Goal: Task Accomplishment & Management: Complete application form

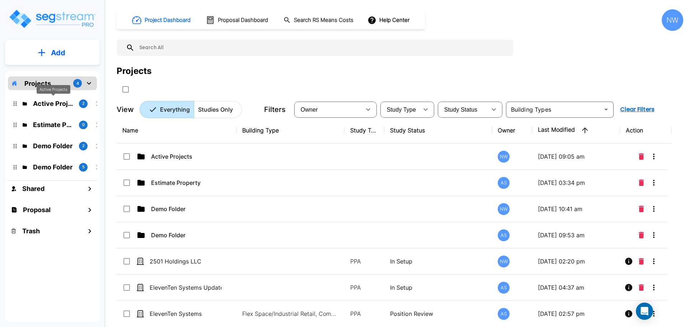
click at [46, 102] on p "Active Projects" at bounding box center [53, 104] width 40 height 10
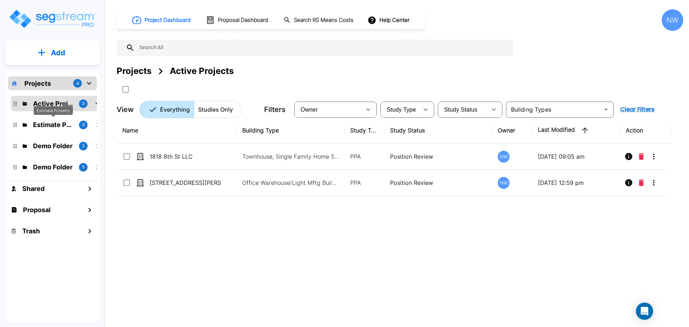
click at [58, 122] on p "Estimate Property" at bounding box center [53, 125] width 40 height 10
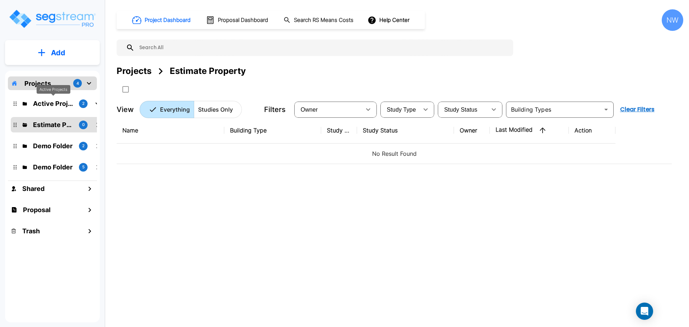
click at [55, 102] on p "Active Projects" at bounding box center [53, 104] width 40 height 10
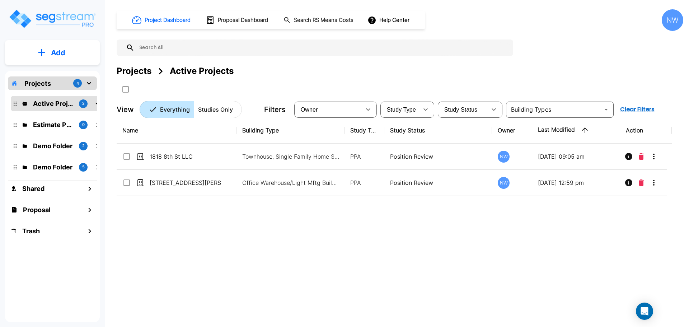
click at [58, 60] on button "Add" at bounding box center [52, 52] width 95 height 21
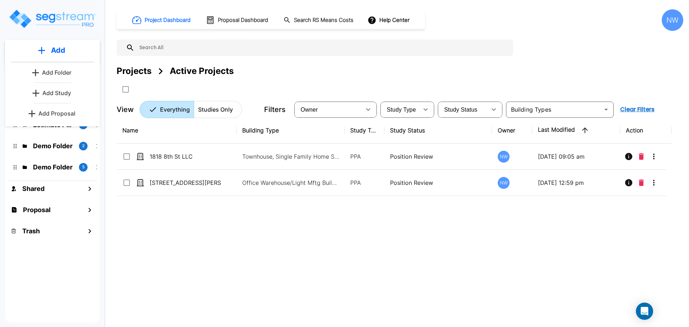
click at [62, 95] on p "Add Study" at bounding box center [56, 93] width 29 height 9
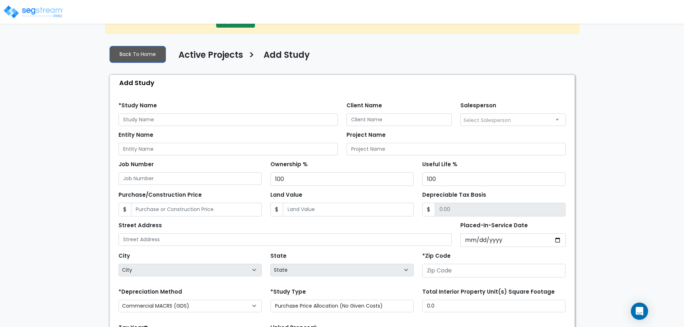
scroll to position [36, 0]
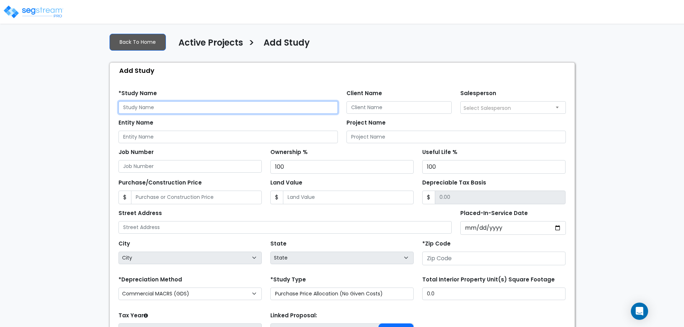
click at [182, 107] on input "text" at bounding box center [227, 107] width 219 height 13
click at [167, 108] on input "text" at bounding box center [227, 107] width 219 height 13
type input "2501 Holdings"
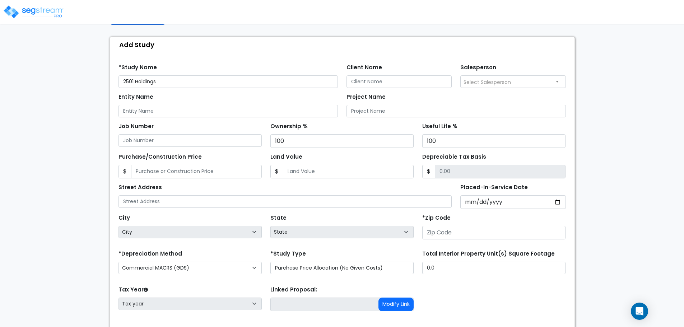
scroll to position [72, 0]
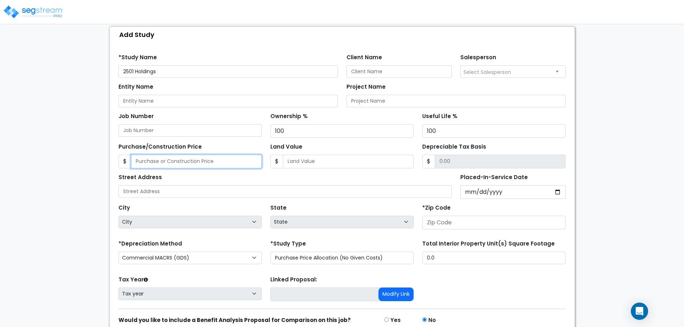
click at [233, 161] on input "Purchase/Construction Price" at bounding box center [196, 162] width 131 height 14
type input "2"
type input "2.00"
type input "23"
type input "23.00"
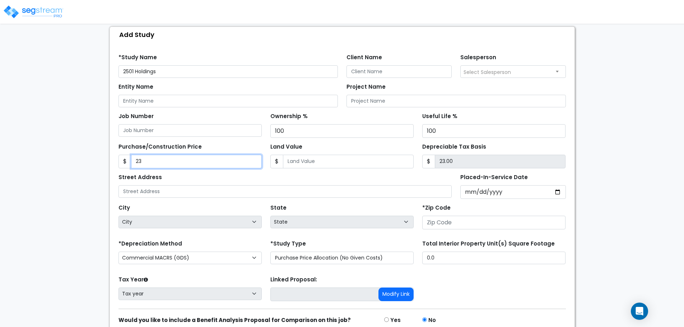
type input "233"
type input "233.00"
type input "2338"
type input "2,338.00"
type input "2,3384"
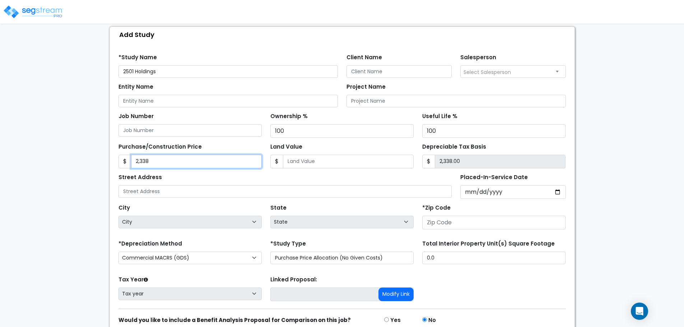
type input "23,384.00"
type input "23,3845"
type input "233,845.00"
type input "233,8456"
type input "2,338,456.00"
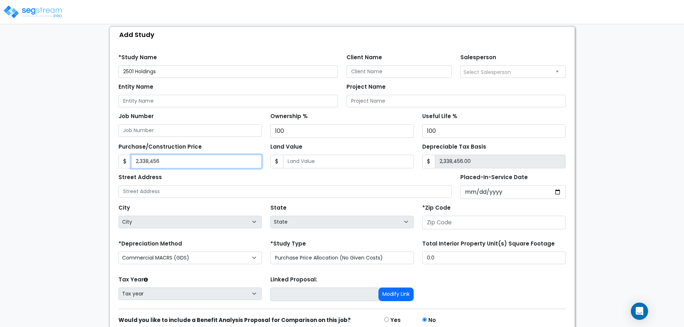
type input "2,338,456"
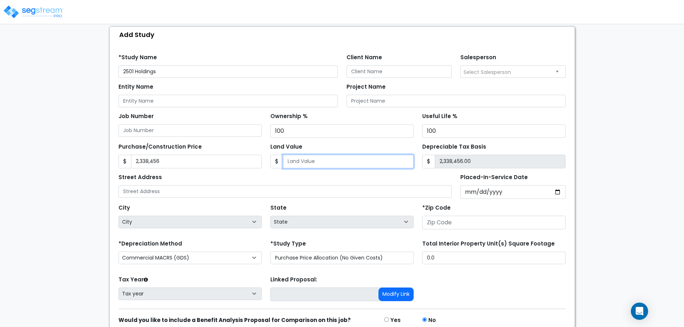
type input "3"
type input "2,338,453.00"
type input "39"
type input "2,338,417.00"
type input "397"
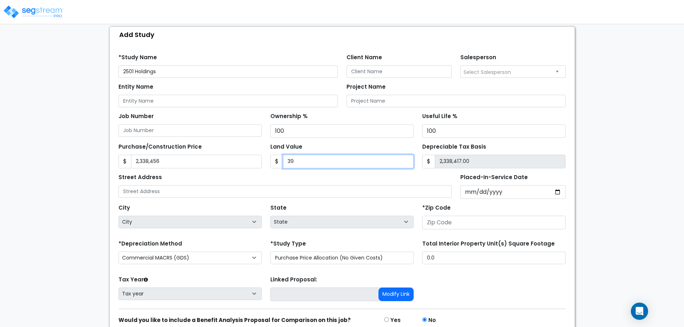
type input "2,338,059.00"
type input "3975"
type input "2,334,481.00"
type input "3,9753"
type input "2,298,703.00"
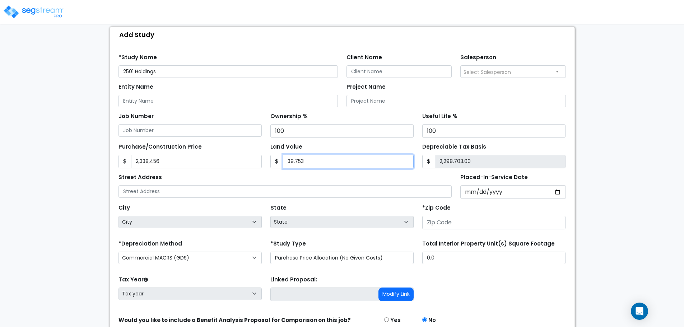
type input "39,7538"
type input "1,940,918.00"
type input "397,538"
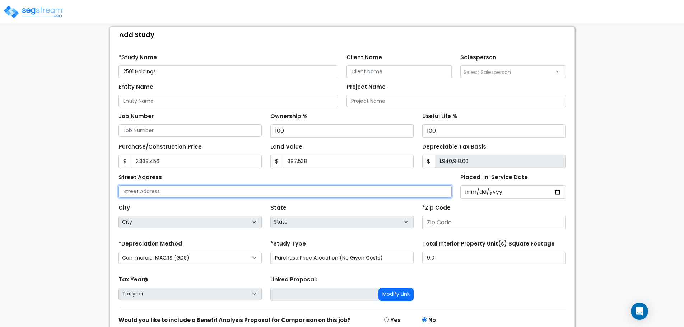
click at [310, 192] on input "text" at bounding box center [284, 191] width 333 height 13
type input "2501 Westown Parkway"
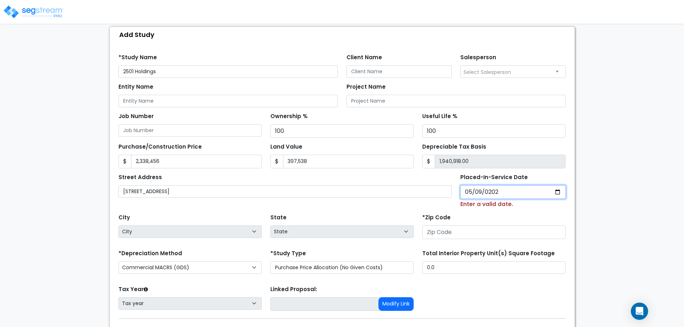
type input "2025-05-09"
select select "2025"
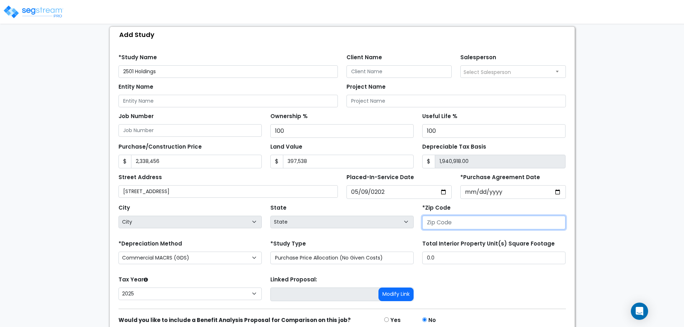
click at [439, 220] on input "number" at bounding box center [493, 223] width 143 height 14
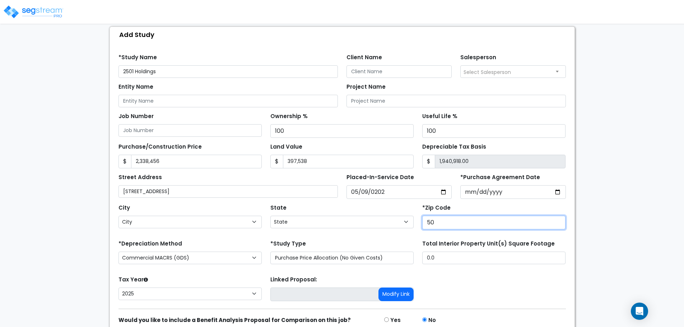
type input "502"
select select "IA"
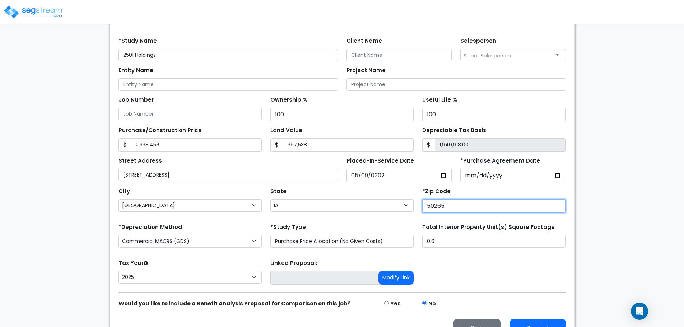
scroll to position [104, 0]
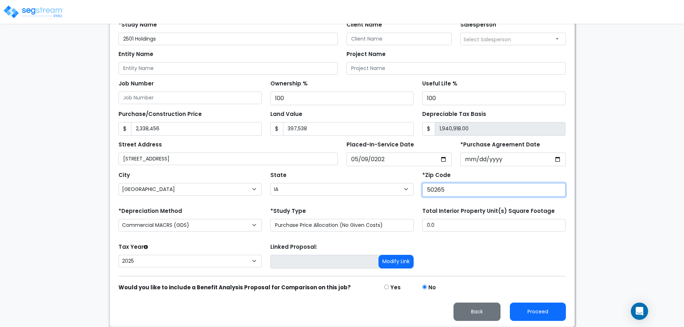
type input "50265"
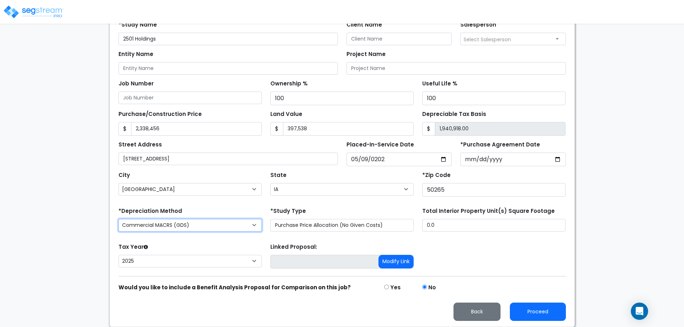
click at [248, 228] on select "Commercial MACRS (GDS) Farm Property MACRS (GDS) Residential Rental MACRS (GDS)…" at bounding box center [189, 225] width 143 height 13
click at [305, 207] on div "*Study Type Purchase Price Allocation (No Given Costs) New Construction / Reno …" at bounding box center [341, 219] width 143 height 26
click at [226, 224] on select "Commercial MACRS (GDS) Farm Property MACRS (GDS) Residential Rental MACRS (GDS)…" at bounding box center [189, 225] width 143 height 13
click at [214, 219] on select "Commercial MACRS (GDS) Farm Property MACRS (GDS) Residential Rental MACRS (GDS)…" at bounding box center [189, 225] width 143 height 13
select select "CM(_145"
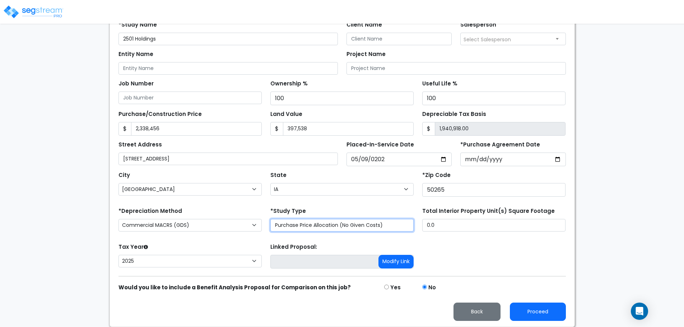
click at [340, 228] on select "Purchase Price Allocation (No Given Costs) New Construction / Reno / TI's (Give…" at bounding box center [341, 225] width 143 height 13
click at [527, 248] on div "Tax Year Please Enter The Placed In Service Date First. 2026 2025 Prior Years D…" at bounding box center [342, 256] width 456 height 29
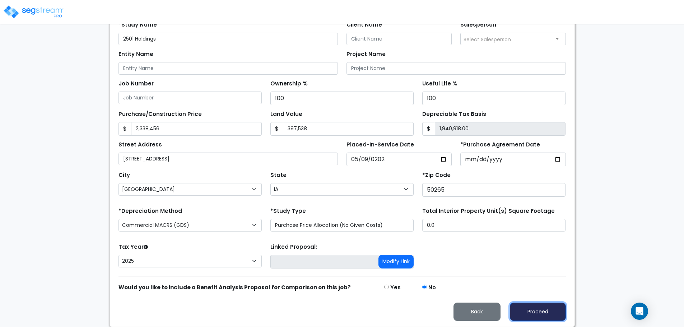
click at [532, 317] on button "Proceed" at bounding box center [538, 312] width 56 height 18
type input "2338456"
type input "397538"
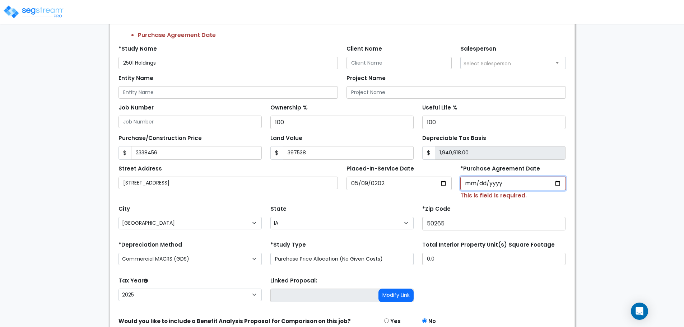
click at [466, 182] on input "*Purchase Agreement Date" at bounding box center [513, 184] width 106 height 14
type input "2025-05-09"
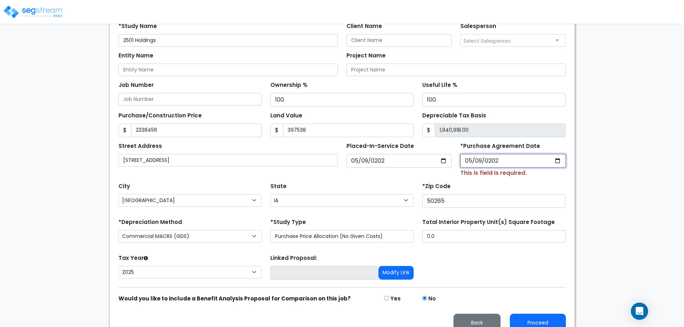
scroll to position [138, 0]
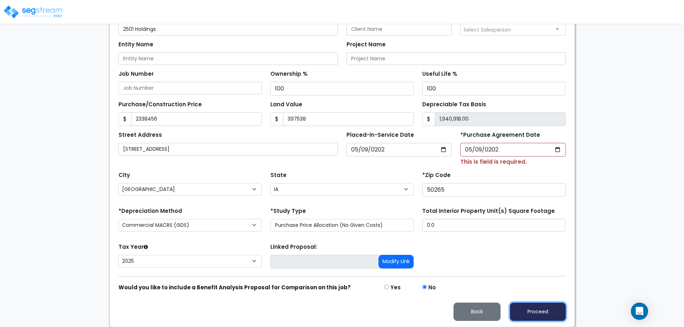
click at [549, 314] on button "Proceed" at bounding box center [538, 312] width 56 height 18
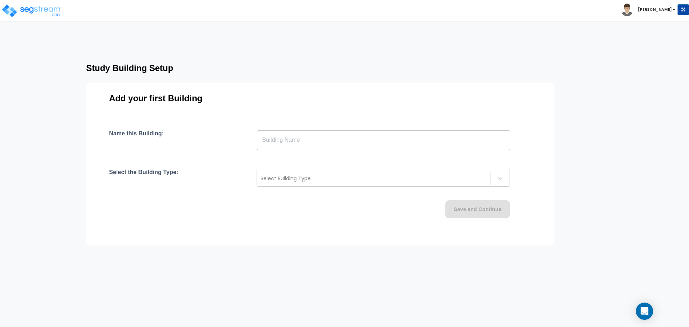
click at [305, 144] on input "text" at bounding box center [383, 140] width 253 height 20
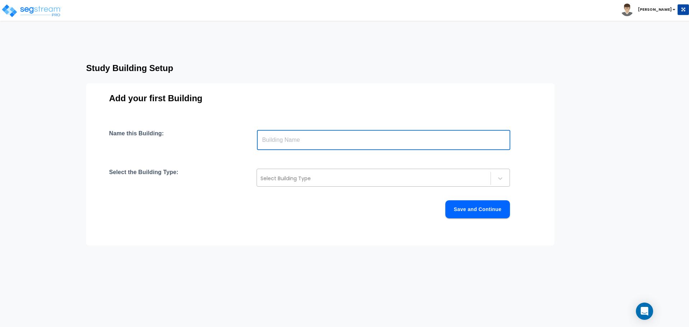
click at [311, 179] on div at bounding box center [374, 178] width 227 height 9
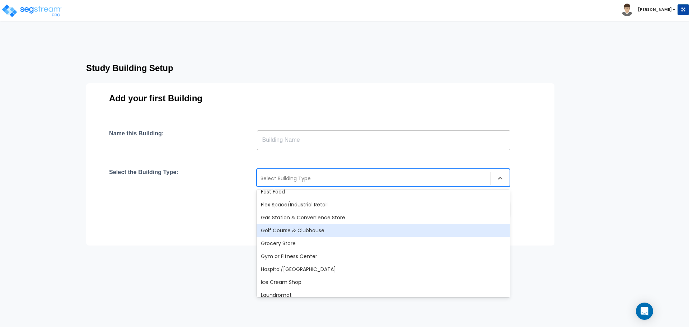
scroll to position [215, 0]
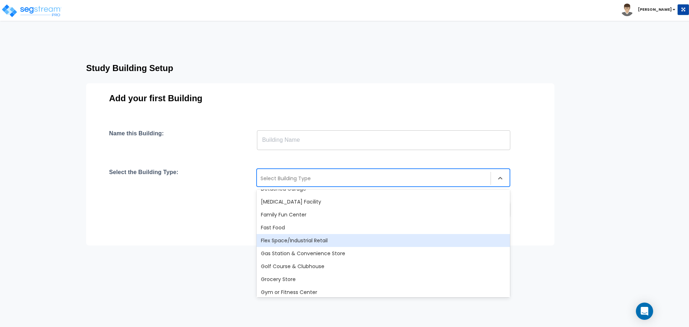
click at [304, 243] on div "Flex Space/Industrial Retail" at bounding box center [383, 240] width 253 height 13
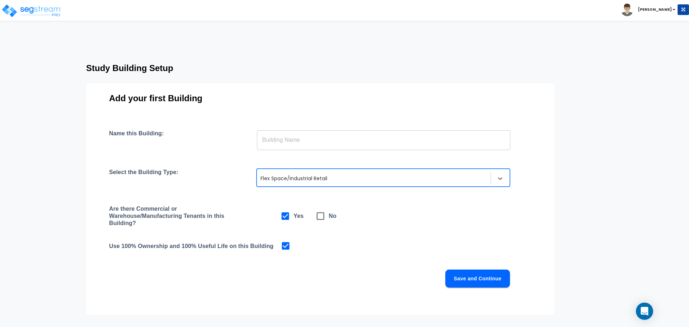
click at [416, 179] on div at bounding box center [374, 178] width 227 height 9
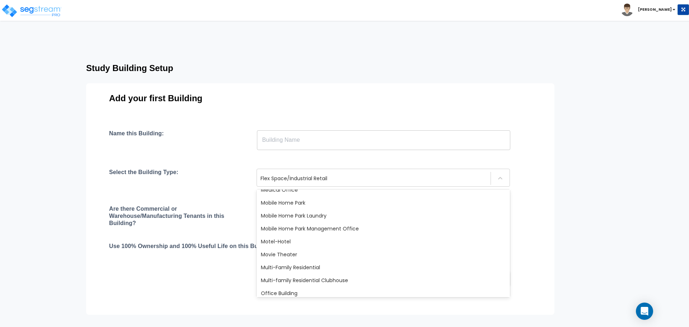
scroll to position [431, 0]
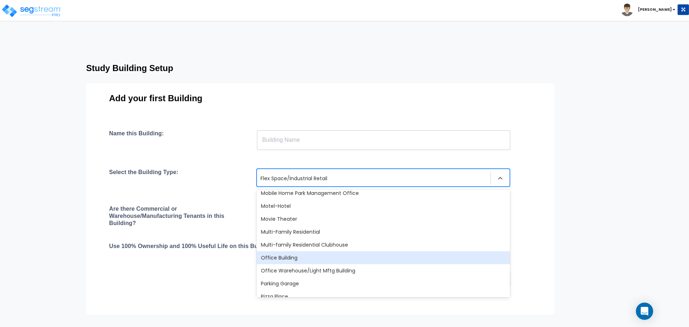
click at [325, 257] on div "Office Building" at bounding box center [383, 257] width 253 height 13
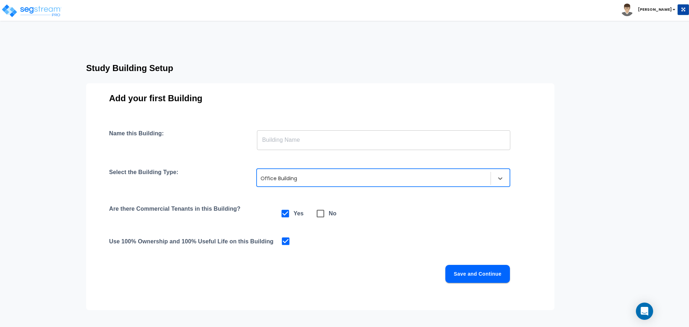
click at [310, 181] on div at bounding box center [374, 178] width 227 height 9
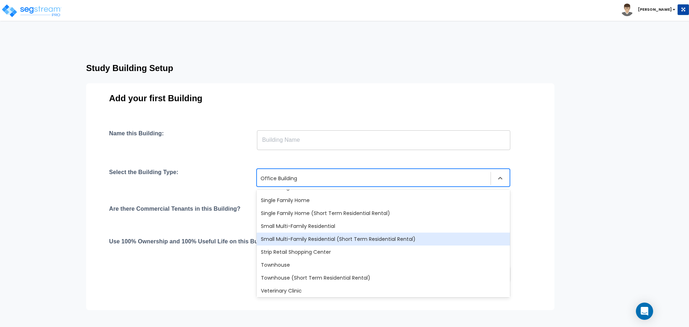
scroll to position [619, 0]
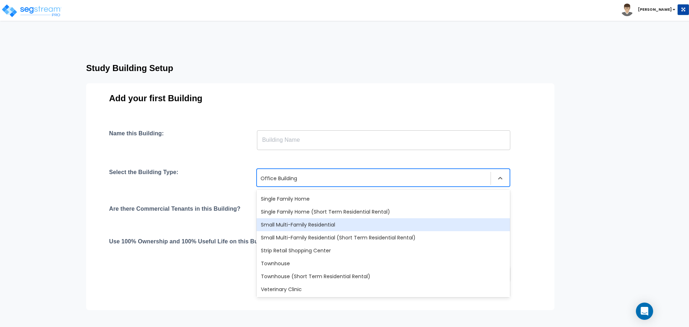
click at [606, 227] on div "Study Building Setup Add your first Building Name this Building: ​ Select the B…" at bounding box center [334, 182] width 554 height 251
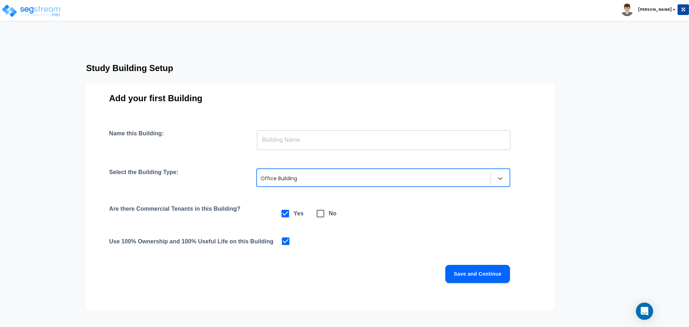
click at [471, 273] on button "Save and Continue" at bounding box center [477, 274] width 65 height 18
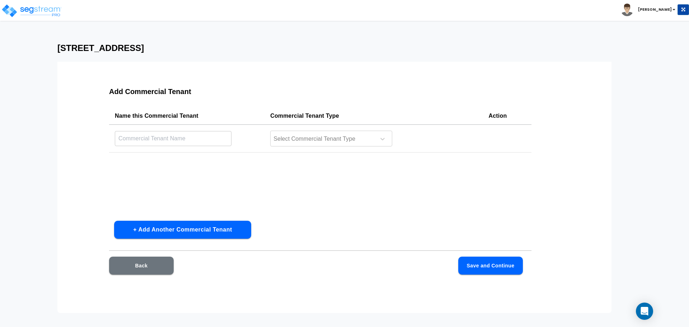
click at [176, 139] on input "text" at bounding box center [173, 138] width 117 height 15
type input "Fenix Pest Control"
click at [339, 138] on div at bounding box center [322, 139] width 98 height 10
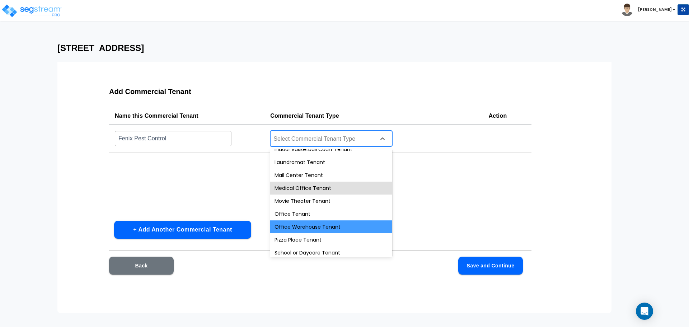
scroll to position [251, 0]
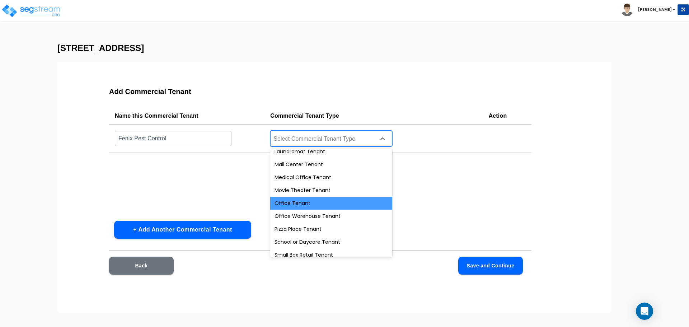
click at [311, 203] on div "Office Tenant" at bounding box center [331, 203] width 122 height 13
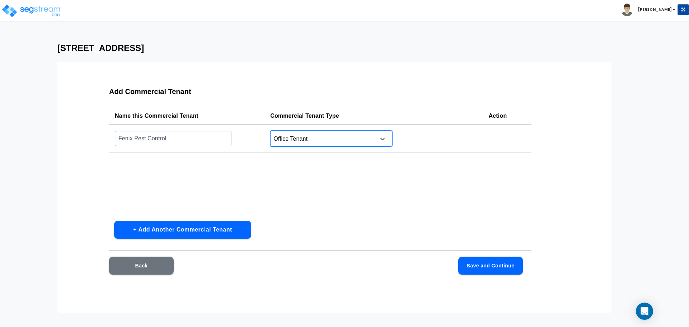
click at [195, 233] on button "+ Add Another Commercial Tenant" at bounding box center [182, 230] width 137 height 18
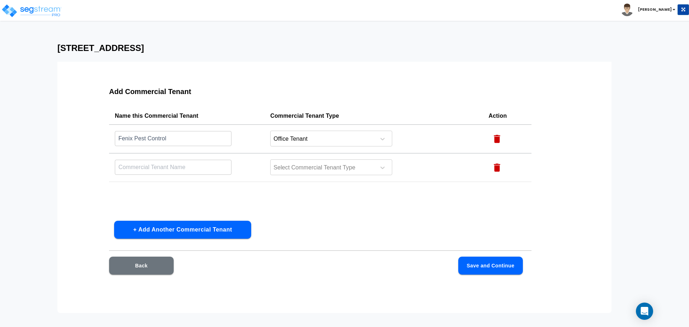
click at [160, 166] on input "text" at bounding box center [173, 166] width 117 height 15
type input "Brighter Smiles Family"
click at [332, 162] on div "Select Commercial Tenant Type" at bounding box center [322, 167] width 103 height 11
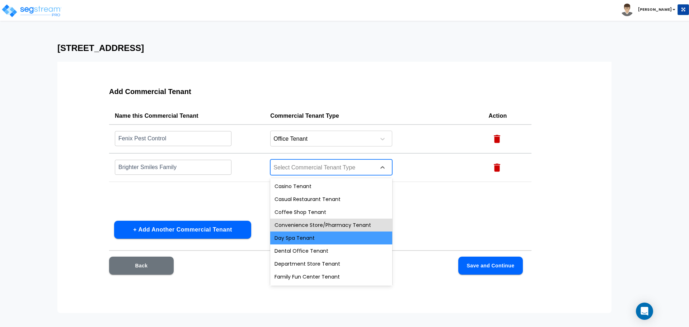
scroll to position [72, 0]
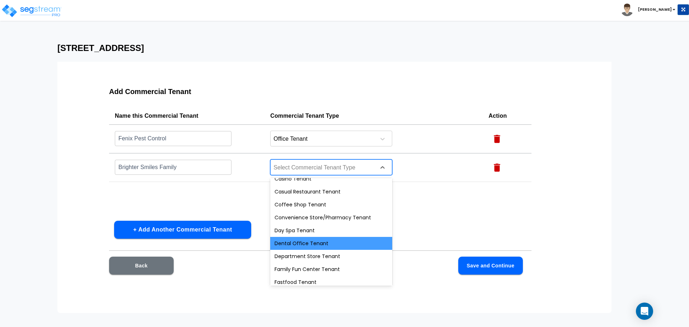
click at [336, 246] on div "Dental Office Tenant" at bounding box center [331, 243] width 122 height 13
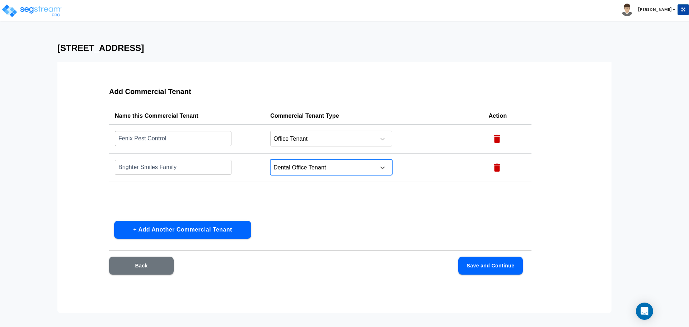
click at [188, 227] on button "+ Add Another Commercial Tenant" at bounding box center [182, 230] width 137 height 18
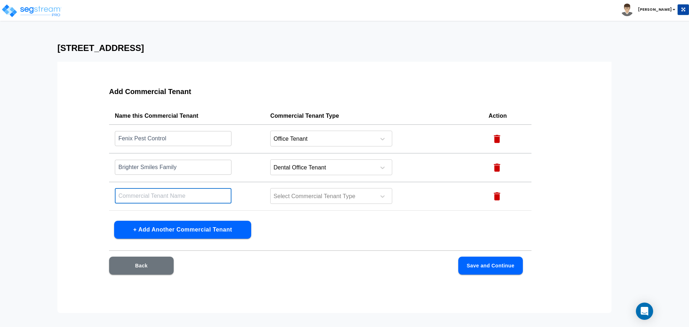
click at [159, 197] on input "text" at bounding box center [173, 195] width 117 height 15
type input "A"
type input "Precision Chiropractic"
click at [349, 200] on div at bounding box center [322, 197] width 98 height 10
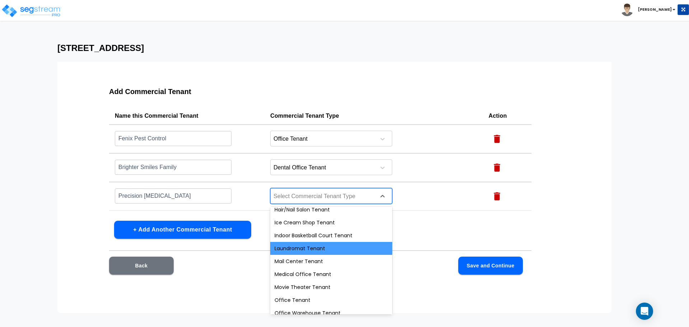
scroll to position [215, 0]
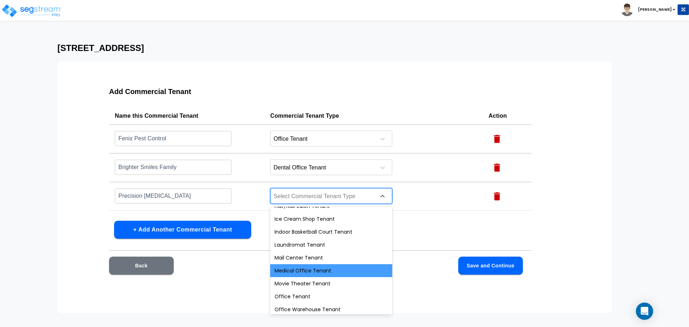
click at [337, 271] on div "Medical Office Tenant" at bounding box center [331, 270] width 122 height 13
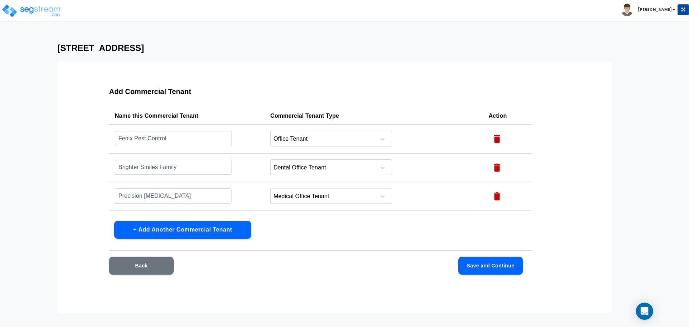
click at [480, 263] on button "Save and Continue" at bounding box center [490, 266] width 65 height 18
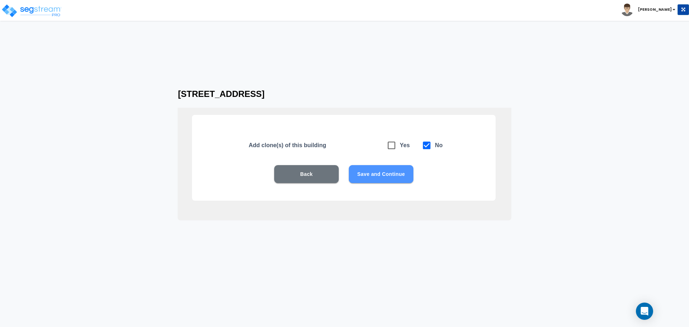
click at [395, 173] on button "Save and Continue" at bounding box center [381, 174] width 65 height 18
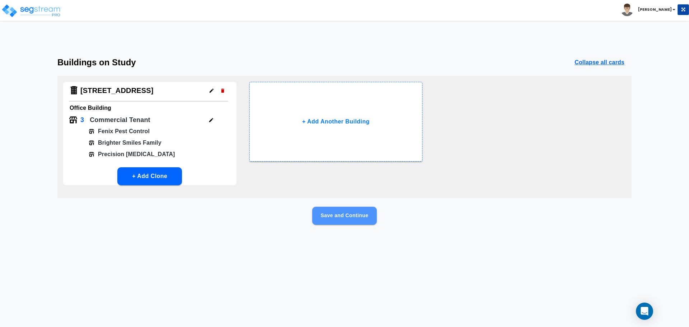
click at [345, 218] on button "Save and Continue" at bounding box center [344, 216] width 65 height 18
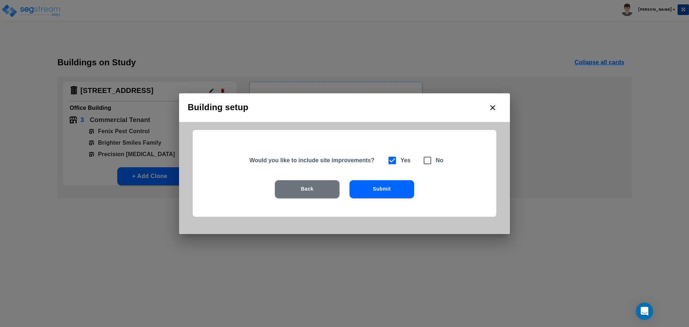
click at [385, 196] on button "Submit" at bounding box center [382, 189] width 65 height 18
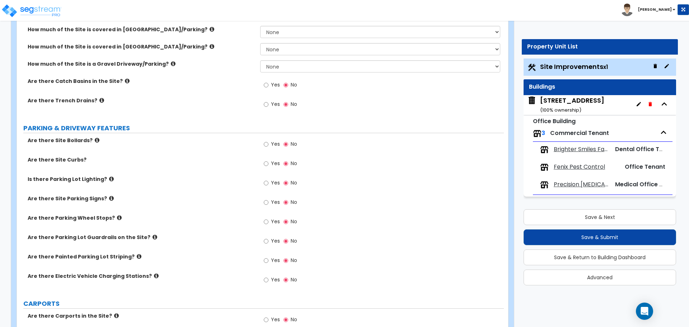
scroll to position [0, 0]
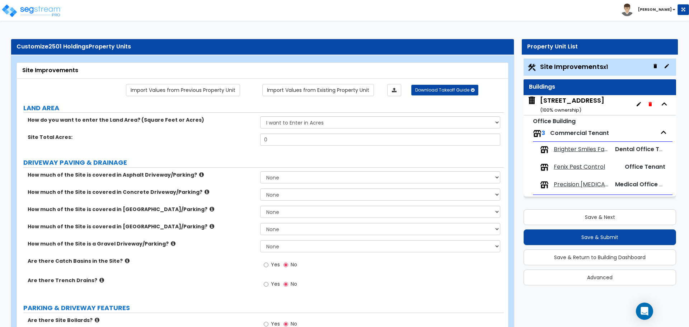
click at [580, 101] on div "2501 Westown Parkway ( 100 % ownership)" at bounding box center [572, 105] width 64 height 18
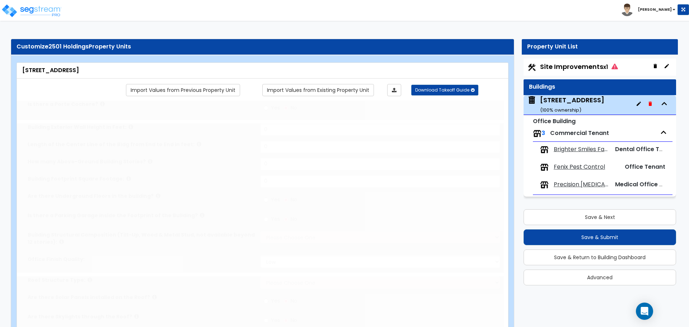
type input "1"
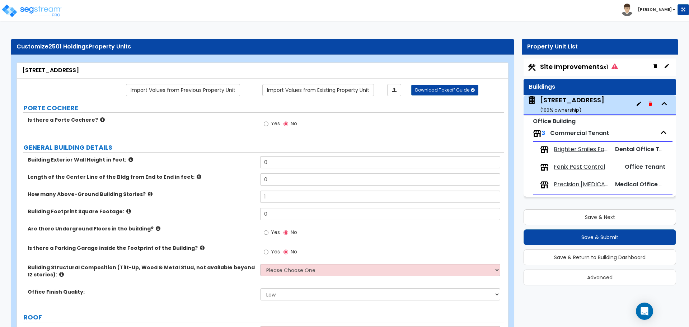
scroll to position [36, 0]
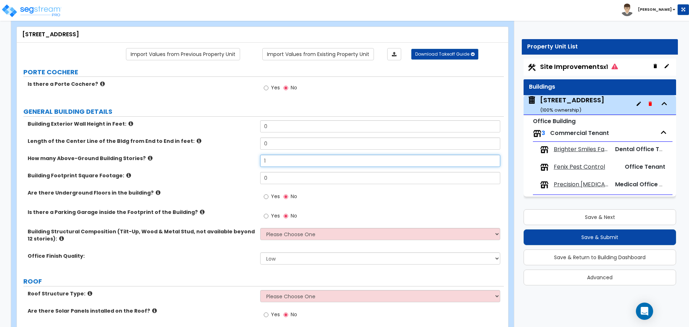
click at [278, 155] on input "1" at bounding box center [380, 161] width 240 height 12
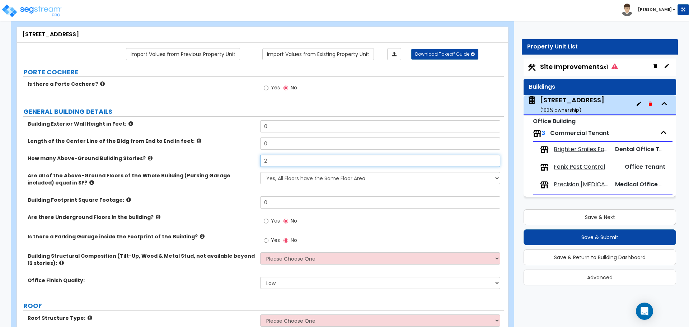
type input "2"
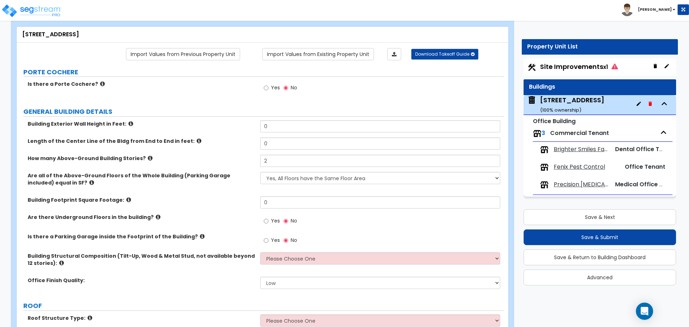
click at [364, 225] on div "Yes No" at bounding box center [381, 223] width 243 height 19
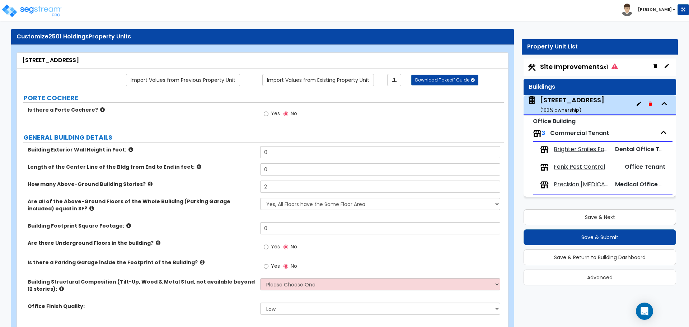
scroll to position [0, 0]
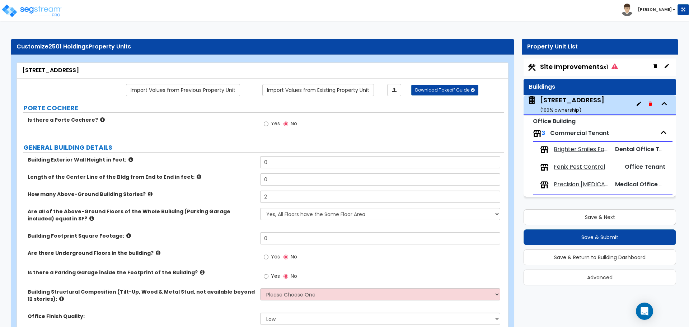
click at [238, 197] on label "How many Above-Ground Building Stories?" at bounding box center [141, 194] width 227 height 7
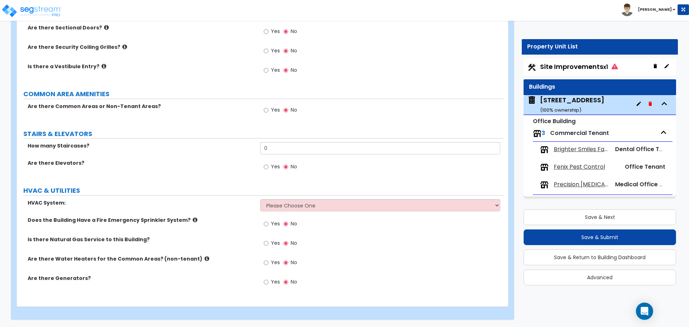
scroll to position [640, 0]
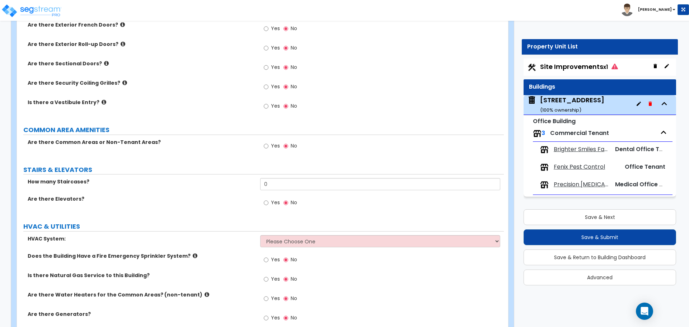
click at [270, 144] on label "Yes" at bounding box center [272, 147] width 16 height 12
click at [269, 144] on input "Yes" at bounding box center [266, 146] width 5 height 8
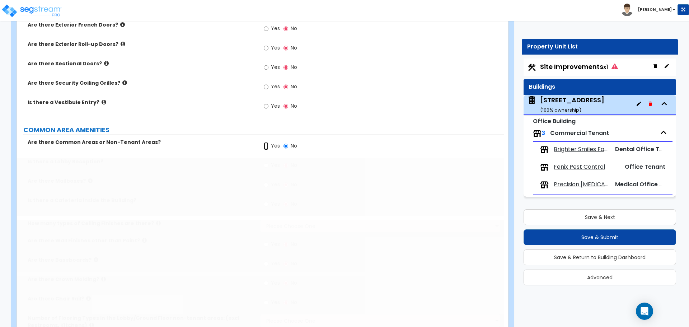
radio input "true"
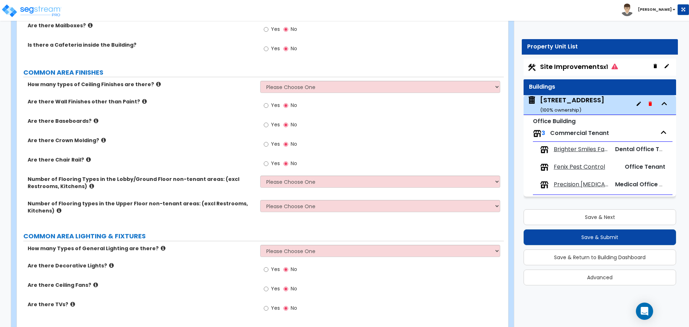
scroll to position [784, 0]
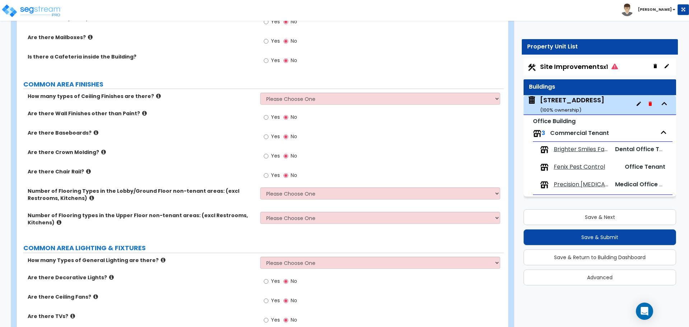
click at [272, 136] on span "Yes" at bounding box center [275, 136] width 9 height 7
click at [269, 136] on input "Yes" at bounding box center [266, 137] width 5 height 8
radio input "true"
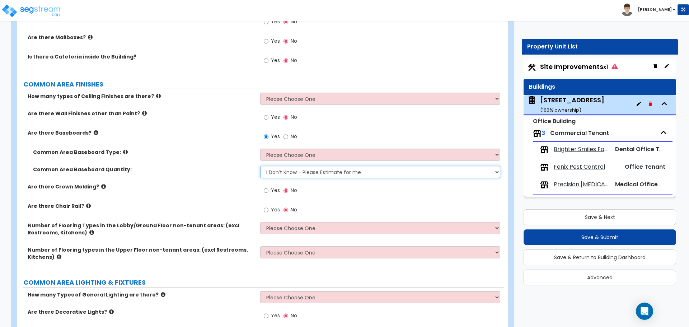
click at [302, 173] on select "I Don’t Know - Please Estimate for me I want to Enter the Linear Footage" at bounding box center [380, 172] width 240 height 12
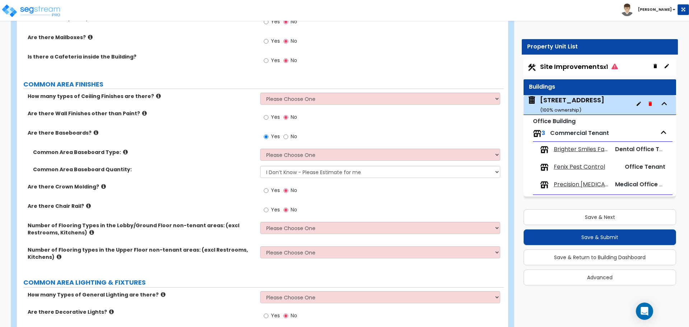
drag, startPoint x: 229, startPoint y: 172, endPoint x: 223, endPoint y: 172, distance: 6.1
click at [229, 172] on label "Common Area Baseboard Quantity:" at bounding box center [144, 169] width 222 height 7
click at [345, 130] on div "Yes No" at bounding box center [381, 138] width 243 height 19
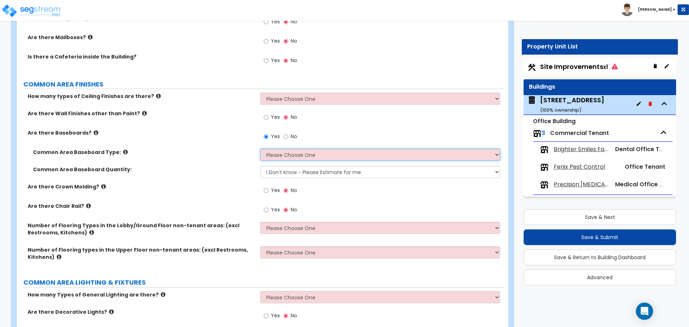
click at [277, 156] on select "Please Choose One Wood Vinyl Carpet Tile" at bounding box center [380, 155] width 240 height 12
select select "1"
click at [260, 149] on select "Please Choose One Wood Vinyl Carpet Tile" at bounding box center [380, 155] width 240 height 12
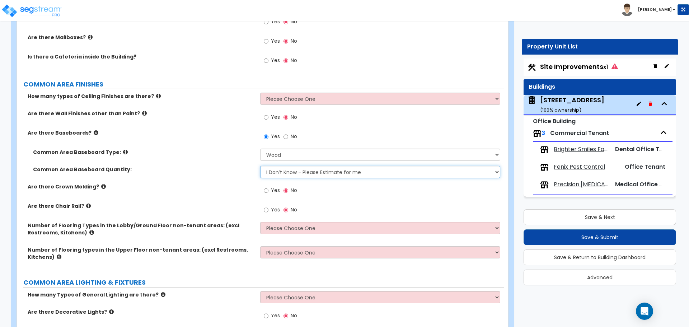
click at [290, 169] on select "I Don’t Know - Please Estimate for me I want to Enter the Linear Footage" at bounding box center [380, 172] width 240 height 12
select select "1"
click at [260, 166] on select "I Don’t Know - Please Estimate for me I want to Enter the Linear Footage" at bounding box center [380, 172] width 240 height 12
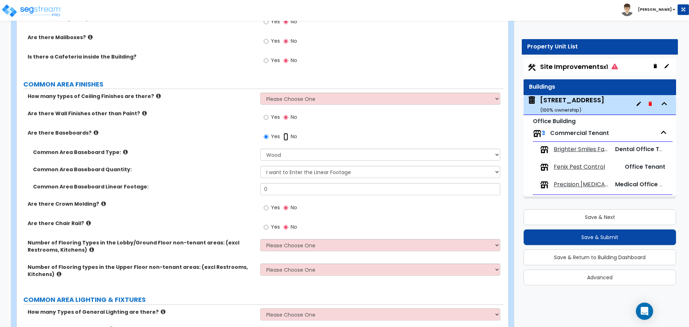
click at [288, 136] on input "No" at bounding box center [286, 137] width 5 height 8
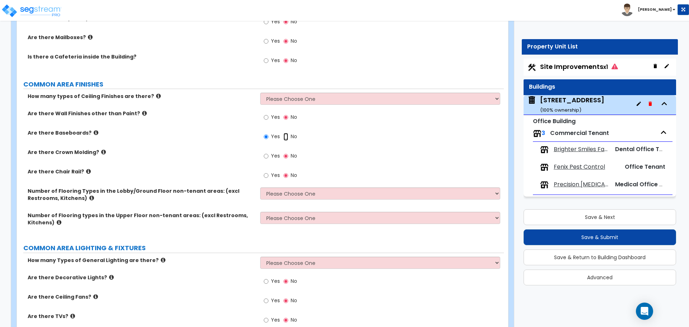
radio input "false"
radio input "true"
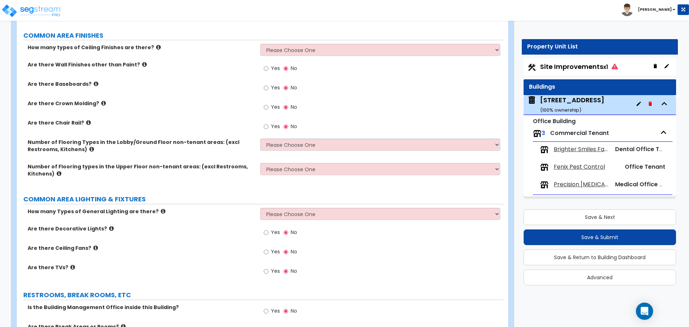
scroll to position [855, 0]
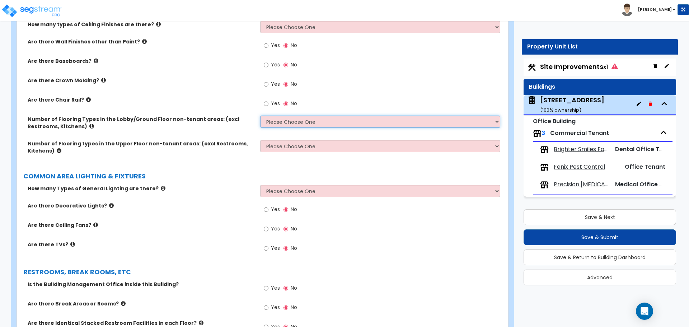
click at [305, 121] on select "Please Choose One 1 2 3 4" at bounding box center [380, 122] width 240 height 12
click at [222, 178] on label "COMMON AREA LIGHTING & FIXTURES" at bounding box center [263, 176] width 481 height 9
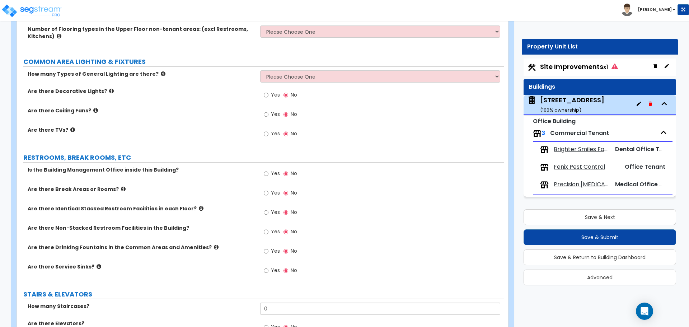
scroll to position [999, 0]
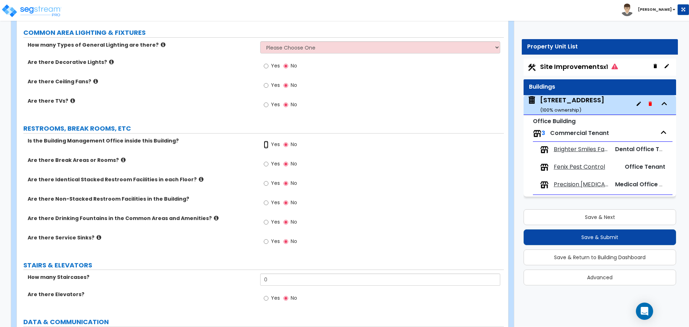
click at [267, 144] on input "Yes" at bounding box center [266, 145] width 5 height 8
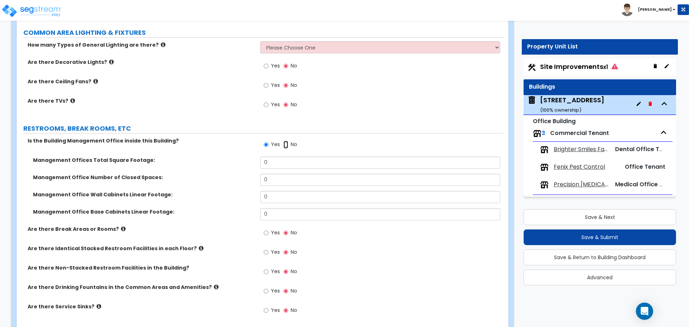
click at [284, 142] on input "No" at bounding box center [286, 145] width 5 height 8
radio input "false"
radio input "true"
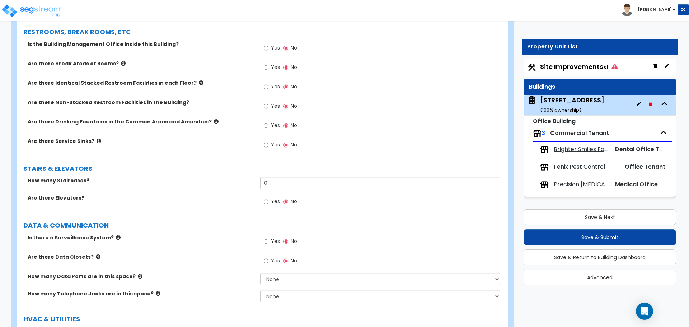
scroll to position [1107, 0]
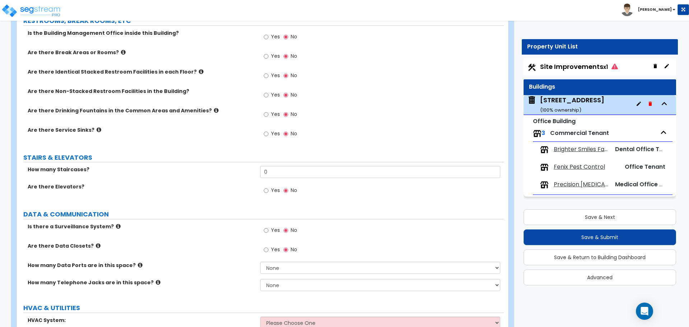
click at [199, 71] on icon at bounding box center [201, 71] width 5 height 5
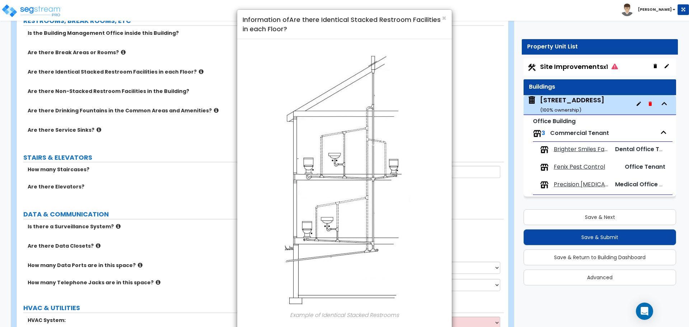
scroll to position [0, 0]
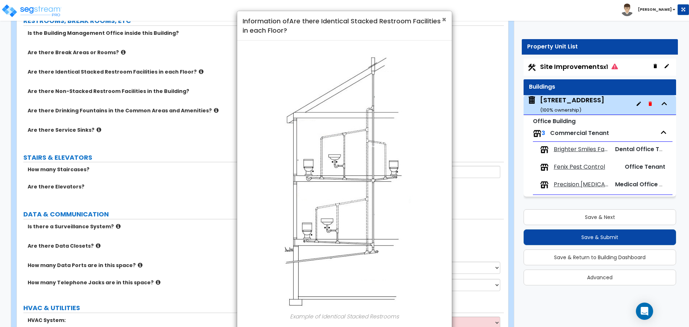
click at [444, 17] on span "×" at bounding box center [444, 19] width 5 height 10
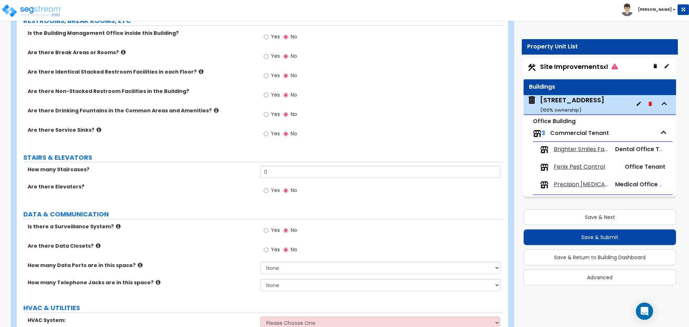
click at [214, 110] on icon at bounding box center [216, 110] width 5 height 5
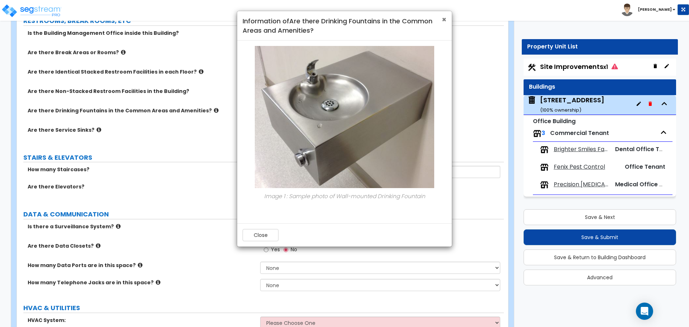
click at [446, 19] on span "×" at bounding box center [444, 19] width 5 height 10
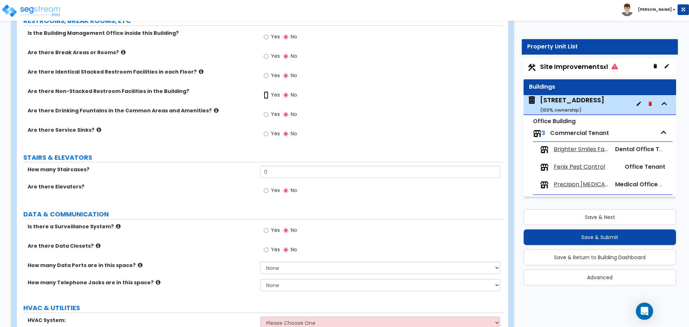
click at [268, 96] on input "Yes" at bounding box center [266, 95] width 5 height 8
radio input "true"
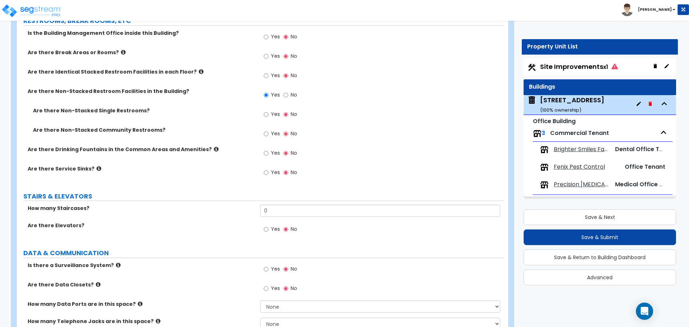
click at [271, 116] on span "Yes" at bounding box center [275, 114] width 9 height 7
click at [269, 116] on input "Yes" at bounding box center [266, 115] width 5 height 8
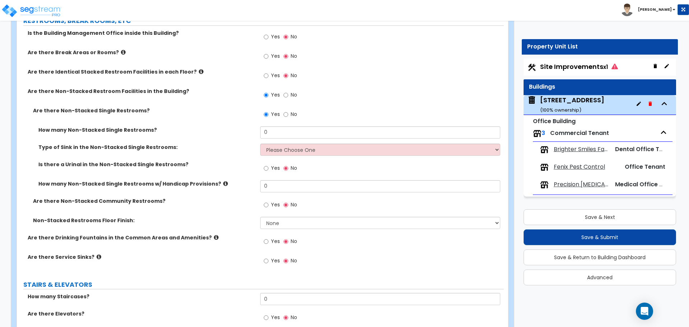
click at [294, 115] on span "No" at bounding box center [294, 114] width 6 height 7
click at [288, 115] on input "No" at bounding box center [286, 115] width 5 height 8
radio input "false"
radio input "true"
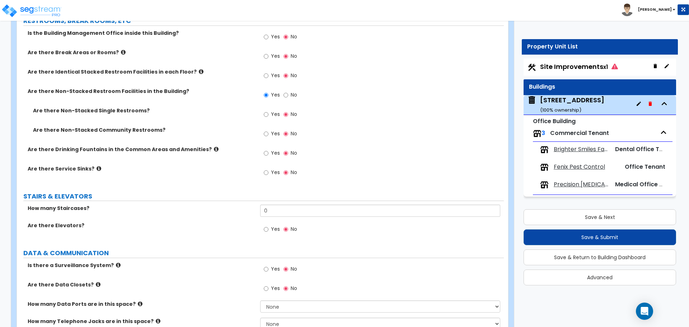
click at [290, 94] on label "No" at bounding box center [291, 96] width 14 height 12
click at [288, 94] on input "No" at bounding box center [286, 95] width 5 height 8
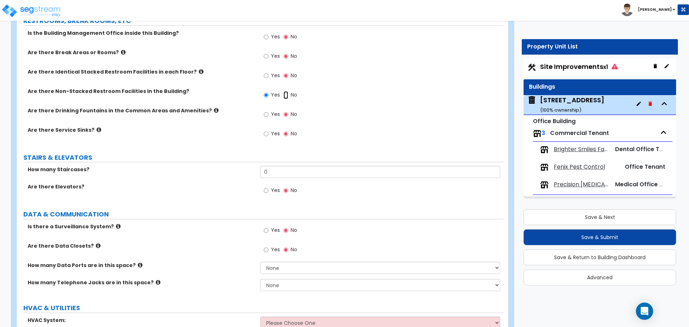
radio input "false"
radio input "true"
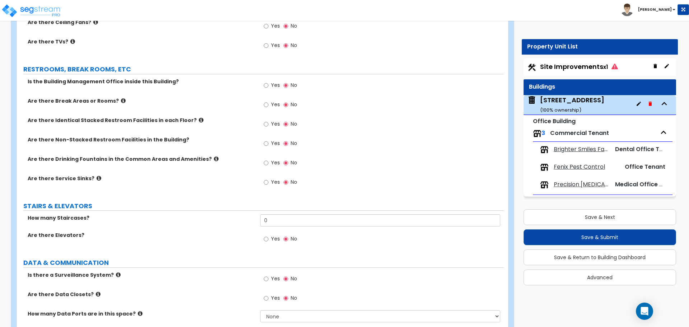
scroll to position [1071, 0]
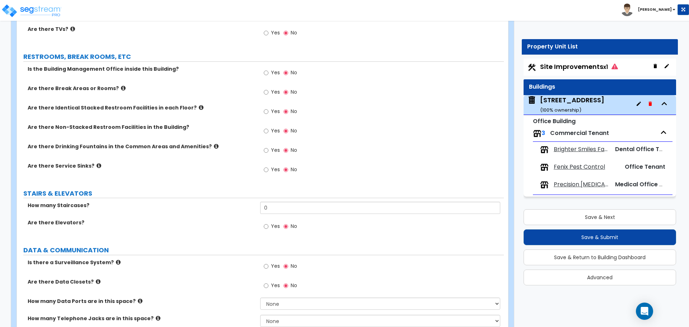
click at [270, 109] on label "Yes" at bounding box center [272, 112] width 16 height 12
click at [269, 109] on input "Yes" at bounding box center [266, 112] width 5 height 8
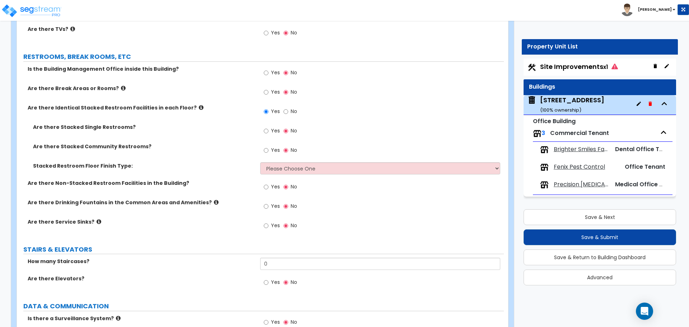
click at [289, 111] on label "No" at bounding box center [291, 112] width 14 height 12
click at [288, 111] on input "No" at bounding box center [286, 112] width 5 height 8
radio input "false"
radio input "true"
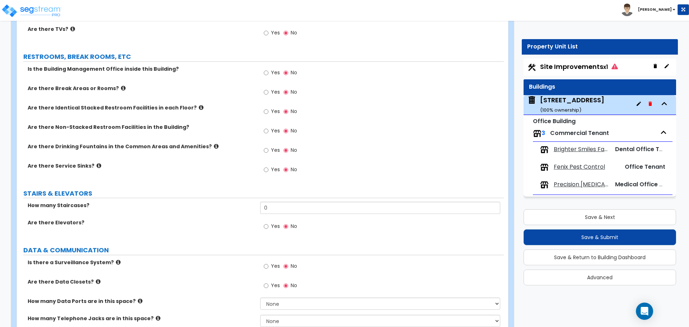
click at [276, 129] on span "Yes" at bounding box center [275, 130] width 9 height 7
click at [269, 129] on input "Yes" at bounding box center [266, 131] width 5 height 8
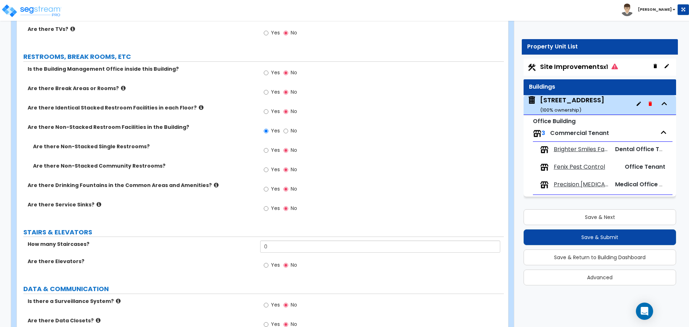
click at [299, 130] on div "Yes No" at bounding box center [280, 131] width 41 height 17
click at [295, 130] on span "No" at bounding box center [294, 130] width 6 height 7
click at [288, 130] on input "No" at bounding box center [286, 131] width 5 height 8
radio input "false"
radio input "true"
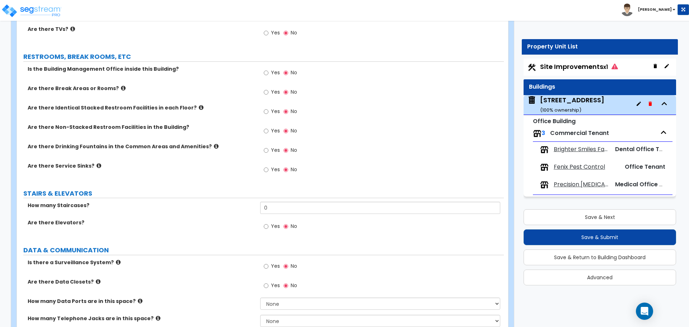
click at [270, 74] on label "Yes" at bounding box center [272, 73] width 16 height 12
click at [269, 74] on input "Yes" at bounding box center [266, 73] width 5 height 8
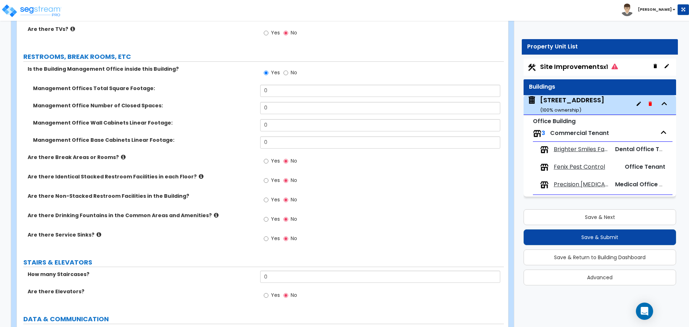
click at [291, 73] on span "No" at bounding box center [294, 72] width 6 height 7
click at [288, 73] on input "No" at bounding box center [286, 73] width 5 height 8
radio input "false"
radio input "true"
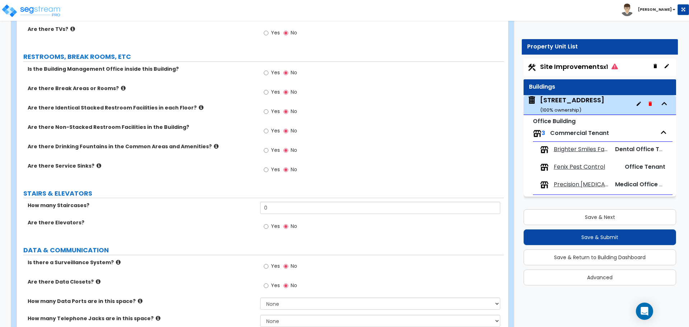
click at [269, 89] on label "Yes" at bounding box center [272, 93] width 16 height 12
click at [269, 89] on input "Yes" at bounding box center [266, 92] width 5 height 8
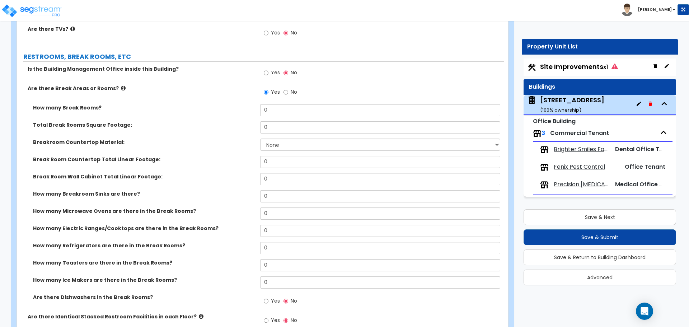
click at [289, 92] on label "No" at bounding box center [291, 93] width 14 height 12
click at [288, 92] on input "No" at bounding box center [286, 92] width 5 height 8
radio input "false"
radio input "true"
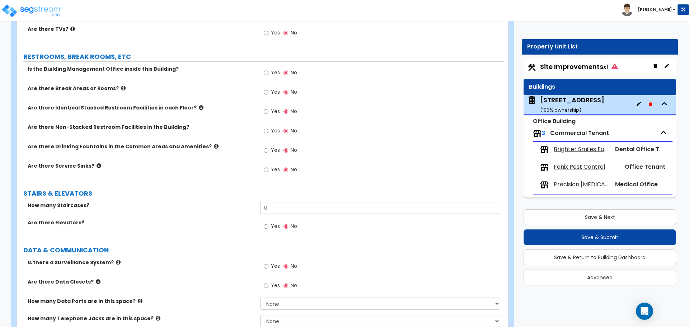
click at [270, 113] on label "Yes" at bounding box center [272, 112] width 16 height 12
click at [269, 113] on input "Yes" at bounding box center [266, 112] width 5 height 8
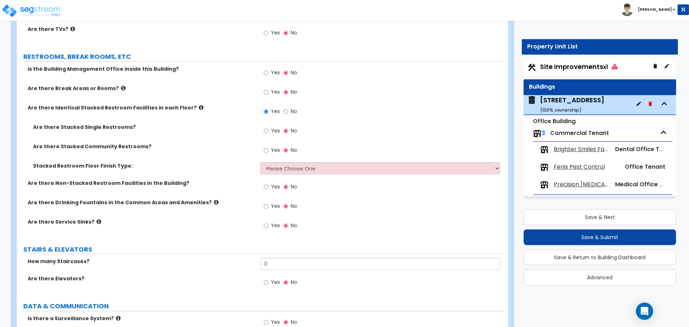
click at [289, 110] on label "No" at bounding box center [291, 112] width 14 height 12
click at [288, 110] on input "No" at bounding box center [286, 112] width 5 height 8
radio input "false"
radio input "true"
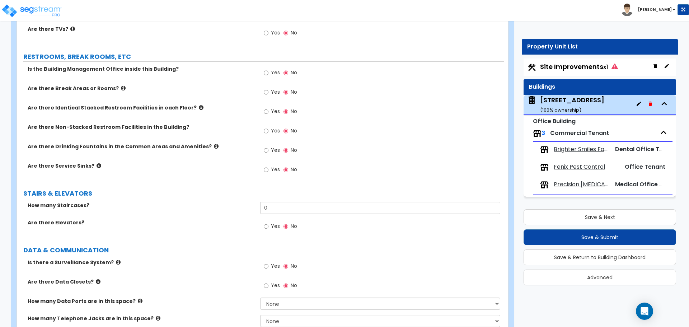
click at [270, 129] on label "Yes" at bounding box center [272, 132] width 16 height 12
click at [269, 129] on input "Yes" at bounding box center [266, 131] width 5 height 8
radio input "true"
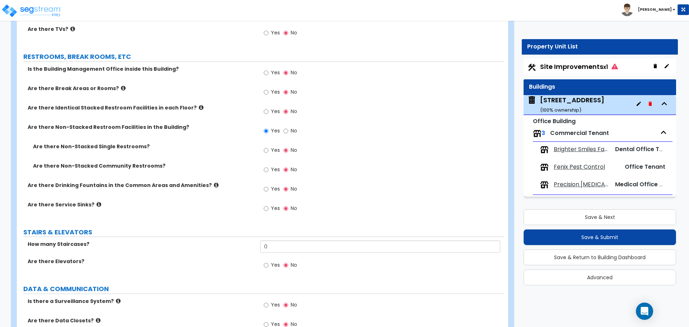
click at [274, 169] on span "Yes" at bounding box center [275, 169] width 9 height 7
click at [269, 169] on input "Yes" at bounding box center [266, 170] width 5 height 8
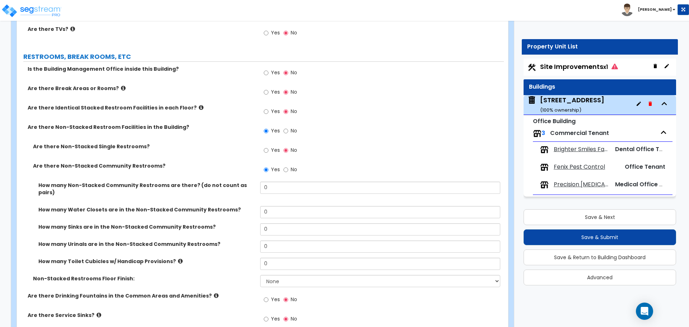
click at [289, 169] on label "No" at bounding box center [291, 170] width 14 height 12
click at [288, 169] on input "No" at bounding box center [286, 170] width 5 height 8
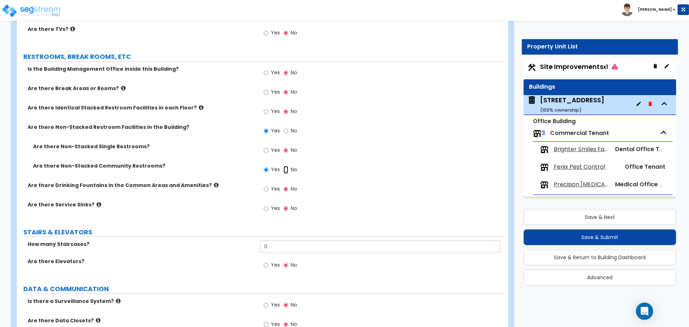
radio input "false"
radio input "true"
click at [270, 152] on label "Yes" at bounding box center [272, 151] width 16 height 12
click at [269, 152] on input "Yes" at bounding box center [266, 150] width 5 height 8
radio input "true"
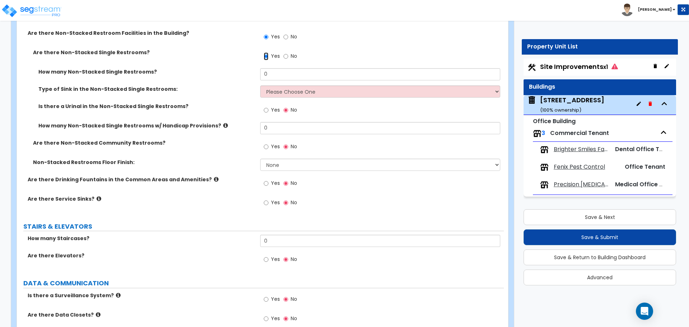
scroll to position [1178, 0]
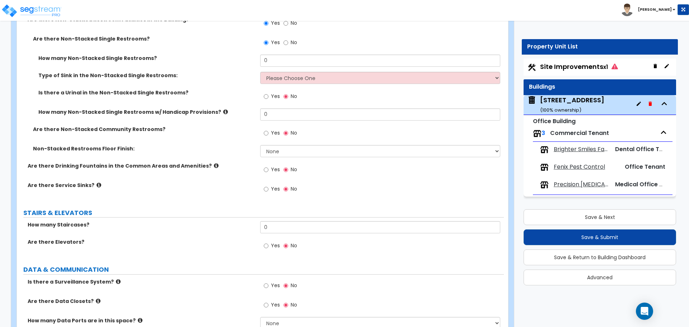
click at [274, 132] on span "Yes" at bounding box center [275, 132] width 9 height 7
click at [269, 132] on input "Yes" at bounding box center [266, 133] width 5 height 8
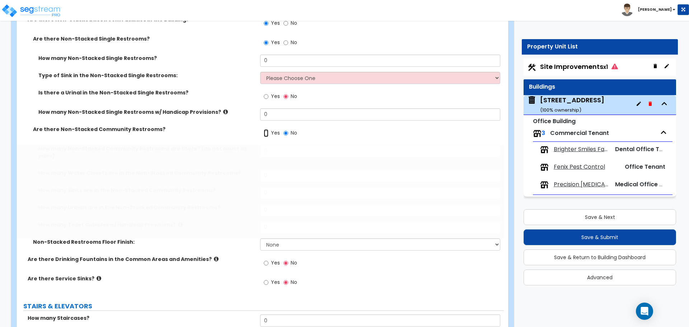
radio input "true"
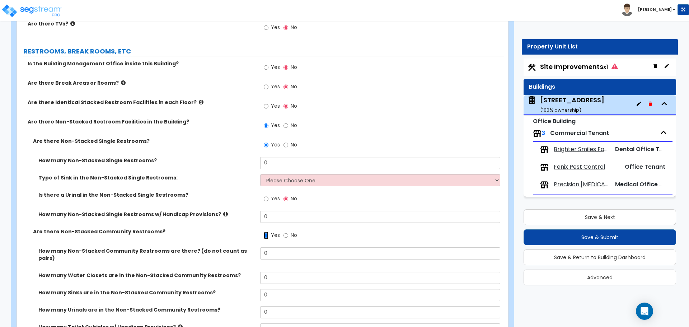
scroll to position [1071, 0]
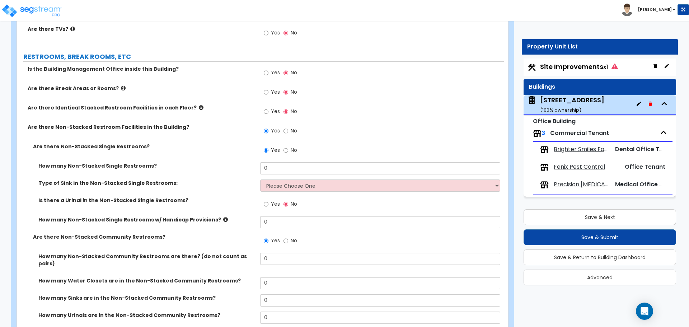
click at [274, 94] on span "Yes" at bounding box center [275, 91] width 9 height 7
click at [269, 94] on input "Yes" at bounding box center [266, 92] width 5 height 8
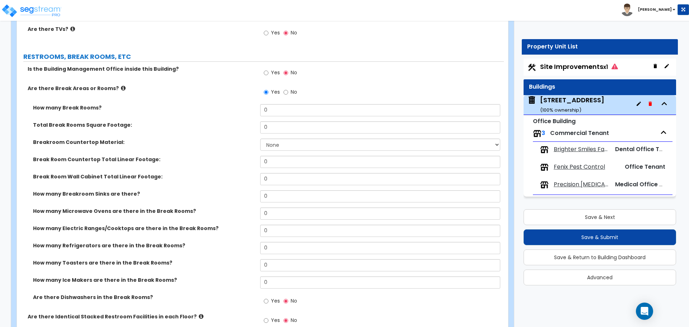
click at [291, 92] on span "No" at bounding box center [294, 91] width 6 height 7
click at [288, 92] on input "No" at bounding box center [286, 92] width 5 height 8
radio input "false"
radio input "true"
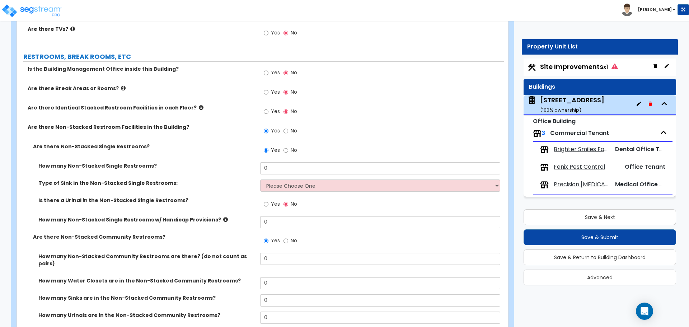
click at [271, 109] on span "Yes" at bounding box center [275, 111] width 9 height 7
click at [269, 109] on input "Yes" at bounding box center [266, 112] width 5 height 8
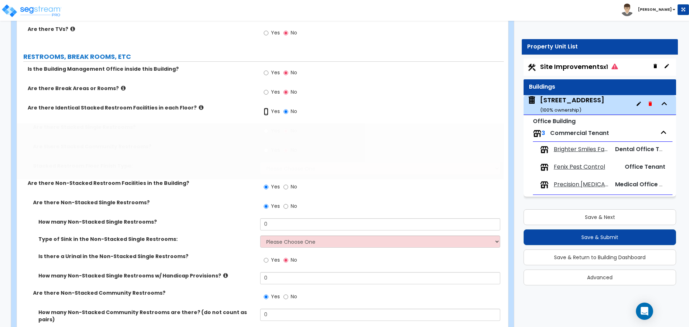
radio input "true"
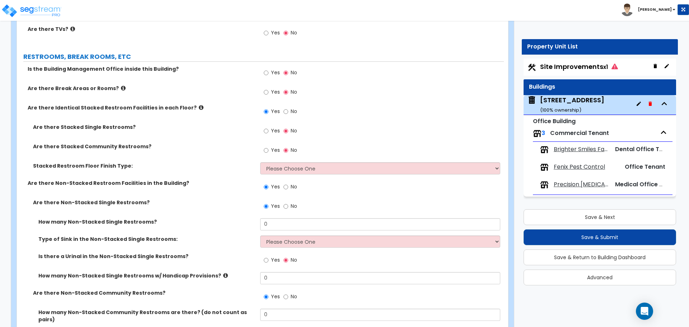
click at [304, 160] on div "Yes No" at bounding box center [381, 152] width 243 height 19
click at [305, 166] on select "Please Choose One Tile Laminate VCT Sheet Vinyl" at bounding box center [380, 168] width 240 height 12
click at [344, 137] on div "Yes No" at bounding box center [381, 132] width 243 height 19
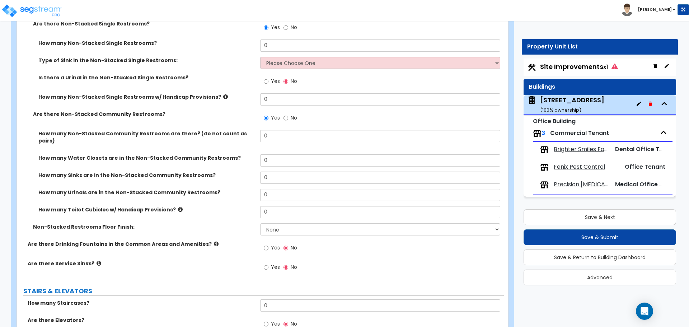
scroll to position [1250, 0]
click at [289, 118] on label "No" at bounding box center [291, 118] width 14 height 12
click at [288, 118] on input "No" at bounding box center [286, 117] width 5 height 8
radio input "false"
radio input "true"
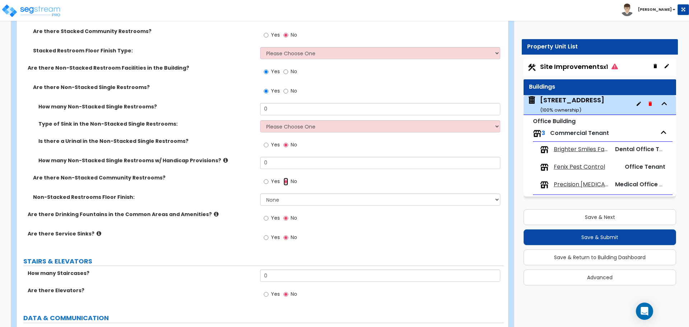
scroll to position [1178, 0]
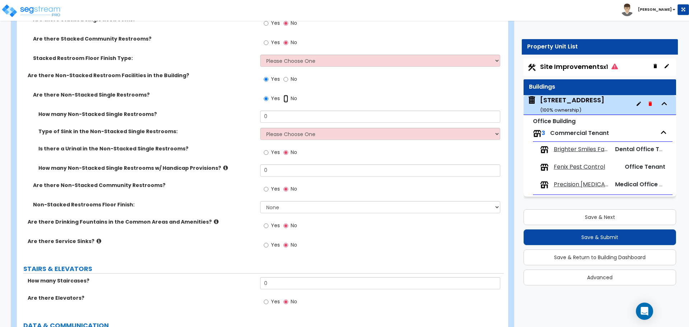
click at [284, 97] on input "No" at bounding box center [286, 99] width 5 height 8
radio input "false"
radio input "true"
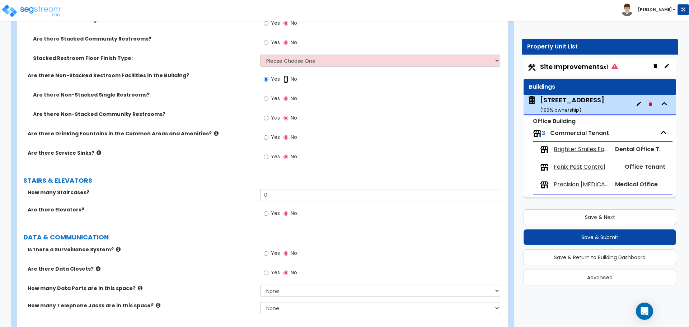
click at [288, 80] on input "No" at bounding box center [286, 79] width 5 height 8
radio input "false"
radio input "true"
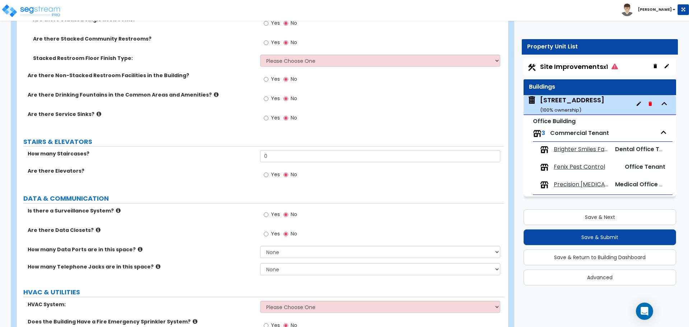
click at [214, 96] on icon at bounding box center [216, 94] width 5 height 5
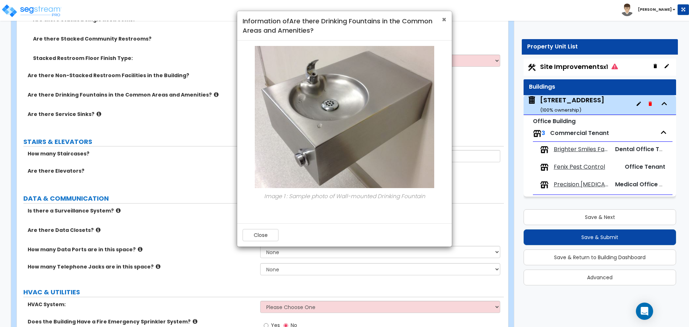
click at [443, 19] on span "×" at bounding box center [444, 19] width 5 height 10
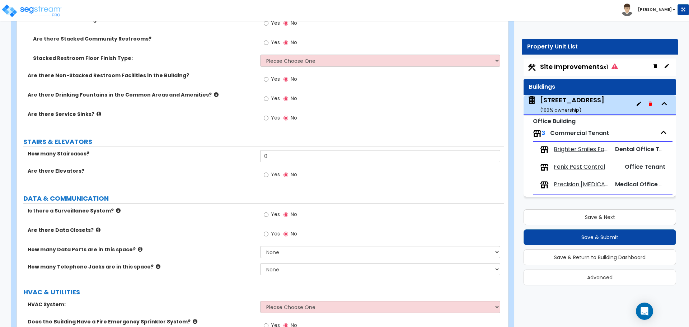
click at [278, 98] on span "Yes" at bounding box center [275, 98] width 9 height 7
click at [269, 98] on input "Yes" at bounding box center [266, 99] width 5 height 8
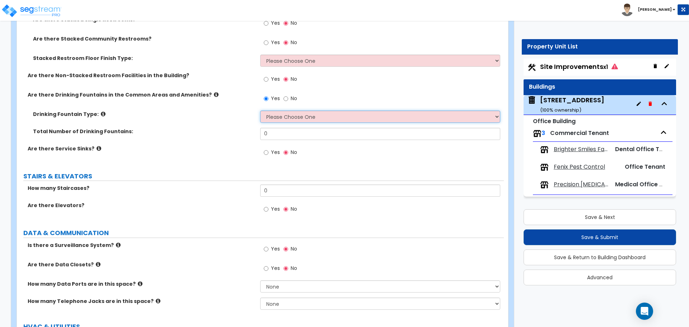
click at [291, 119] on select "Please Choose One Wall-mounted Floor-mounted" at bounding box center [380, 117] width 240 height 12
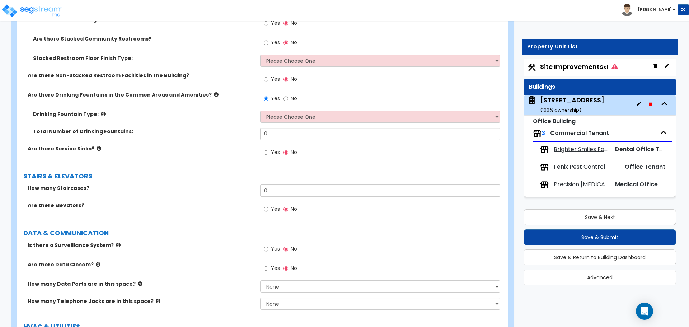
click at [235, 116] on label "Drinking Fountain Type:" at bounding box center [144, 114] width 222 height 7
click at [292, 97] on span "No" at bounding box center [294, 98] width 6 height 7
click at [288, 97] on input "No" at bounding box center [286, 99] width 5 height 8
radio input "false"
radio input "true"
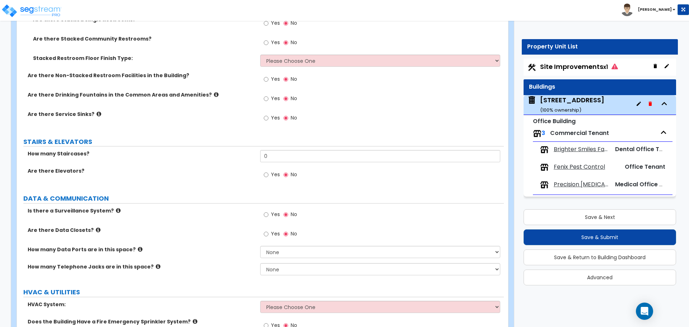
click at [363, 111] on div "Yes No" at bounding box center [381, 120] width 243 height 19
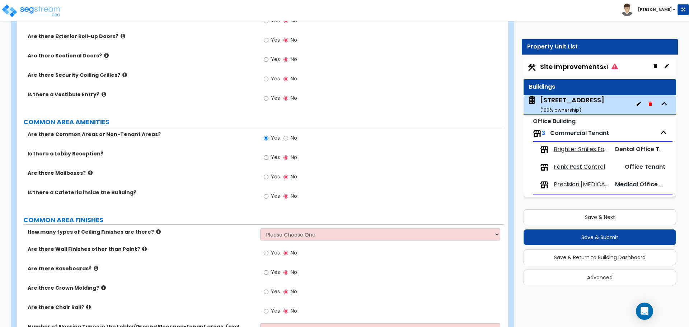
scroll to position [640, 0]
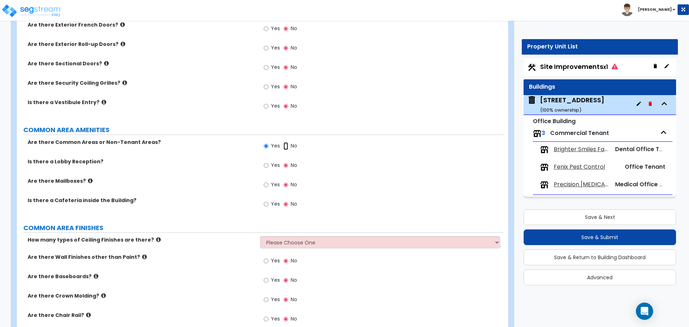
click at [284, 145] on input "No" at bounding box center [286, 146] width 5 height 8
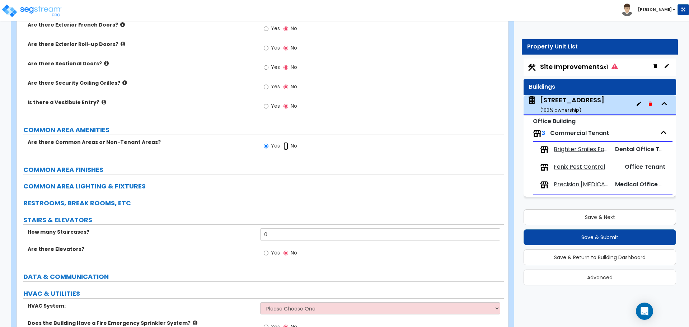
radio input "false"
radio input "true"
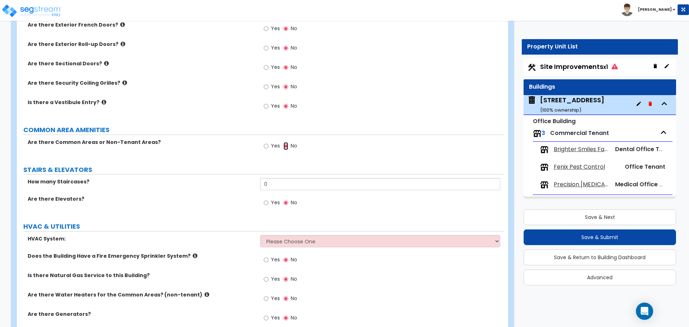
scroll to position [676, 0]
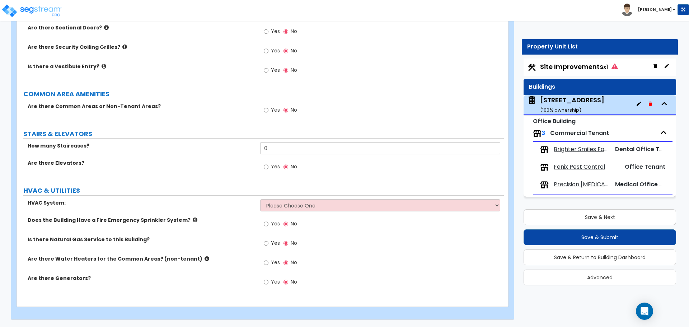
click at [271, 110] on label "Yes" at bounding box center [272, 111] width 16 height 12
click at [269, 110] on input "Yes" at bounding box center [266, 110] width 5 height 8
radio input "true"
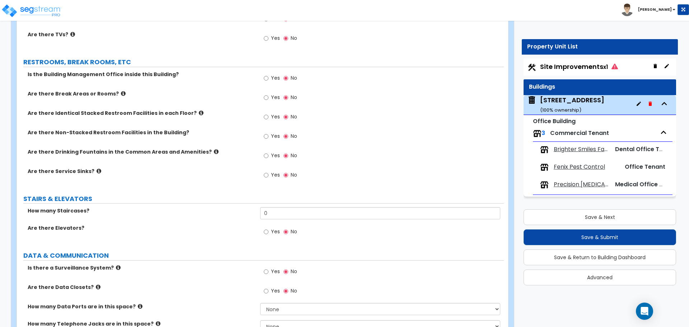
scroll to position [1071, 0]
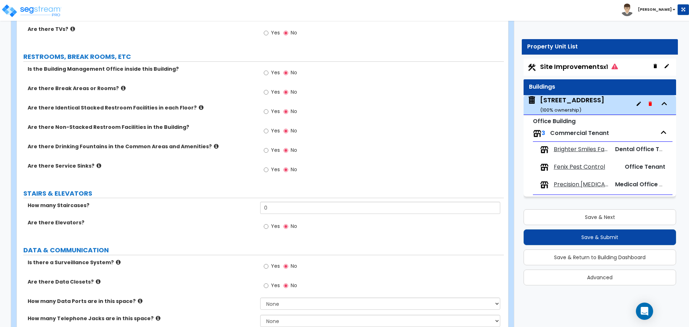
click at [278, 74] on span "Yes" at bounding box center [275, 72] width 9 height 7
click at [269, 74] on input "Yes" at bounding box center [266, 73] width 5 height 8
radio input "true"
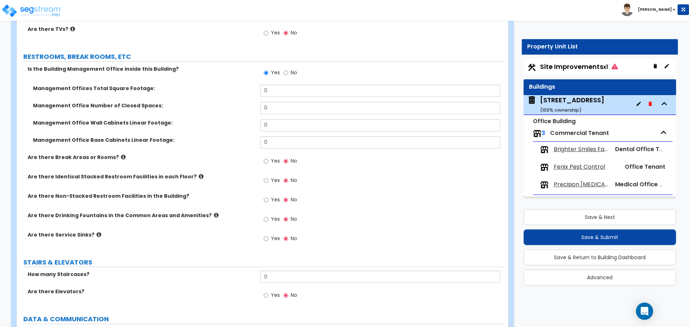
click at [276, 162] on span "Yes" at bounding box center [275, 160] width 9 height 7
click at [269, 162] on input "Yes" at bounding box center [266, 161] width 5 height 8
radio input "true"
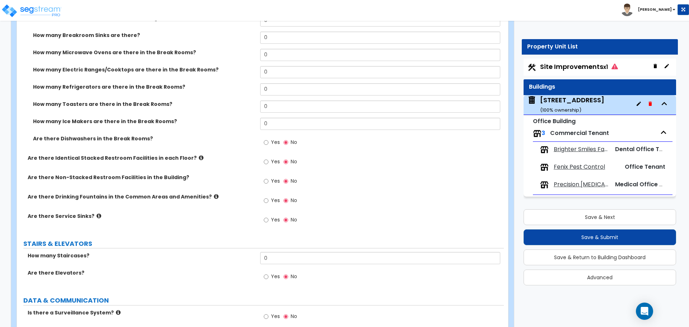
scroll to position [1358, 0]
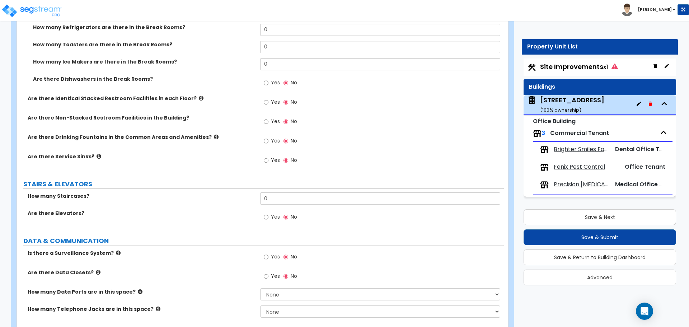
click at [278, 83] on span "Yes" at bounding box center [275, 82] width 9 height 7
click at [269, 83] on input "Yes" at bounding box center [266, 83] width 5 height 8
radio input "true"
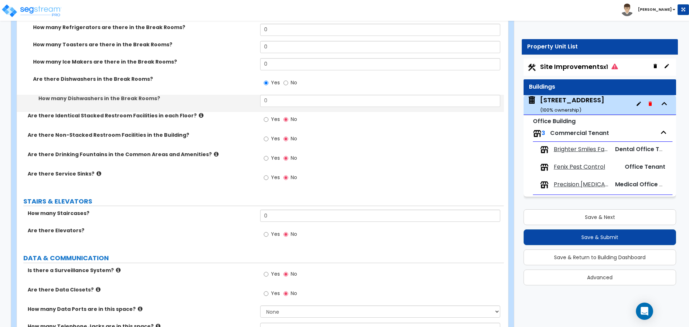
click at [276, 116] on span "Yes" at bounding box center [275, 119] width 9 height 7
click at [269, 116] on input "Yes" at bounding box center [266, 120] width 5 height 8
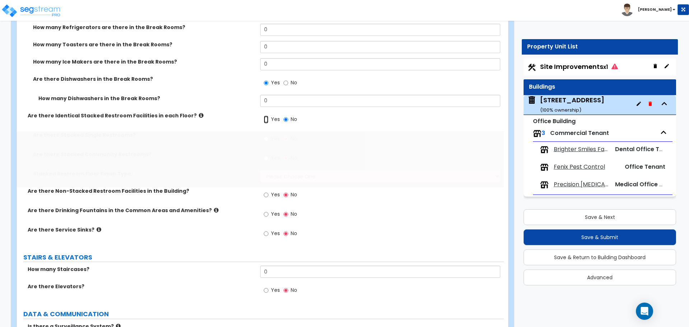
radio input "true"
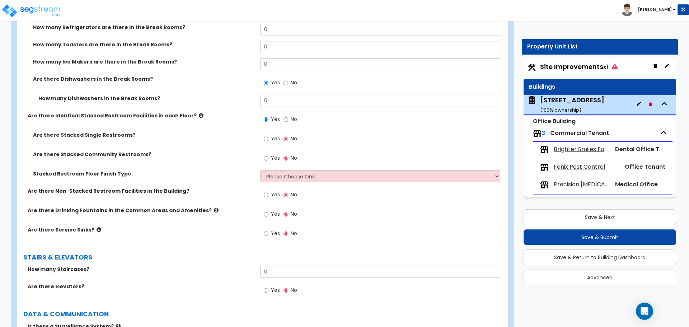
click at [270, 195] on label "Yes" at bounding box center [272, 196] width 16 height 12
click at [269, 195] on input "Yes" at bounding box center [266, 195] width 5 height 8
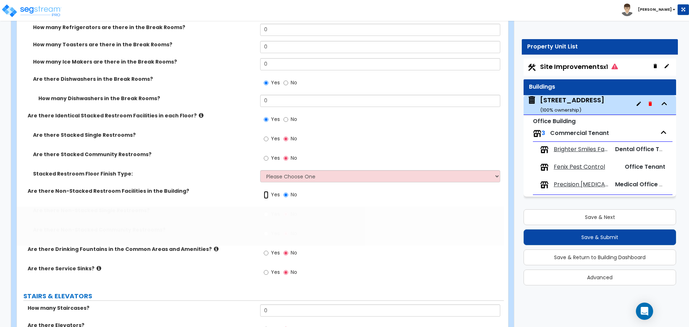
radio input "true"
click at [276, 140] on span "Yes" at bounding box center [275, 138] width 9 height 7
click at [269, 140] on input "Yes" at bounding box center [266, 139] width 5 height 8
radio input "true"
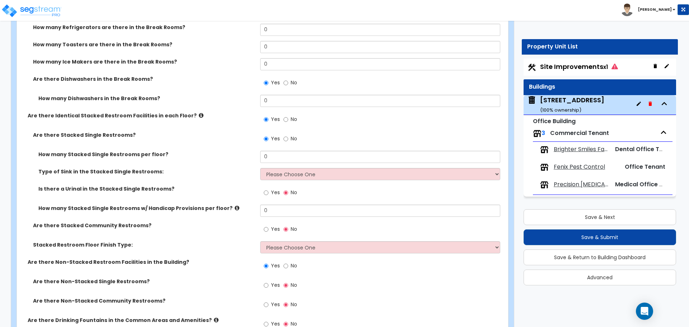
click at [274, 226] on span "Yes" at bounding box center [275, 228] width 9 height 7
click at [269, 226] on input "Yes" at bounding box center [266, 229] width 5 height 8
radio input "true"
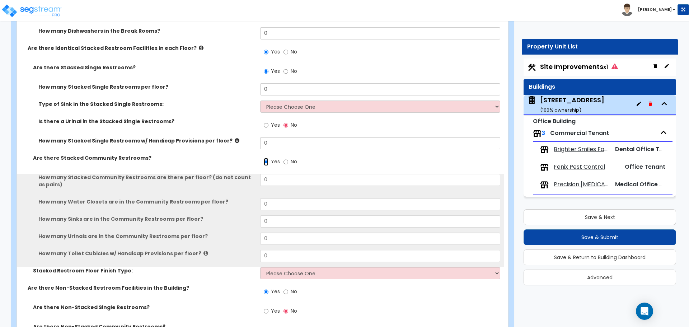
scroll to position [1537, 0]
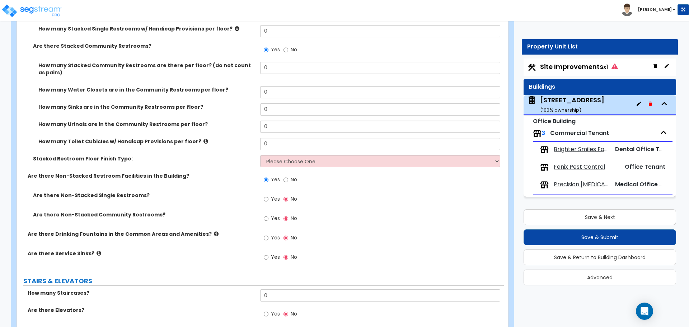
drag, startPoint x: 275, startPoint y: 201, endPoint x: 274, endPoint y: 207, distance: 5.8
click at [274, 201] on span "Yes" at bounding box center [275, 198] width 9 height 7
click at [269, 201] on input "Yes" at bounding box center [266, 199] width 5 height 8
radio input "true"
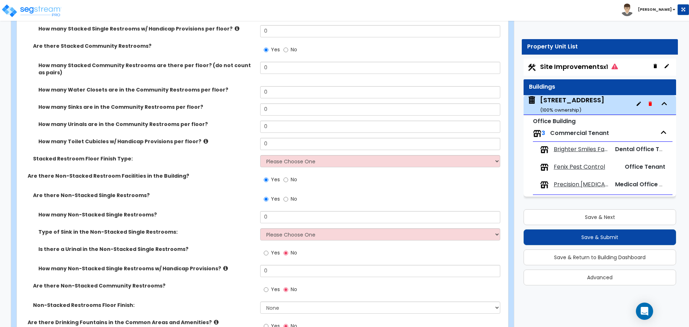
click at [273, 290] on span "Yes" at bounding box center [275, 289] width 9 height 7
click at [269, 290] on input "Yes" at bounding box center [266, 290] width 5 height 8
radio input "true"
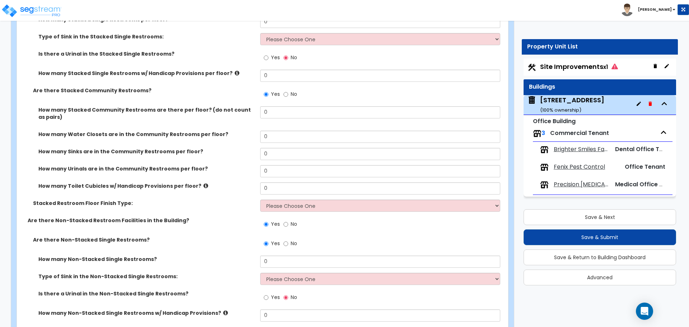
scroll to position [1466, 0]
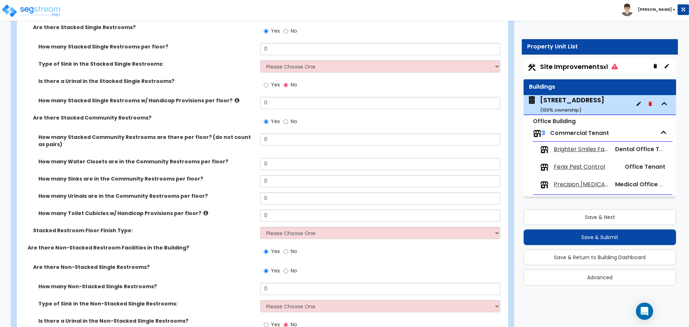
click at [272, 86] on span "Yes" at bounding box center [275, 84] width 9 height 7
click at [269, 86] on input "Yes" at bounding box center [266, 85] width 5 height 8
radio input "true"
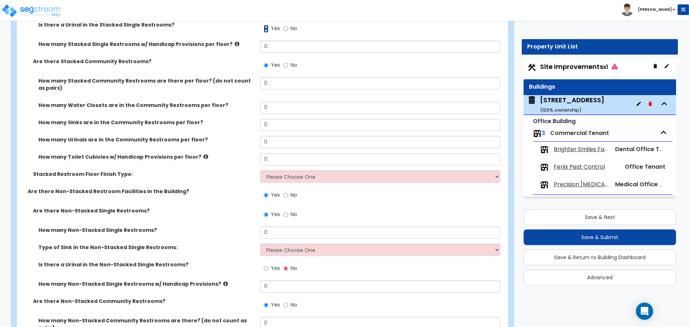
scroll to position [1645, 0]
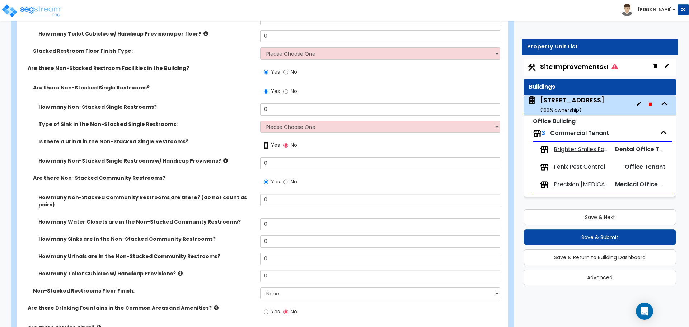
click at [267, 145] on input "Yes" at bounding box center [266, 145] width 5 height 8
radio input "true"
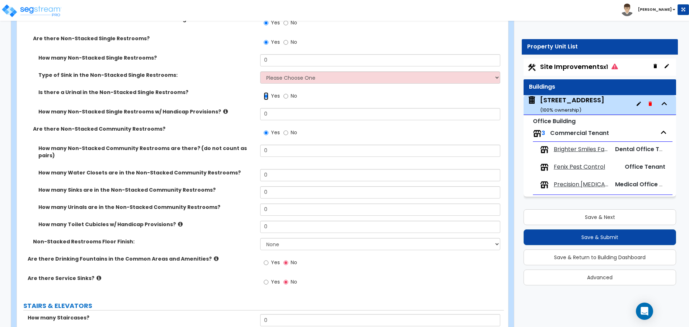
scroll to position [1717, 0]
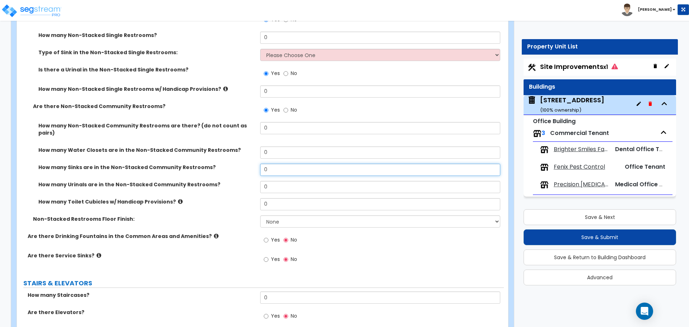
click at [281, 164] on input "0" at bounding box center [380, 170] width 240 height 12
drag, startPoint x: 270, startPoint y: 128, endPoint x: 221, endPoint y: 129, distance: 48.8
click at [221, 129] on div "How many Non-Stacked Community Restrooms are there? (do not count as pairs) 0" at bounding box center [260, 134] width 487 height 24
type input "3"
drag, startPoint x: 288, startPoint y: 130, endPoint x: 166, endPoint y: 117, distance: 123.0
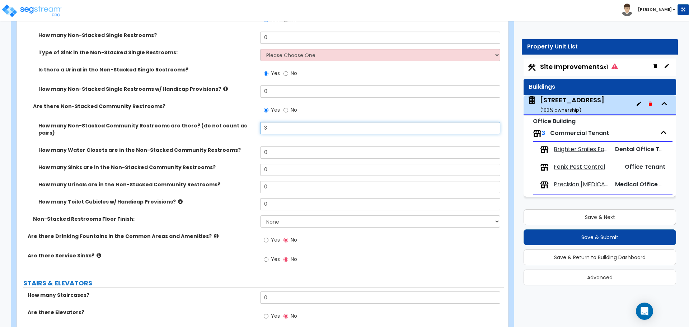
click at [167, 117] on div "Are there Non-Stacked Single Restrooms? Yes No How many Non-Stacked Single Rest…" at bounding box center [260, 122] width 476 height 220
click at [237, 154] on div "How many Water Closets are in the Non-Stacked Community Restrooms? 0" at bounding box center [260, 154] width 487 height 17
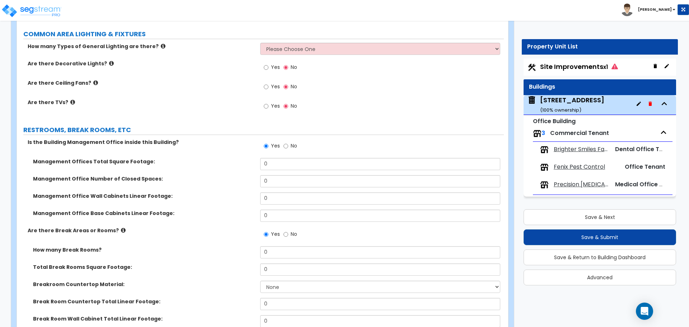
scroll to position [999, 0]
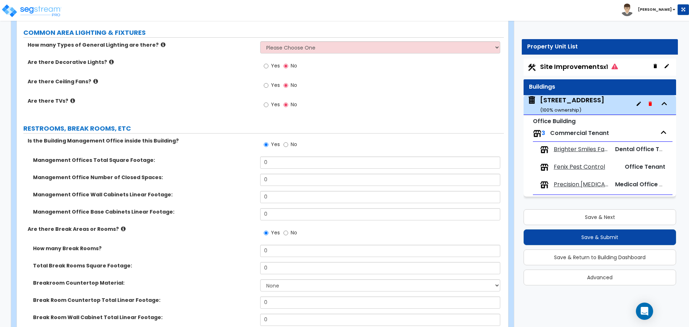
click at [281, 142] on div "Yes No" at bounding box center [280, 145] width 41 height 17
click at [287, 144] on input "No" at bounding box center [286, 145] width 5 height 8
radio input "false"
radio input "true"
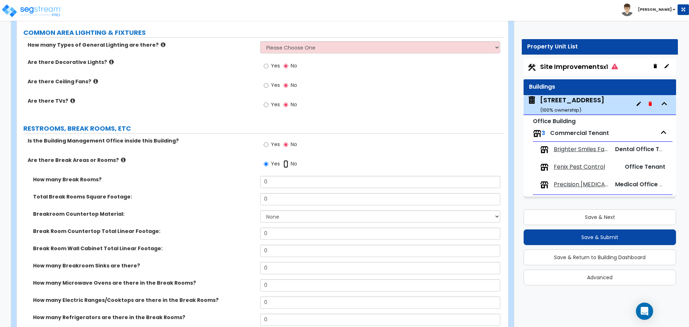
click at [286, 162] on input "No" at bounding box center [286, 164] width 5 height 8
radio input "false"
radio input "true"
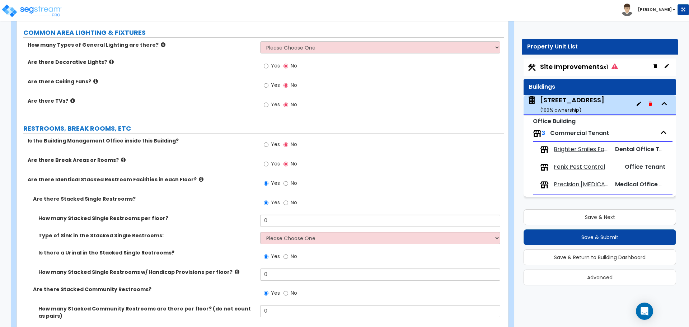
click at [288, 185] on label "No" at bounding box center [291, 184] width 14 height 12
click at [285, 201] on input "No" at bounding box center [286, 203] width 5 height 8
radio input "false"
radio input "true"
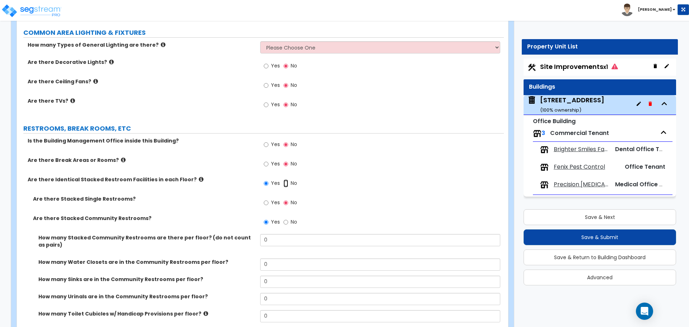
click at [286, 183] on input "No" at bounding box center [286, 183] width 5 height 8
radio input "false"
radio input "true"
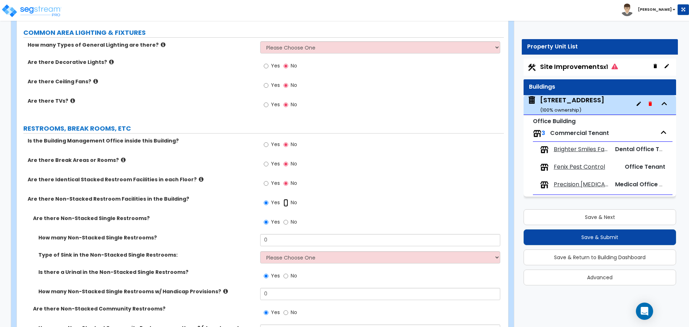
click at [286, 202] on input "No" at bounding box center [286, 203] width 5 height 8
radio input "false"
radio input "true"
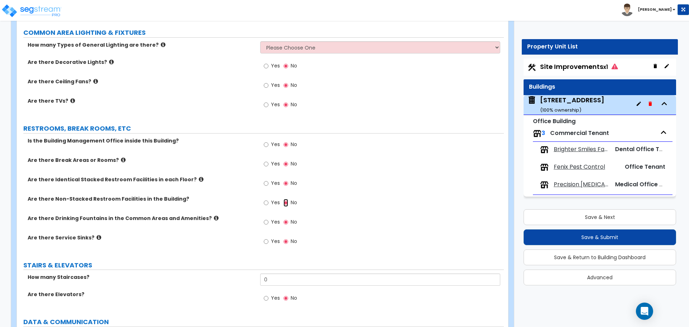
click at [286, 202] on input "No" at bounding box center [286, 203] width 5 height 8
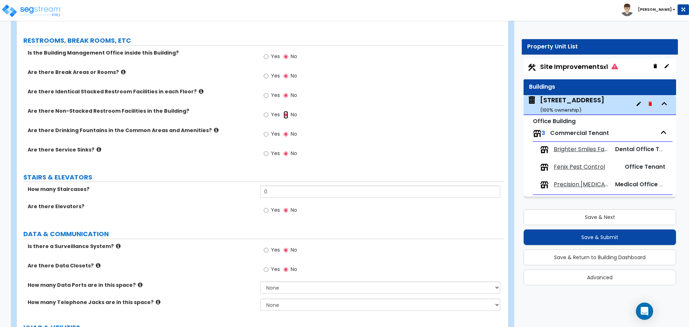
scroll to position [1107, 0]
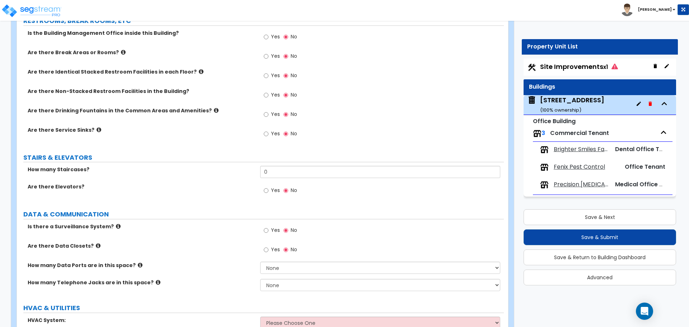
click at [97, 128] on icon at bounding box center [99, 129] width 5 height 5
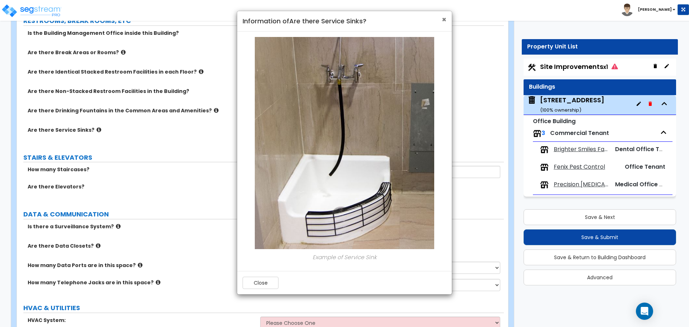
drag, startPoint x: 444, startPoint y: 22, endPoint x: 71, endPoint y: 96, distance: 380.6
click at [444, 22] on span "×" at bounding box center [444, 19] width 5 height 10
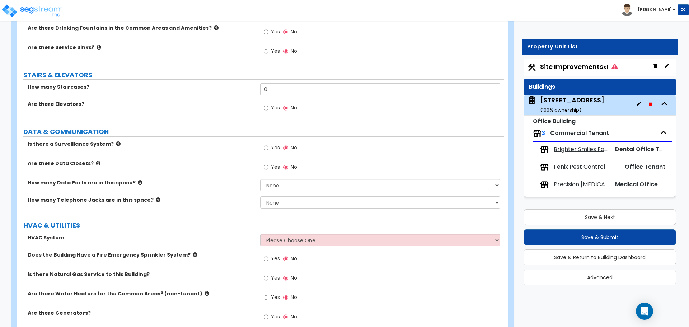
scroll to position [1178, 0]
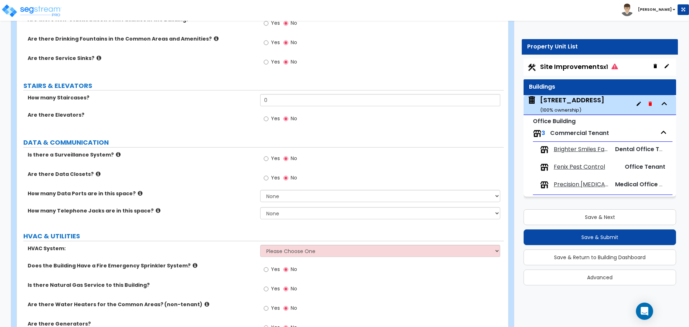
click at [116, 155] on icon at bounding box center [118, 154] width 5 height 5
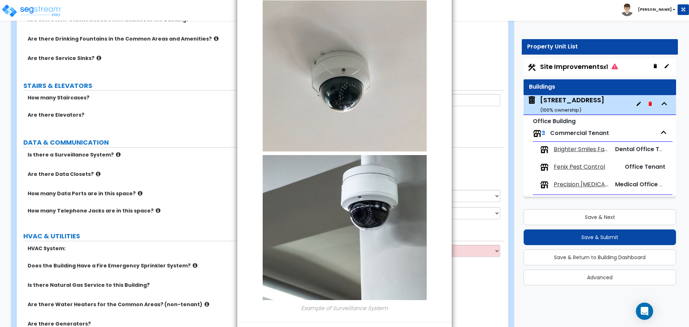
scroll to position [0, 0]
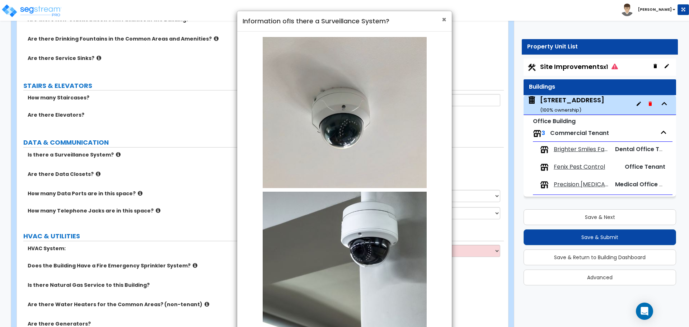
click at [445, 20] on span "×" at bounding box center [444, 19] width 5 height 10
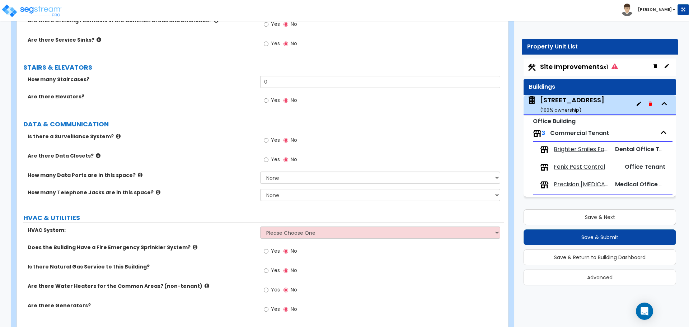
scroll to position [1214, 0]
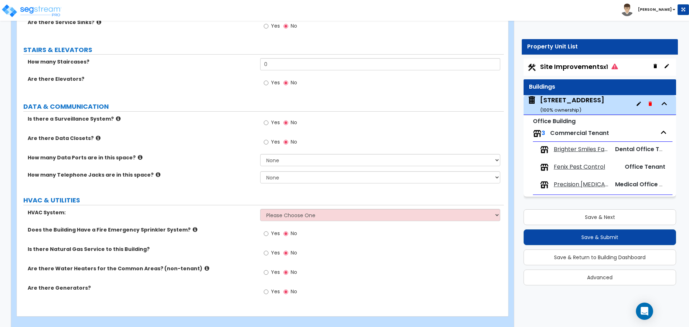
click at [96, 137] on icon at bounding box center [98, 137] width 5 height 5
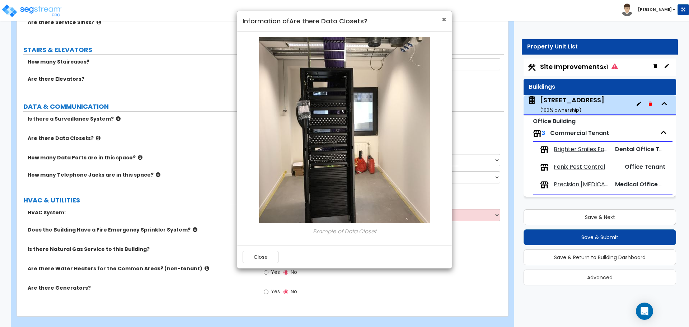
click at [443, 17] on span "×" at bounding box center [444, 19] width 5 height 10
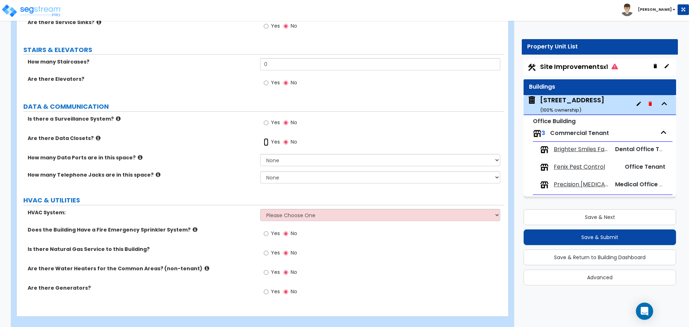
click at [269, 139] on input "Yes" at bounding box center [266, 142] width 5 height 8
radio input "true"
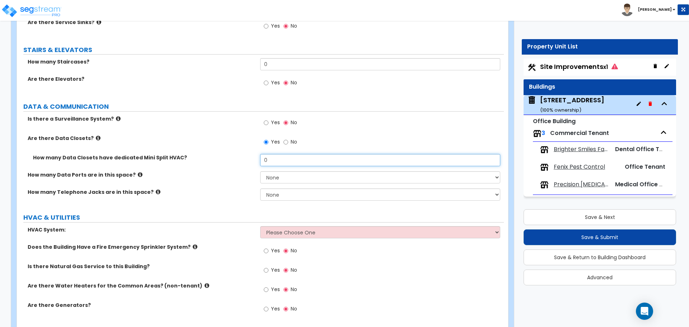
drag, startPoint x: 329, startPoint y: 160, endPoint x: 204, endPoint y: 162, distance: 125.3
click at [204, 162] on div "How many Data Closets have dedicated Mini Split HVAC? 0" at bounding box center [260, 162] width 487 height 17
type input "1"
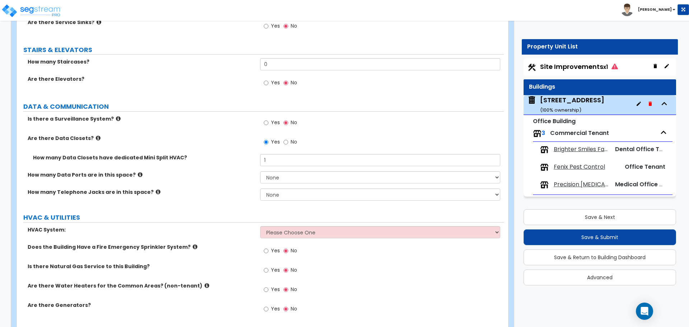
click at [238, 179] on div "How many Data Ports are in this space? None Please Estimate for Me I will speci…" at bounding box center [260, 179] width 487 height 17
click at [284, 140] on input "No" at bounding box center [286, 142] width 5 height 8
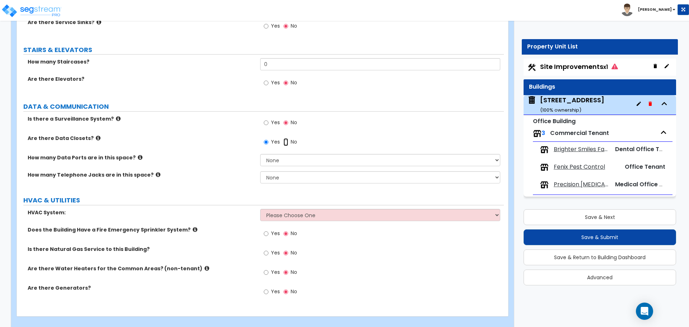
radio input "false"
radio input "true"
click at [138, 158] on icon at bounding box center [140, 157] width 5 height 5
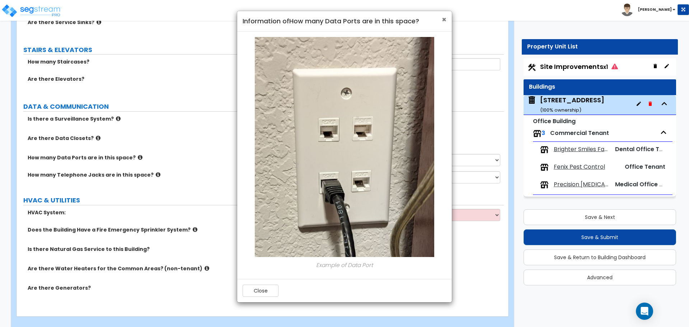
click at [446, 22] on span "×" at bounding box center [444, 19] width 5 height 10
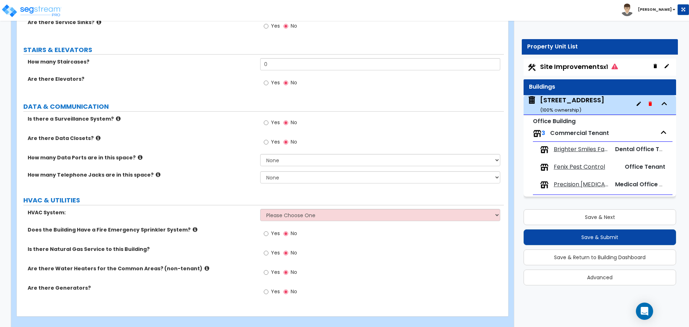
click at [156, 175] on icon at bounding box center [158, 174] width 5 height 5
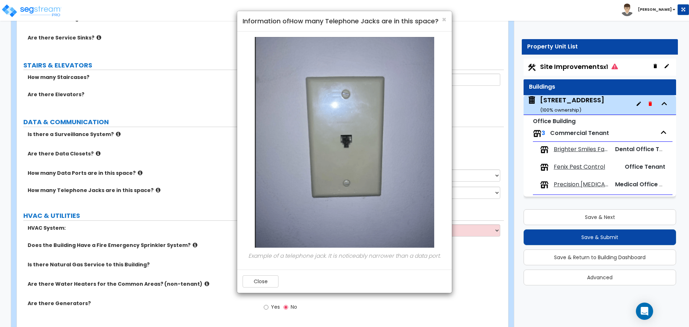
scroll to position [1188, 0]
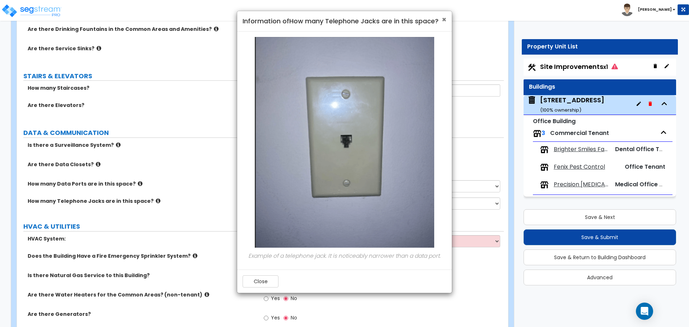
click at [444, 19] on span "×" at bounding box center [444, 19] width 5 height 10
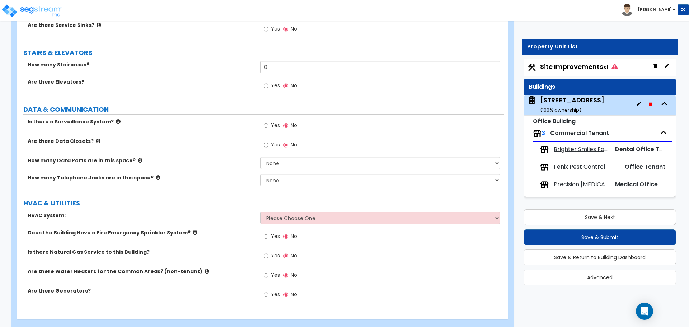
scroll to position [1224, 0]
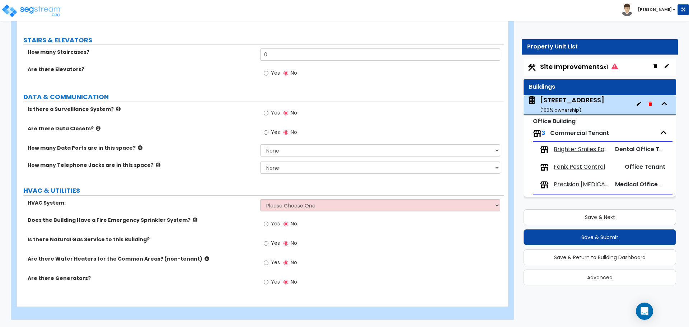
click at [290, 208] on select "Please Choose One Rooftop Unit Furnace-Condenser Forced Air Split Heating/Cooli…" at bounding box center [380, 205] width 240 height 12
click at [285, 207] on select "Please Choose One Rooftop Unit Furnace-Condenser Forced Air Split Heating/Cooli…" at bounding box center [380, 205] width 240 height 12
select select "1"
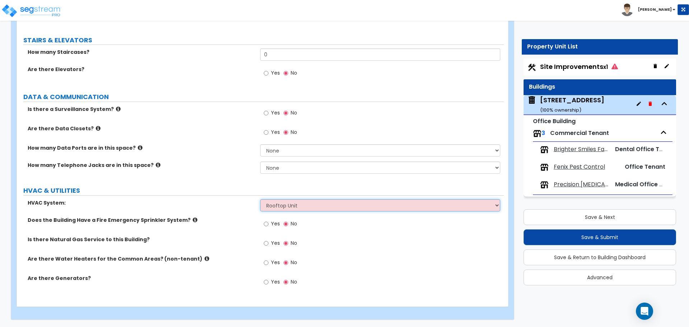
click at [260, 199] on select "Please Choose One Rooftop Unit Furnace-Condenser Forced Air Split Heating/Cooli…" at bounding box center [380, 205] width 240 height 12
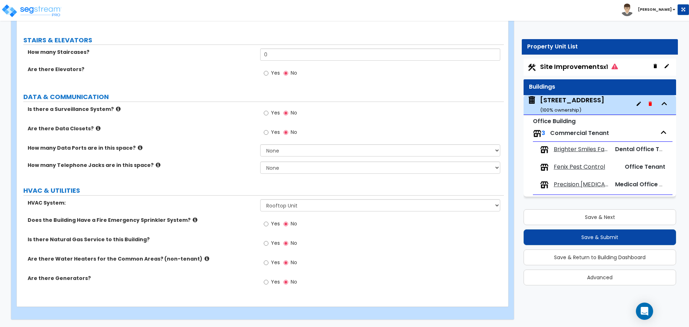
click at [213, 199] on label "HVAC System:" at bounding box center [141, 202] width 227 height 7
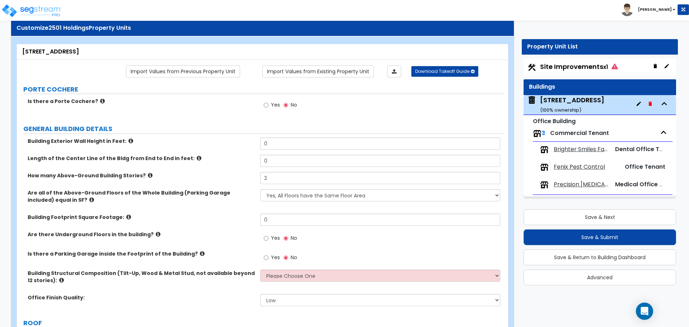
scroll to position [0, 0]
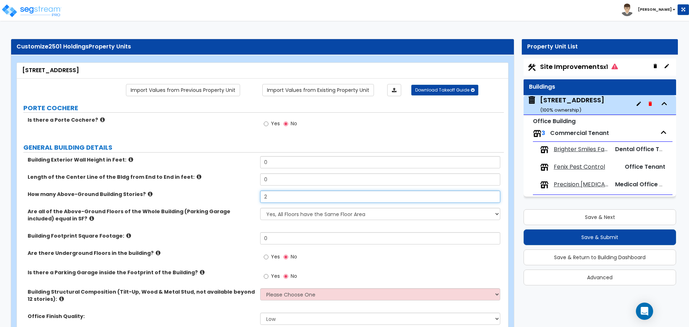
drag, startPoint x: 281, startPoint y: 200, endPoint x: 218, endPoint y: 188, distance: 64.3
click at [218, 188] on div "Building Exterior Wall Height in Feet: 0 Length of the Center Line of the Bldg …" at bounding box center [260, 243] width 476 height 174
type input "4"
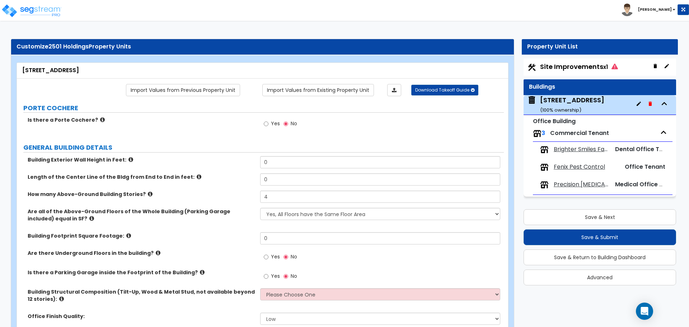
drag, startPoint x: 239, startPoint y: 246, endPoint x: 221, endPoint y: 239, distance: 18.7
click at [239, 246] on div "Building Footprint Square Footage: 0" at bounding box center [260, 240] width 487 height 17
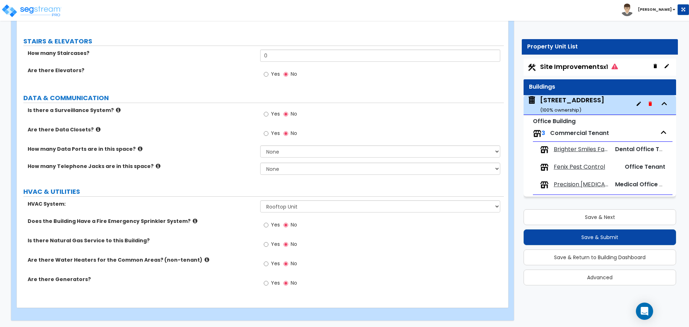
scroll to position [1224, 0]
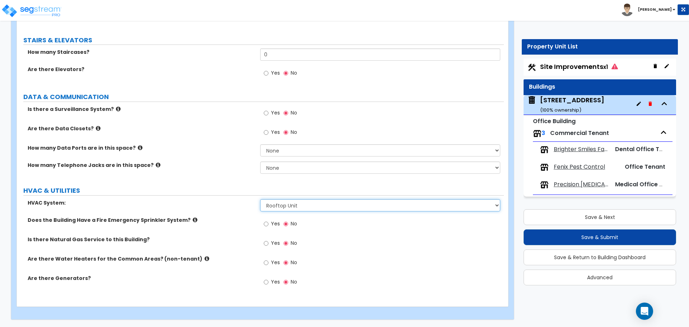
click at [298, 206] on select "Please Choose One Rooftop Unit Furnace-Condenser Forced Air Split Heating/Cooli…" at bounding box center [380, 205] width 240 height 12
click at [260, 199] on select "Please Choose One Rooftop Unit Furnace-Condenser Forced Air Split Heating/Cooli…" at bounding box center [380, 205] width 240 height 12
click at [297, 204] on select "Please Choose One Rooftop Unit Furnace-Condenser Forced Air Split Heating/Cooli…" at bounding box center [380, 205] width 240 height 12
click at [260, 199] on select "Please Choose One Rooftop Unit Furnace-Condenser Forced Air Split Heating/Cooli…" at bounding box center [380, 205] width 240 height 12
click at [299, 206] on select "Please Choose One Rooftop Unit Furnace-Condenser Forced Air Split Heating/Cooli…" at bounding box center [380, 205] width 240 height 12
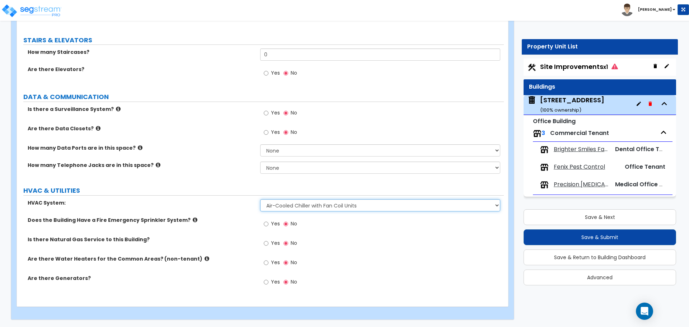
click at [260, 199] on select "Please Choose One Rooftop Unit Furnace-Condenser Forced Air Split Heating/Cooli…" at bounding box center [380, 205] width 240 height 12
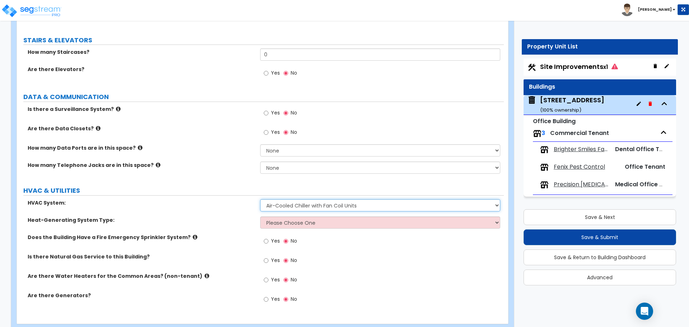
click at [302, 206] on select "Please Choose One Rooftop Unit Furnace-Condenser Forced Air Split Heating/Cooli…" at bounding box center [380, 205] width 240 height 12
select select "5"
click at [260, 199] on select "Please Choose One Rooftop Unit Furnace-Condenser Forced Air Split Heating/Cooli…" at bounding box center [380, 205] width 240 height 12
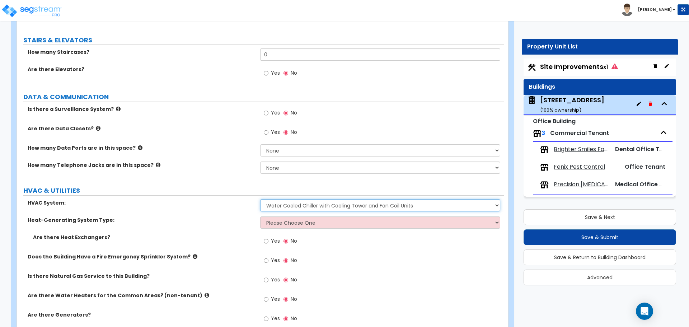
click at [335, 209] on select "Please Choose One Rooftop Unit Furnace-Condenser Forced Air Split Heating/Cooli…" at bounding box center [380, 205] width 240 height 12
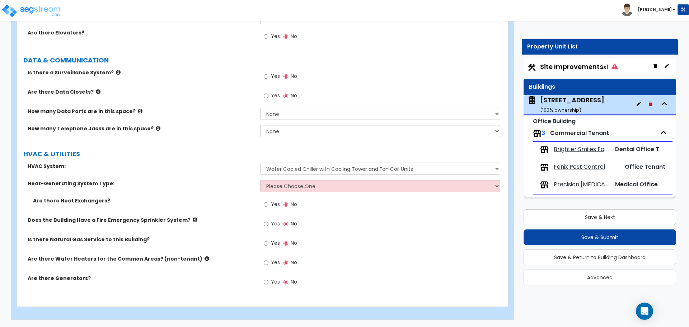
click at [271, 202] on span "Yes" at bounding box center [275, 204] width 9 height 7
click at [269, 202] on input "Yes" at bounding box center [266, 205] width 5 height 8
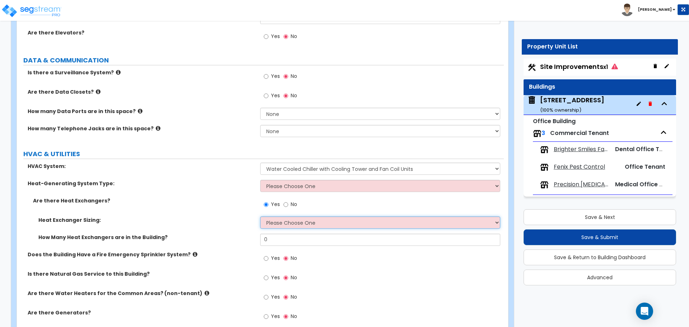
click at [289, 227] on select "Please Choose One 8 GPM 10 GPM 40 GPM 64 GPM 96 GPM 120 GPM" at bounding box center [380, 222] width 240 height 12
drag, startPoint x: 223, startPoint y: 214, endPoint x: 238, endPoint y: 214, distance: 14.4
click at [223, 214] on div "Are there Heat Exchangers? Yes No" at bounding box center [260, 206] width 487 height 19
click at [291, 205] on span "No" at bounding box center [294, 204] width 6 height 7
click at [288, 205] on input "No" at bounding box center [286, 205] width 5 height 8
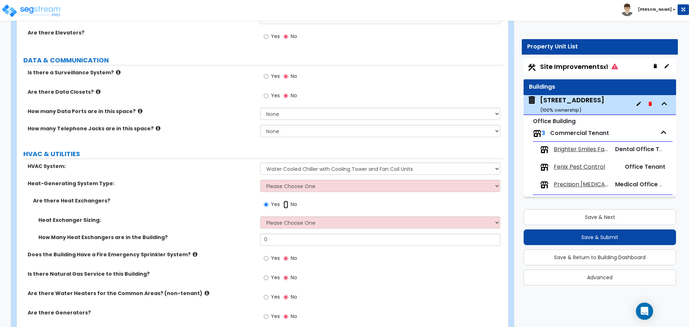
radio input "false"
radio input "true"
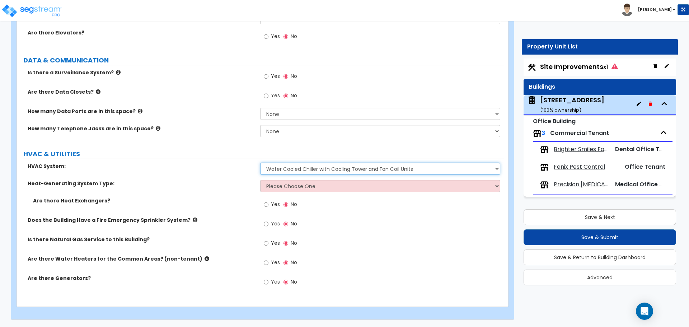
click at [313, 168] on select "Please Choose One Rooftop Unit Furnace-Condenser Forced Air Split Heating/Cooli…" at bounding box center [380, 169] width 240 height 12
select select "0"
click at [260, 163] on select "Please Choose One Rooftop Unit Furnace-Condenser Forced Air Split Heating/Cooli…" at bounding box center [380, 169] width 240 height 12
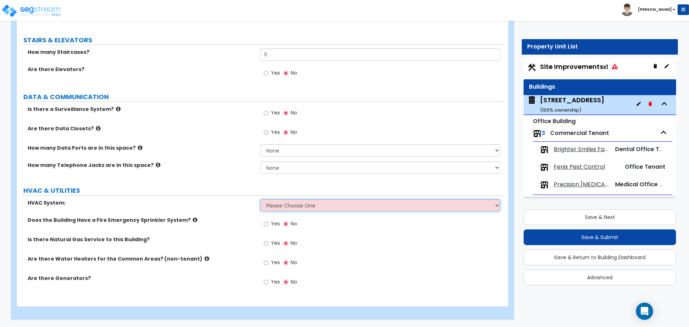
scroll to position [1224, 0]
click at [580, 167] on span "Fenix Pest Control" at bounding box center [579, 167] width 51 height 8
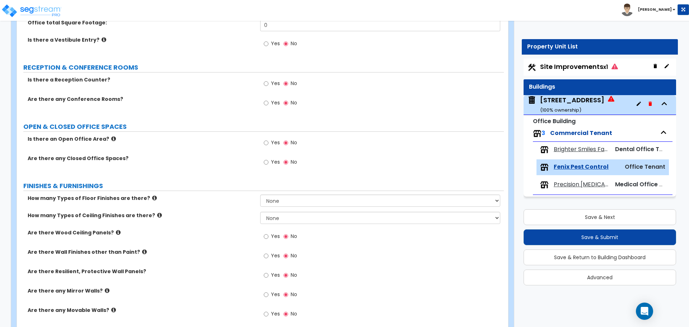
scroll to position [108, 0]
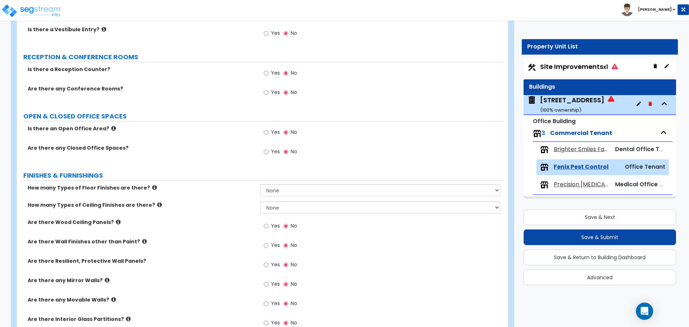
click at [272, 94] on span "Yes" at bounding box center [275, 92] width 9 height 7
click at [269, 94] on input "Yes" at bounding box center [266, 93] width 5 height 8
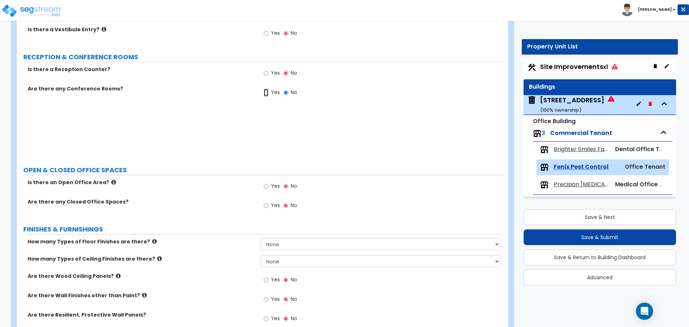
radio input "true"
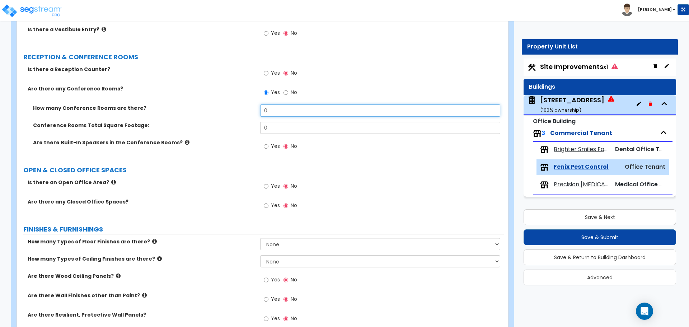
drag, startPoint x: 284, startPoint y: 113, endPoint x: 250, endPoint y: 111, distance: 34.1
click at [248, 109] on div "How many Conference Rooms are there? 0" at bounding box center [260, 112] width 487 height 17
type input "5"
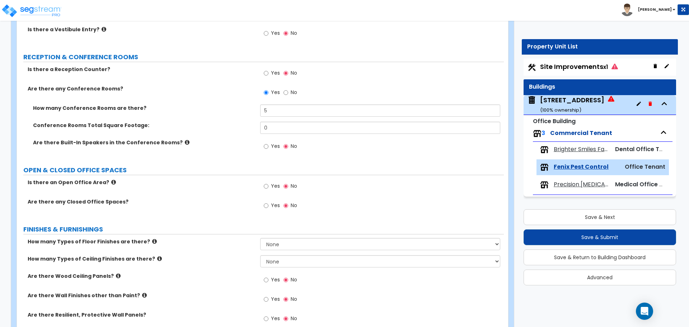
click at [310, 142] on div "Yes No" at bounding box center [381, 148] width 243 height 19
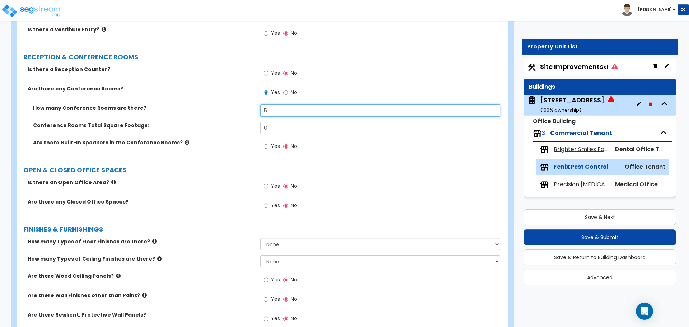
drag, startPoint x: 271, startPoint y: 109, endPoint x: 284, endPoint y: 123, distance: 19.6
click at [240, 109] on div "How many Conference Rooms are there? 5" at bounding box center [260, 112] width 487 height 17
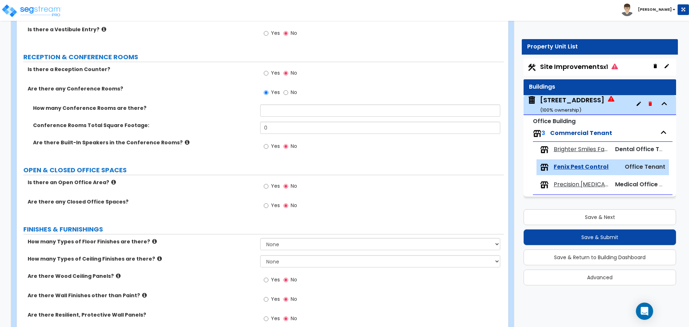
click at [327, 145] on div "Yes No" at bounding box center [381, 148] width 243 height 19
click at [286, 92] on input "No" at bounding box center [286, 93] width 5 height 8
radio input "false"
radio input "true"
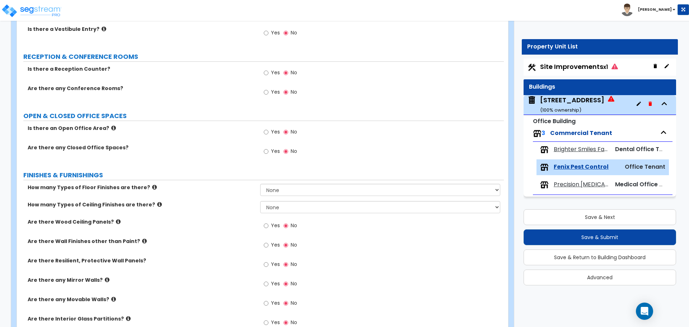
scroll to position [0, 0]
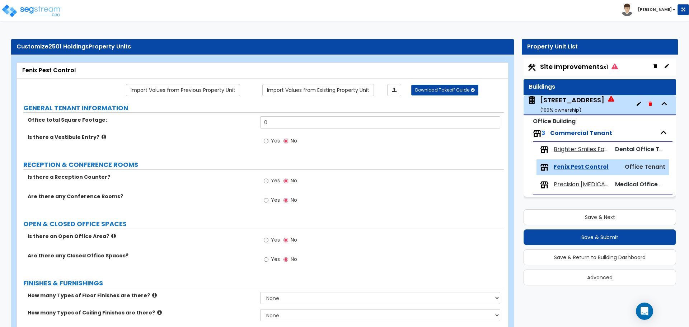
click at [580, 101] on div "2501 Westown Parkway ( 100 % ownership)" at bounding box center [572, 104] width 64 height 18
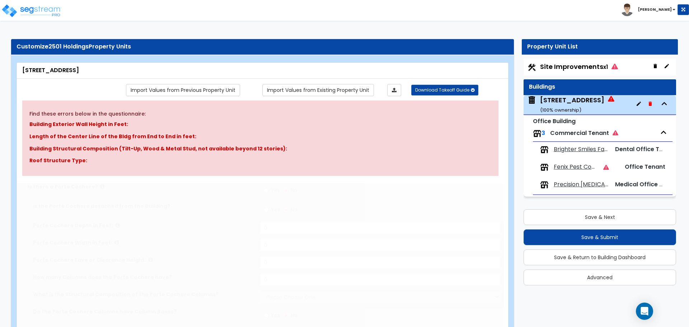
type input "4"
radio input "true"
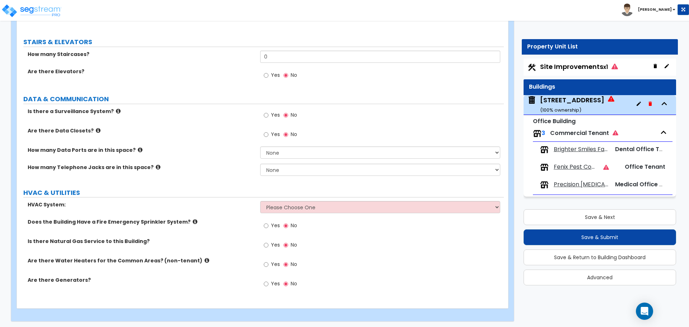
scroll to position [1310, 0]
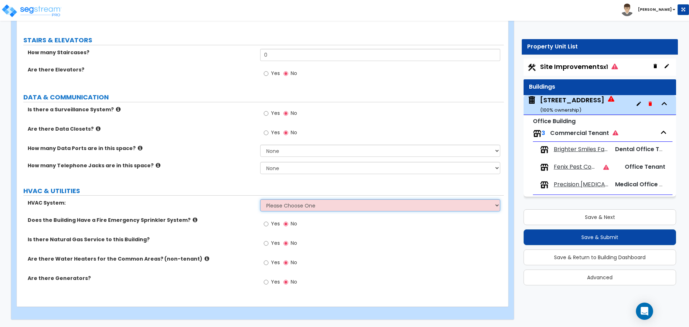
click at [272, 204] on select "Please Choose One Rooftop Unit Furnace-Condenser Forced Air Split Heating/Cooli…" at bounding box center [380, 205] width 240 height 12
click at [312, 220] on div "Yes No" at bounding box center [381, 225] width 243 height 19
click at [321, 208] on select "Please Choose One Rooftop Unit Furnace-Condenser Forced Air Split Heating/Cooli…" at bounding box center [380, 205] width 240 height 12
click at [324, 201] on select "Please Choose One Rooftop Unit Furnace-Condenser Forced Air Split Heating/Cooli…" at bounding box center [380, 205] width 240 height 12
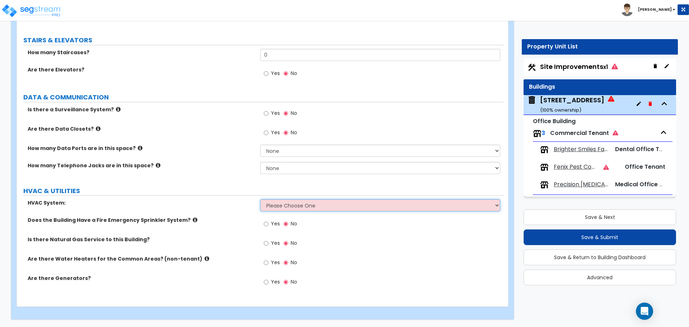
click at [309, 204] on select "Please Choose One Rooftop Unit Furnace-Condenser Forced Air Split Heating/Cooli…" at bounding box center [380, 205] width 240 height 12
click at [260, 199] on select "Please Choose One Rooftop Unit Furnace-Condenser Forced Air Split Heating/Cooli…" at bounding box center [380, 205] width 240 height 12
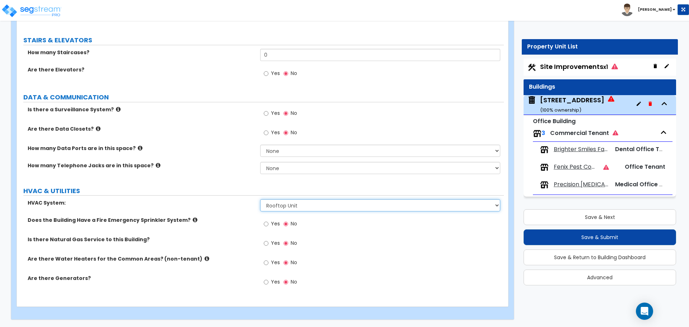
click at [310, 205] on select "Please Choose One Rooftop Unit Furnace-Condenser Forced Air Split Heating/Cooli…" at bounding box center [380, 205] width 240 height 12
click at [260, 199] on select "Please Choose One Rooftop Unit Furnace-Condenser Forced Air Split Heating/Cooli…" at bounding box center [380, 205] width 240 height 12
click at [301, 207] on select "Please Choose One Rooftop Unit Furnace-Condenser Forced Air Split Heating/Cooli…" at bounding box center [380, 205] width 240 height 12
click at [260, 199] on select "Please Choose One Rooftop Unit Furnace-Condenser Forced Air Split Heating/Cooli…" at bounding box center [380, 205] width 240 height 12
click at [298, 207] on select "Please Choose One Rooftop Unit Furnace-Condenser Forced Air Split Heating/Cooli…" at bounding box center [380, 205] width 240 height 12
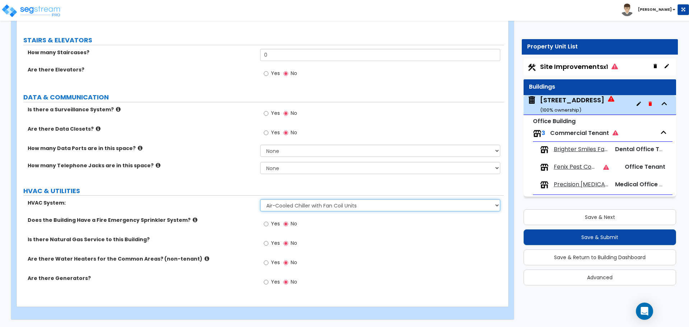
click at [260, 199] on select "Please Choose One Rooftop Unit Furnace-Condenser Forced Air Split Heating/Cooli…" at bounding box center [380, 205] width 240 height 12
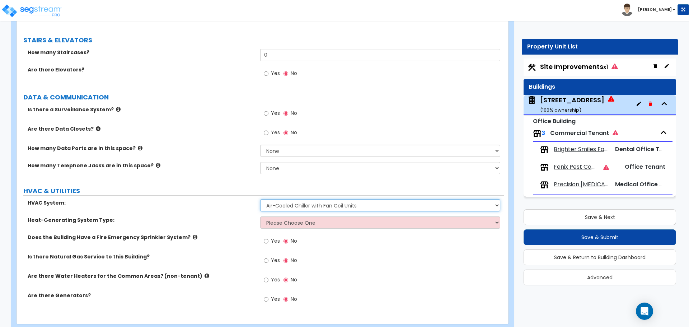
click at [305, 205] on select "Please Choose One Rooftop Unit Furnace-Condenser Forced Air Split Heating/Cooli…" at bounding box center [380, 205] width 240 height 12
click at [260, 199] on select "Please Choose One Rooftop Unit Furnace-Condenser Forced Air Split Heating/Cooli…" at bounding box center [380, 205] width 240 height 12
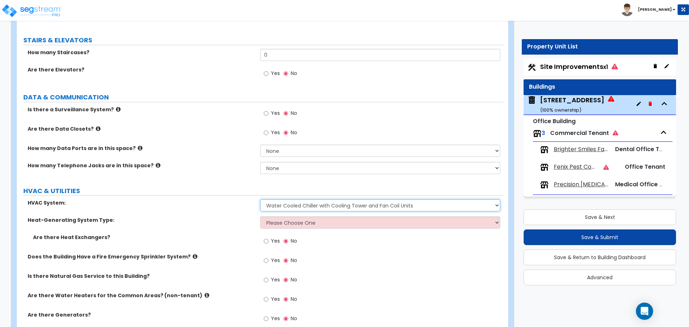
click at [393, 208] on select "Please Choose One Rooftop Unit Furnace-Condenser Forced Air Split Heating/Cooli…" at bounding box center [380, 205] width 240 height 12
click at [260, 199] on select "Please Choose One Rooftop Unit Furnace-Condenser Forced Air Split Heating/Cooli…" at bounding box center [380, 205] width 240 height 12
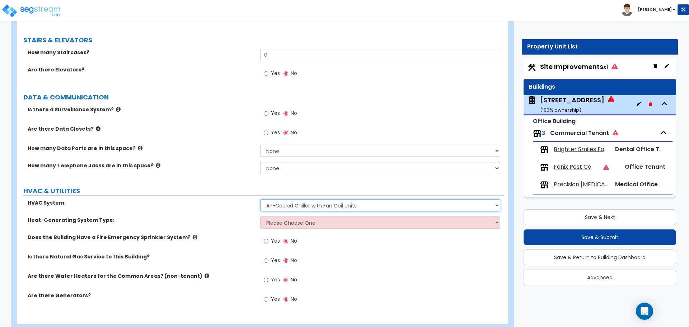
click at [313, 207] on select "Please Choose One Rooftop Unit Furnace-Condenser Forced Air Split Heating/Cooli…" at bounding box center [380, 205] width 240 height 12
select select "5"
click at [260, 199] on select "Please Choose One Rooftop Unit Furnace-Condenser Forced Air Split Heating/Cooli…" at bounding box center [380, 205] width 240 height 12
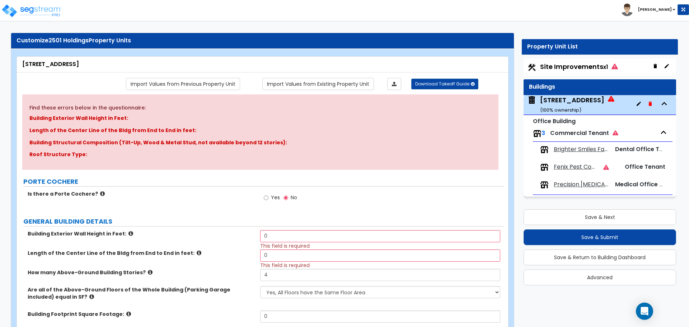
scroll to position [0, 0]
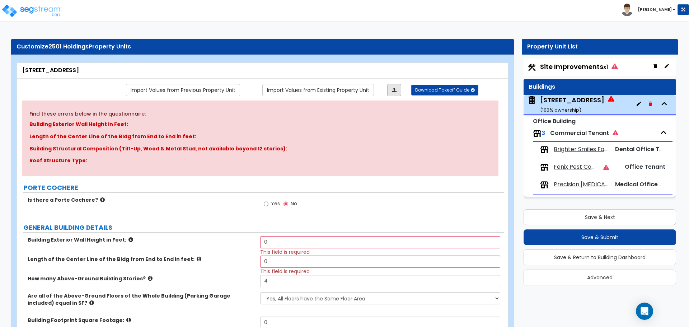
click at [394, 89] on icon at bounding box center [394, 90] width 5 height 5
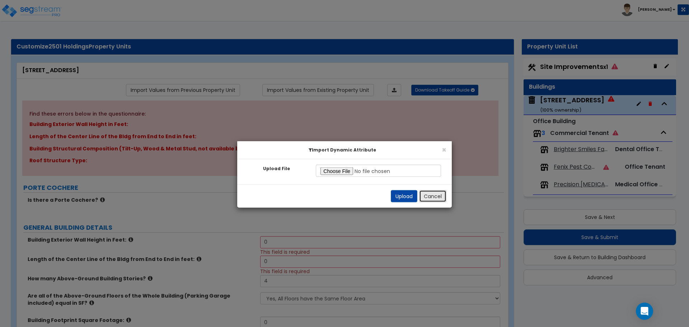
click at [436, 199] on button "Cancel" at bounding box center [432, 196] width 27 height 12
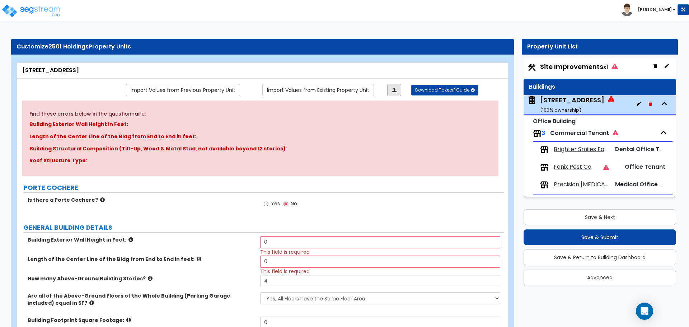
click at [398, 92] on link at bounding box center [394, 90] width 14 height 12
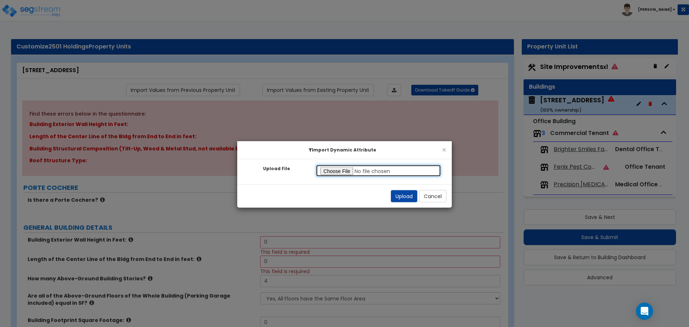
click at [336, 170] on input "Upload File" at bounding box center [378, 170] width 125 height 12
type input "C:\fakepath\Template.xlsx"
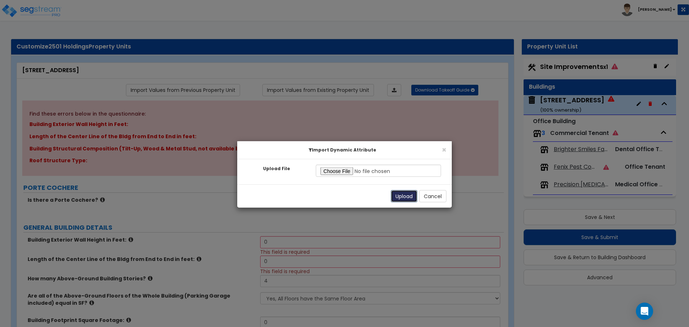
click at [408, 195] on button "Upload" at bounding box center [404, 196] width 27 height 12
type input "20"
type input "2"
radio input "true"
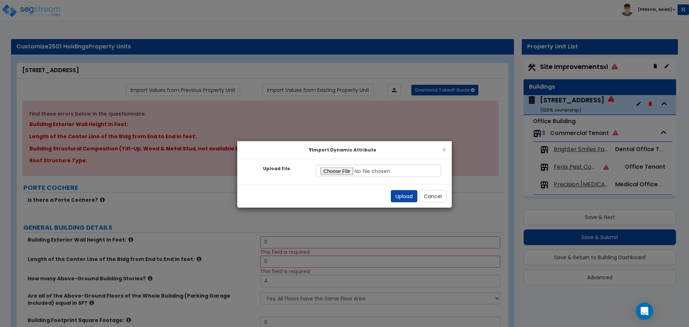
radio input "true"
radio input "false"
radio input "true"
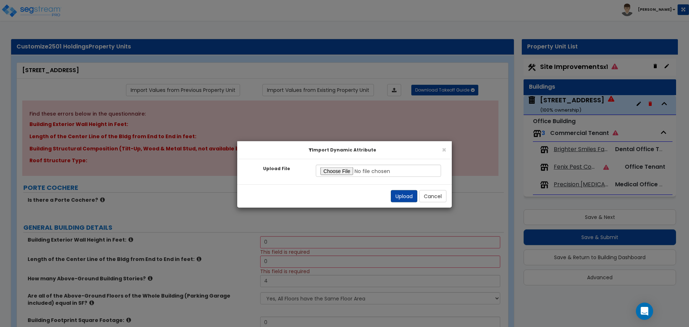
type input "1"
radio input "true"
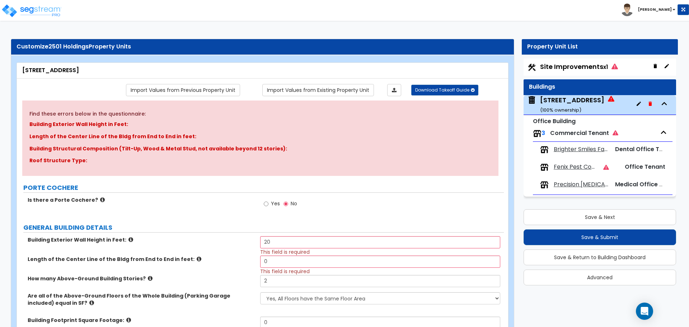
type input "0"
select select "0"
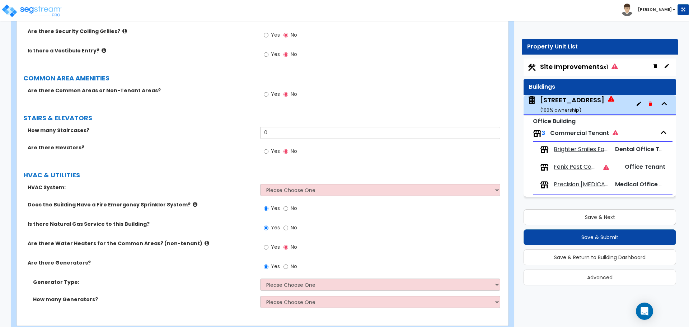
scroll to position [1078, 0]
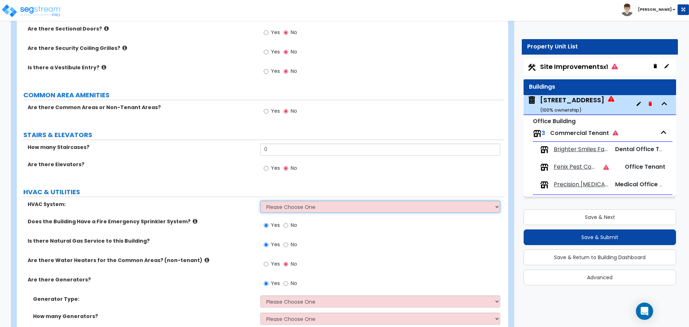
click at [324, 209] on select "Please Choose One Rooftop Unit Furnace-Condenser Forced Air Split Heating/Cooli…" at bounding box center [380, 207] width 240 height 12
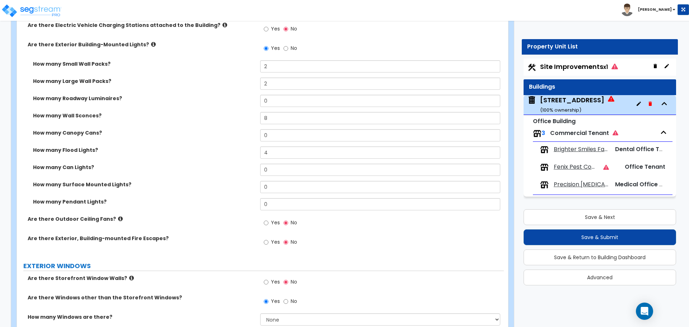
scroll to position [683, 0]
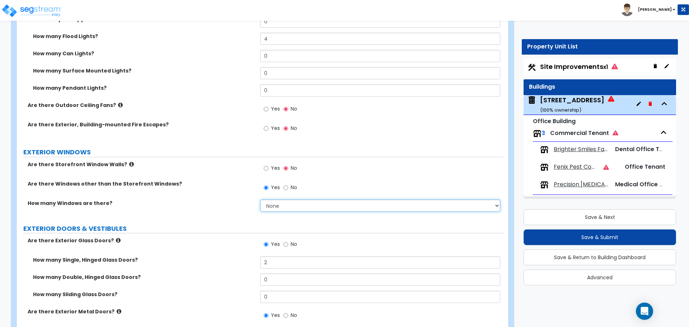
click at [298, 207] on select "None I want to enter a Percentage of the Exterior Windows I want to enter the N…" at bounding box center [380, 206] width 240 height 12
click at [260, 200] on select "None I want to enter a Percentage of the Exterior Windows I want to enter the N…" at bounding box center [380, 206] width 240 height 12
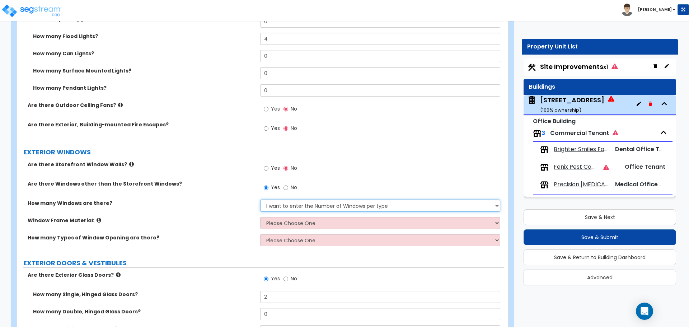
click at [298, 204] on select "None I want to enter a Percentage of the Exterior Windows I want to enter the N…" at bounding box center [380, 206] width 240 height 12
select select "0"
click at [260, 200] on select "None I want to enter a Percentage of the Exterior Windows I want to enter the N…" at bounding box center [380, 206] width 240 height 12
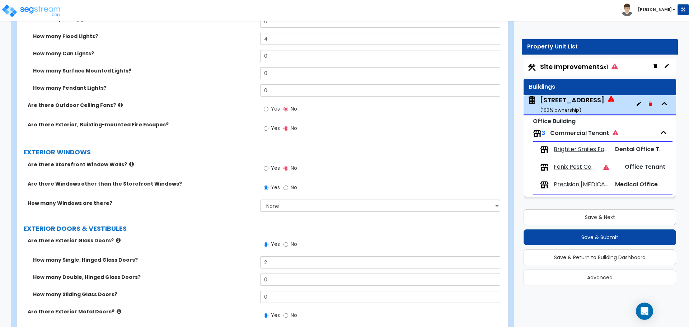
click at [240, 202] on label "How many Windows are there?" at bounding box center [141, 203] width 227 height 7
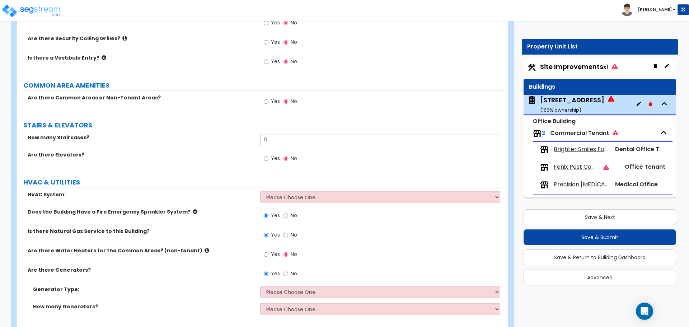
scroll to position [1114, 0]
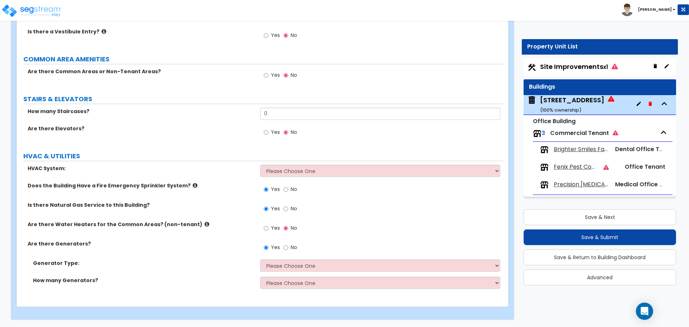
drag, startPoint x: 348, startPoint y: 126, endPoint x: 352, endPoint y: 117, distance: 9.5
click at [350, 124] on div "How many Staircases? 0 Are there Elevators? Yes No" at bounding box center [260, 126] width 476 height 37
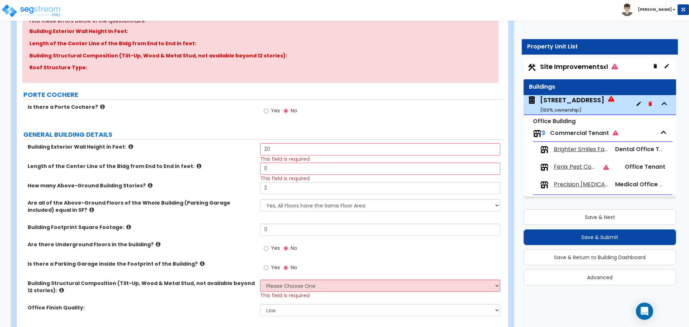
scroll to position [0, 0]
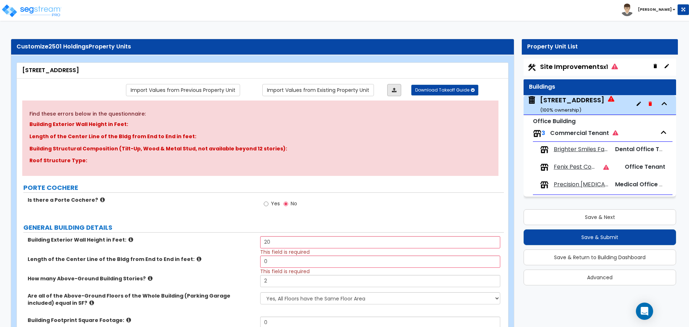
click at [398, 89] on link at bounding box center [394, 90] width 14 height 12
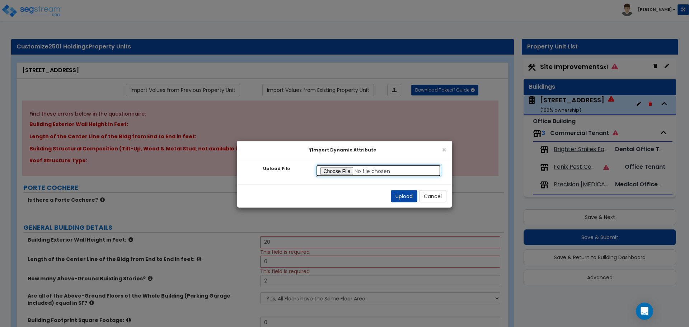
click at [340, 165] on input "Upload File" at bounding box center [378, 170] width 125 height 12
type input "C:\fakepath\Template.xlsx"
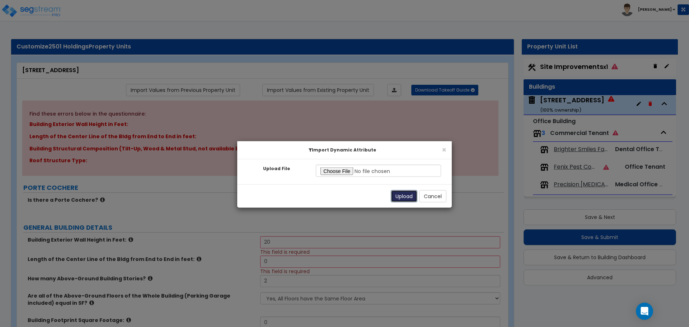
click at [396, 193] on button "Upload" at bounding box center [404, 196] width 27 height 12
type input "0"
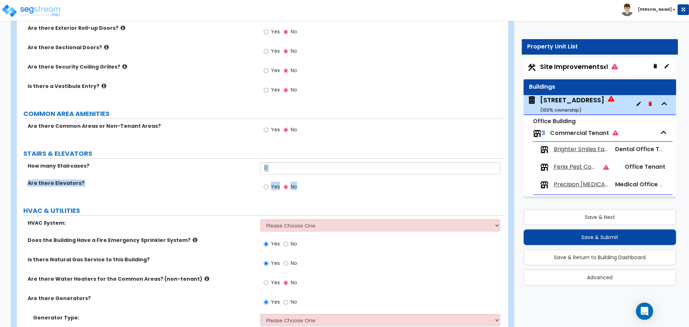
scroll to position [1113, 0]
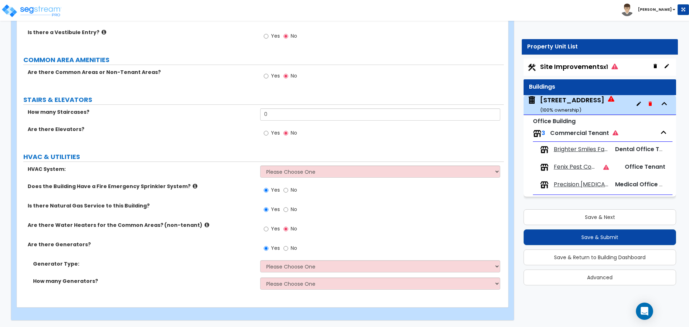
click at [357, 144] on div "Yes No" at bounding box center [381, 135] width 243 height 19
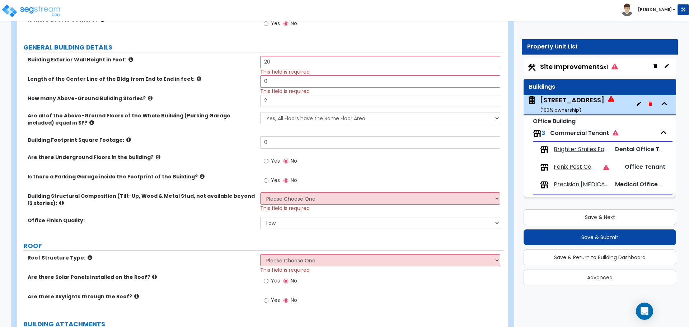
scroll to position [144, 0]
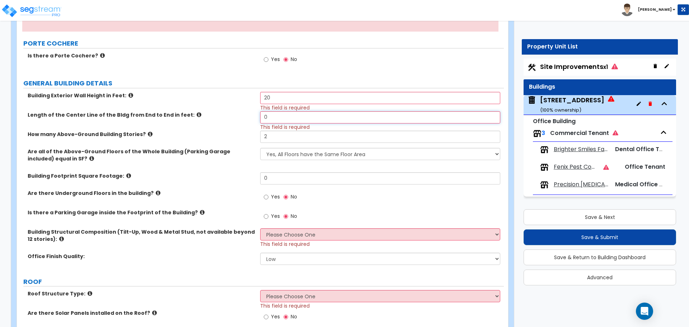
drag, startPoint x: 286, startPoint y: 117, endPoint x: 219, endPoint y: 117, distance: 67.5
click at [219, 117] on div "Length of the Center Line of the Bldg from End to End in feet: 0 This field is …" at bounding box center [260, 120] width 487 height 19
type input "30"
click at [361, 190] on div "Yes No" at bounding box center [381, 199] width 243 height 19
click at [281, 118] on input "30" at bounding box center [380, 117] width 240 height 12
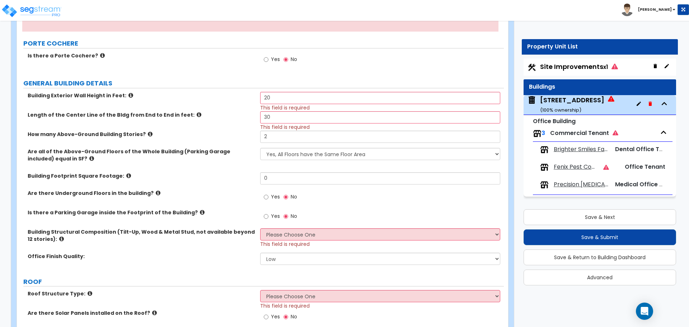
click at [380, 207] on div "Yes No" at bounding box center [381, 199] width 243 height 19
click at [401, 208] on div "Yes No" at bounding box center [381, 199] width 243 height 19
click at [267, 195] on input "Yes" at bounding box center [266, 197] width 5 height 8
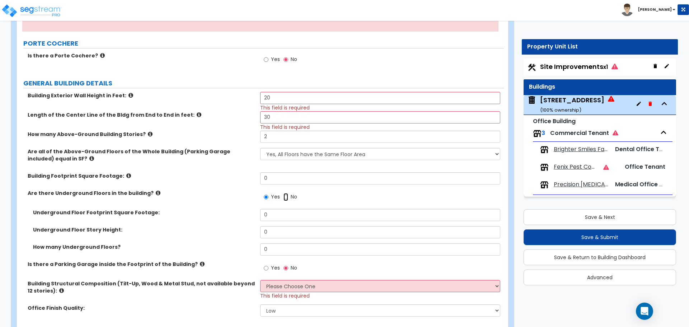
click at [284, 197] on input "No" at bounding box center [286, 197] width 5 height 8
radio input "false"
radio input "true"
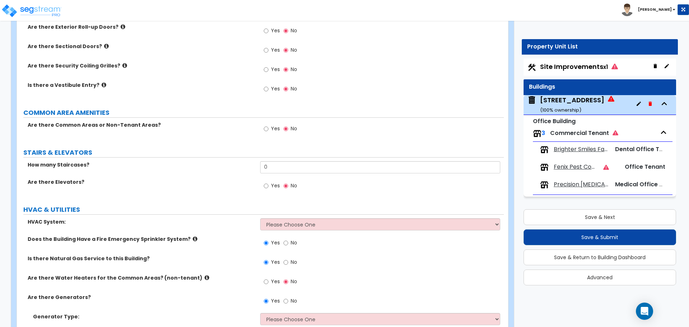
scroll to position [1114, 0]
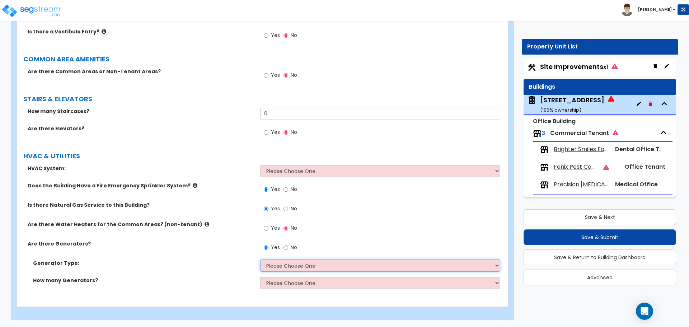
click at [290, 266] on select "Please Choose One Gas Diesel" at bounding box center [380, 266] width 240 height 12
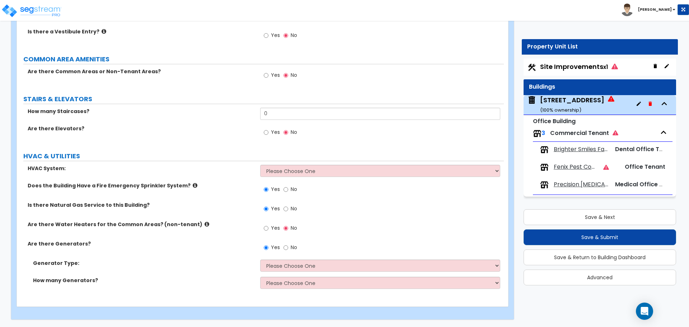
click at [372, 223] on div "Yes No" at bounding box center [381, 230] width 243 height 19
click at [282, 114] on input "0" at bounding box center [380, 114] width 240 height 12
click at [579, 165] on span "Fenix Pest Control" at bounding box center [576, 167] width 44 height 8
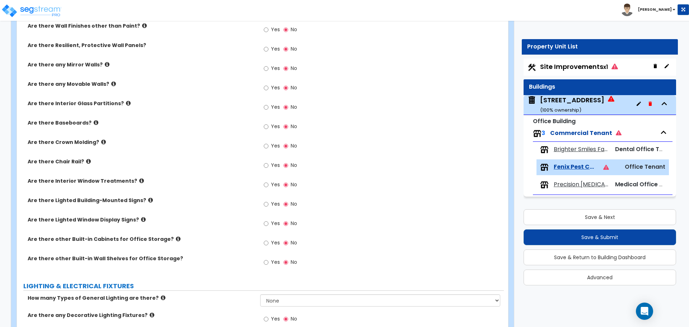
scroll to position [405, 0]
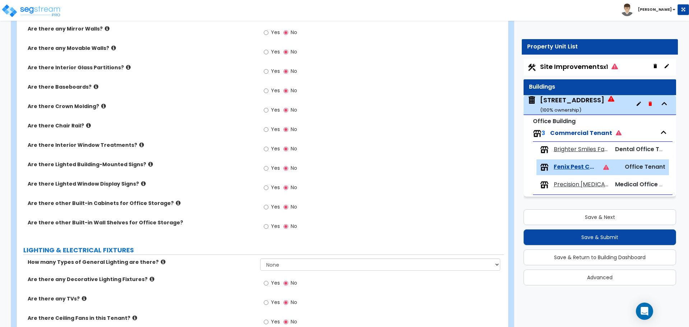
click at [271, 147] on span "Yes" at bounding box center [275, 148] width 9 height 7
click at [269, 147] on input "Yes" at bounding box center [266, 149] width 5 height 8
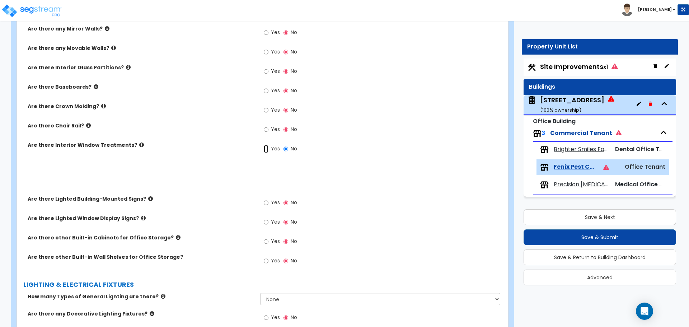
radio input "true"
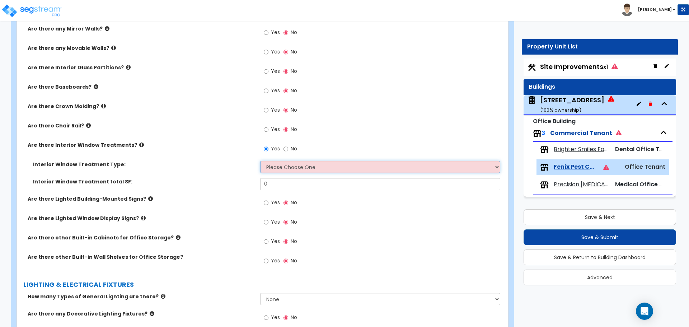
click at [274, 165] on select "Please Choose One Vertical Blinds Window Shades Venetian Blinds Wood Shutters" at bounding box center [380, 167] width 240 height 12
click at [260, 161] on select "Please Choose One Vertical Blinds Window Shades Venetian Blinds Wood Shutters" at bounding box center [380, 167] width 240 height 12
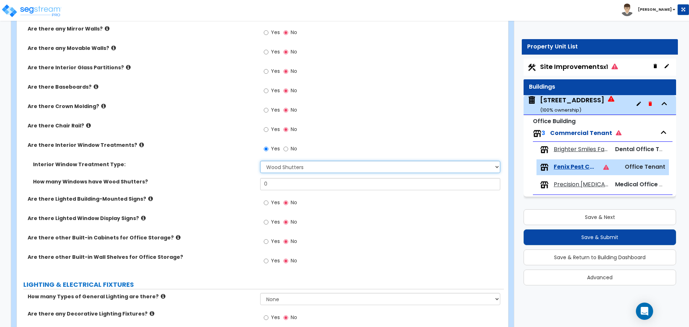
click at [285, 165] on select "Please Choose One Vertical Blinds Window Shades Venetian Blinds Wood Shutters" at bounding box center [380, 167] width 240 height 12
click at [260, 161] on select "Please Choose One Vertical Blinds Window Shades Venetian Blinds Wood Shutters" at bounding box center [380, 167] width 240 height 12
click at [293, 166] on select "Please Choose One Vertical Blinds Window Shades Venetian Blinds Wood Shutters" at bounding box center [380, 167] width 240 height 12
click at [260, 161] on select "Please Choose One Vertical Blinds Window Shades Venetian Blinds Wood Shutters" at bounding box center [380, 167] width 240 height 12
click at [294, 167] on select "Please Choose One Vertical Blinds Window Shades Venetian Blinds Wood Shutters" at bounding box center [380, 167] width 240 height 12
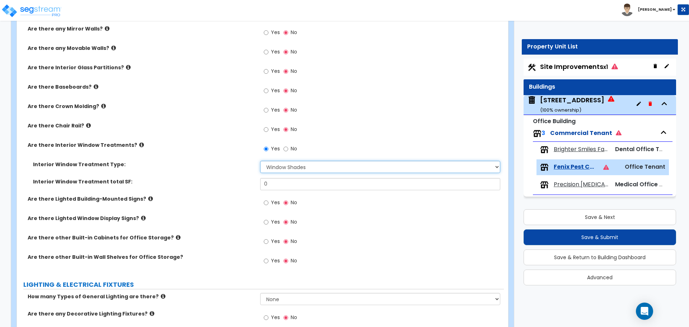
select select "3"
click at [260, 161] on select "Please Choose One Vertical Blinds Window Shades Venetian Blinds Wood Shutters" at bounding box center [380, 167] width 240 height 12
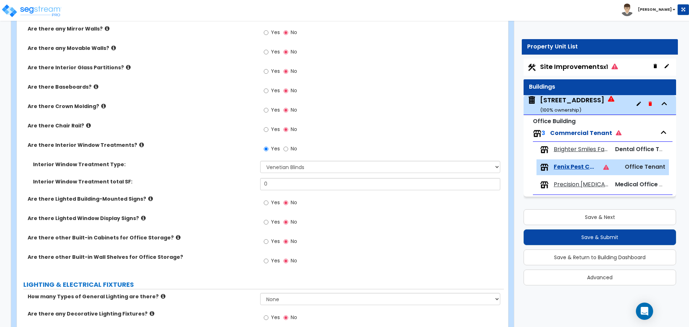
click at [249, 159] on div "Are there Interior Window Treatments? Yes No" at bounding box center [260, 150] width 487 height 19
click at [288, 148] on input "No" at bounding box center [286, 149] width 5 height 8
radio input "false"
radio input "true"
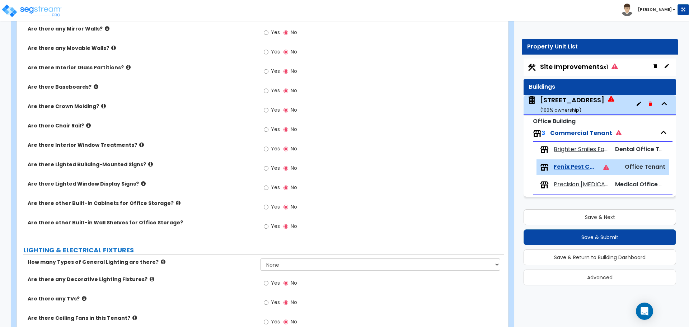
click at [148, 164] on icon at bounding box center [150, 164] width 5 height 5
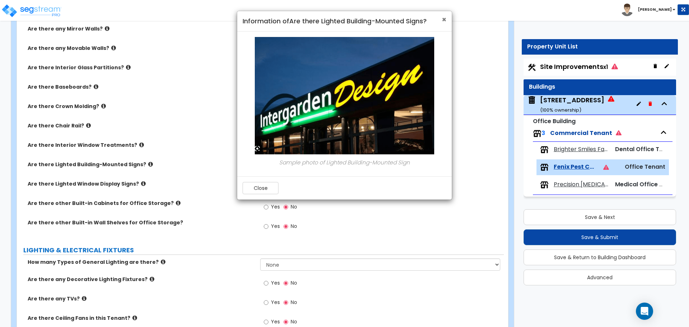
click at [445, 18] on span "×" at bounding box center [444, 19] width 5 height 10
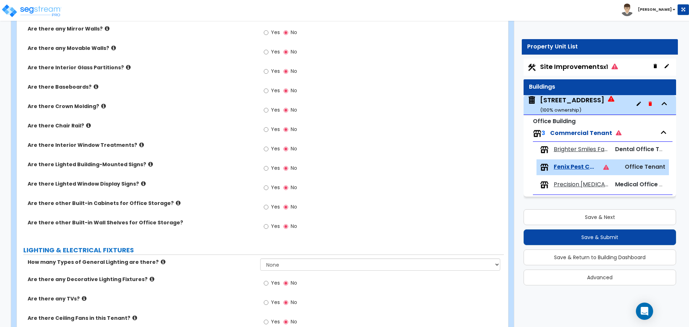
click at [141, 183] on icon at bounding box center [143, 183] width 5 height 5
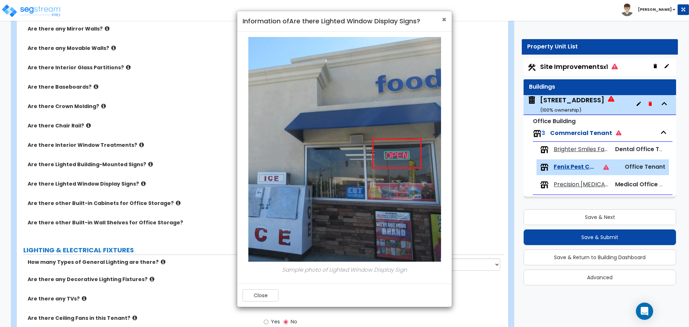
click at [444, 22] on span "×" at bounding box center [444, 19] width 5 height 10
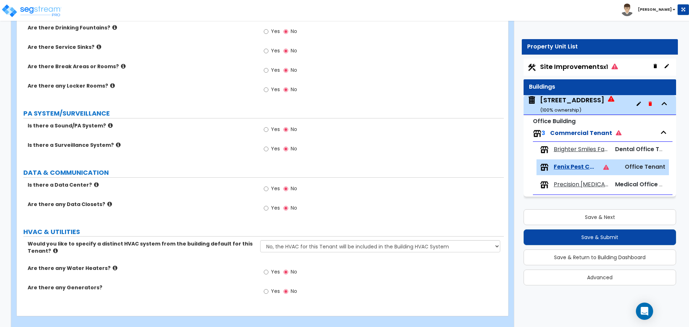
scroll to position [764, 0]
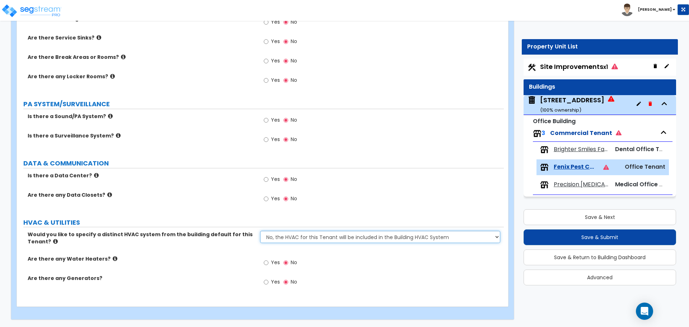
click at [303, 240] on select "No, the HVAC for this Tenant will be included in the Building HVAC System Yes, …" at bounding box center [380, 237] width 240 height 12
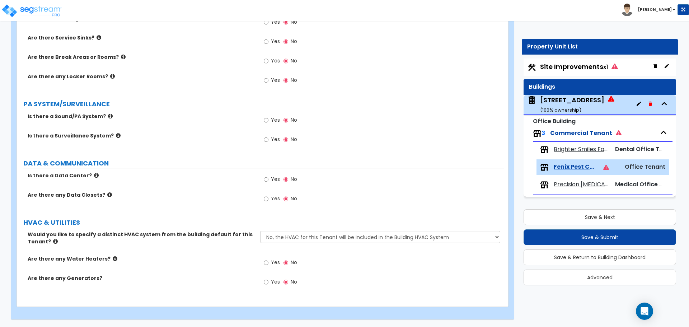
click at [220, 261] on label "Are there any Water Heaters?" at bounding box center [141, 258] width 227 height 7
click at [575, 150] on span "Brighter Smiles Family" at bounding box center [581, 149] width 55 height 8
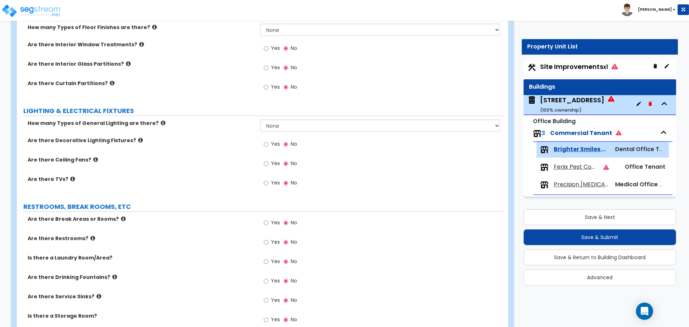
scroll to position [503, 0]
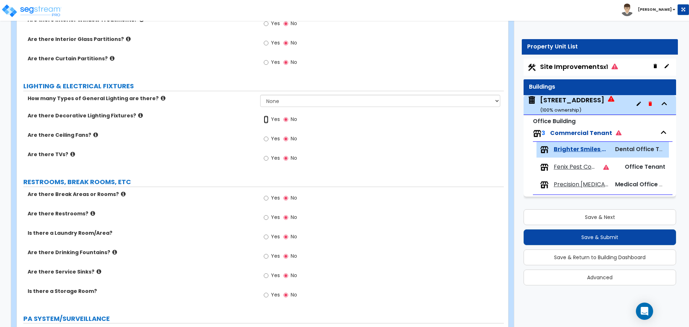
click at [268, 120] on input "Yes" at bounding box center [266, 120] width 5 height 8
radio input "true"
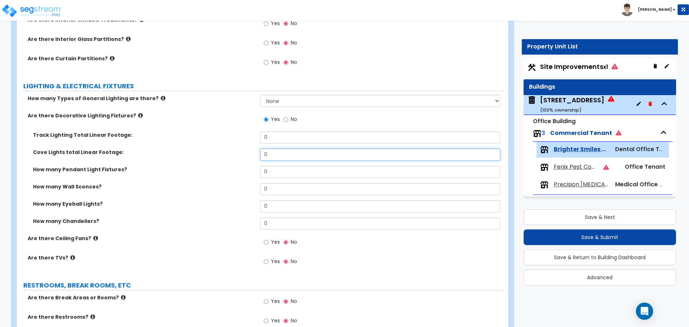
click at [285, 153] on input "0" at bounding box center [380, 155] width 240 height 12
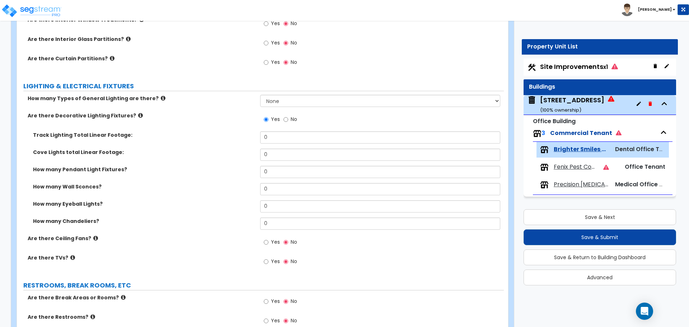
click at [138, 115] on icon at bounding box center [140, 115] width 5 height 5
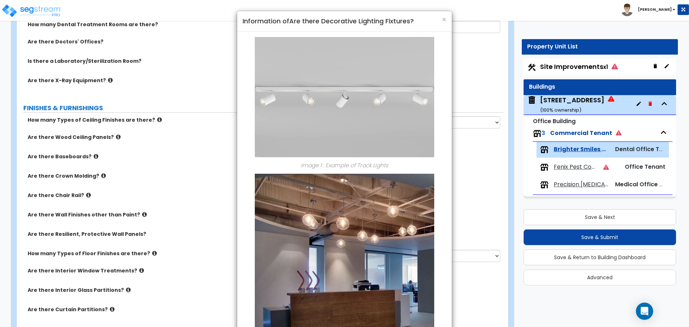
scroll to position [251, 0]
drag, startPoint x: 444, startPoint y: 18, endPoint x: 441, endPoint y: 25, distance: 7.7
click at [444, 18] on span "×" at bounding box center [444, 19] width 5 height 10
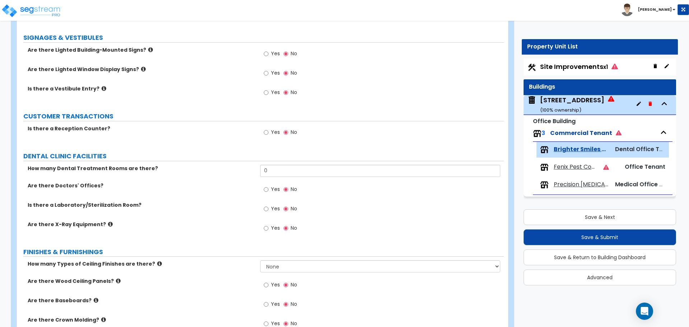
scroll to position [144, 0]
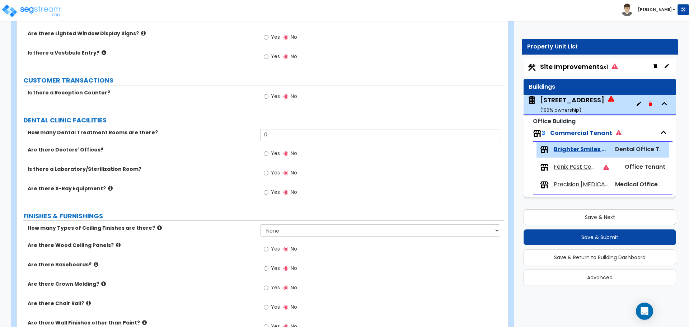
click at [271, 172] on label "Yes" at bounding box center [272, 174] width 16 height 12
click at [269, 172] on input "Yes" at bounding box center [266, 173] width 5 height 8
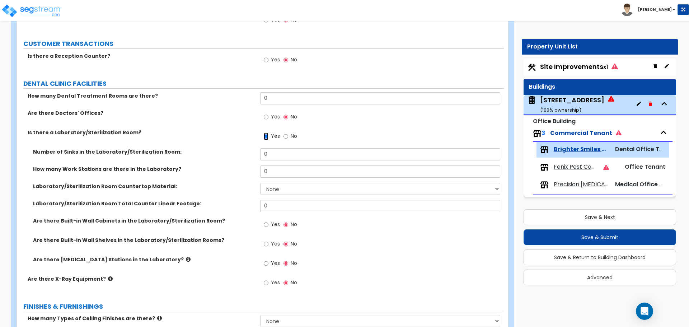
scroll to position [215, 0]
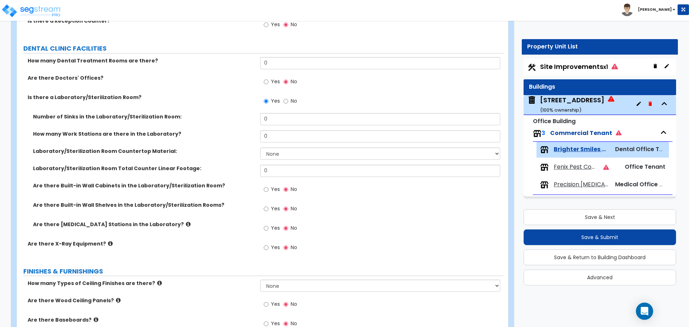
click at [290, 104] on label "No" at bounding box center [291, 102] width 14 height 12
click at [288, 104] on input "No" at bounding box center [286, 101] width 5 height 8
radio input "false"
radio input "true"
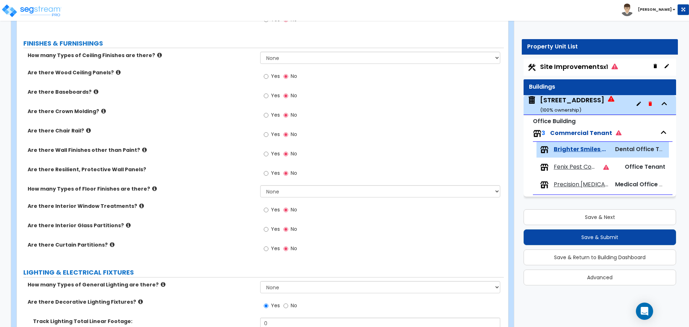
scroll to position [323, 0]
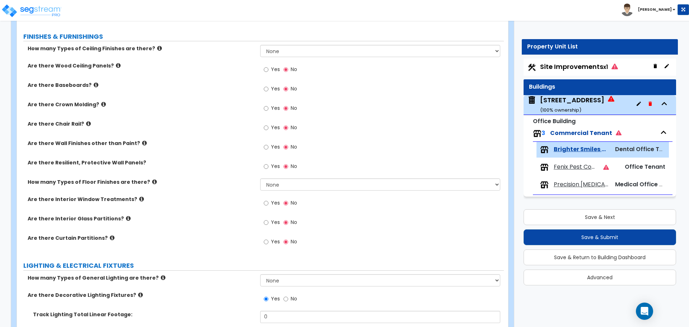
click at [126, 218] on icon at bounding box center [128, 218] width 5 height 5
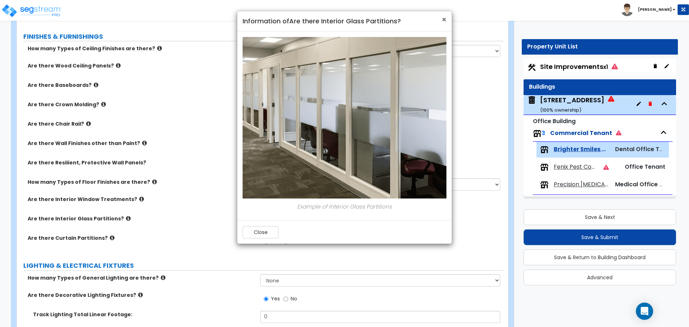
click at [444, 18] on span "×" at bounding box center [444, 19] width 5 height 10
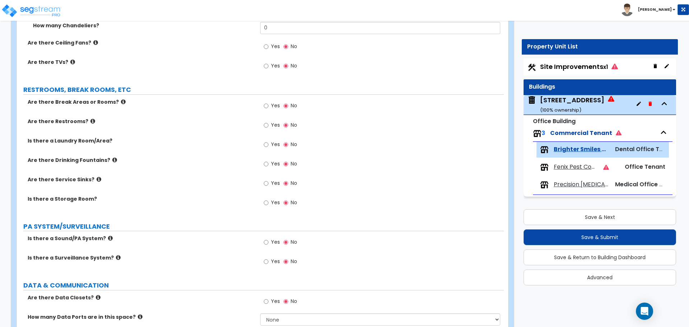
scroll to position [718, 0]
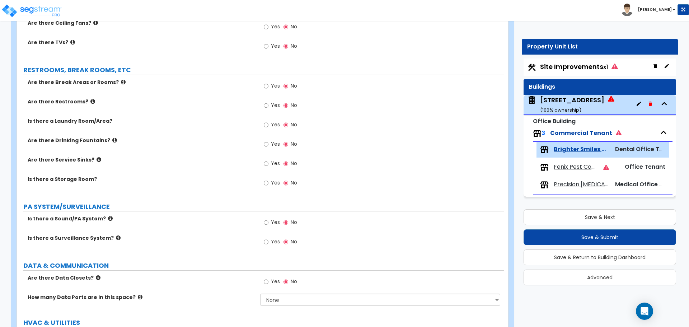
click at [575, 183] on span "Precision Chiropractic" at bounding box center [581, 185] width 55 height 8
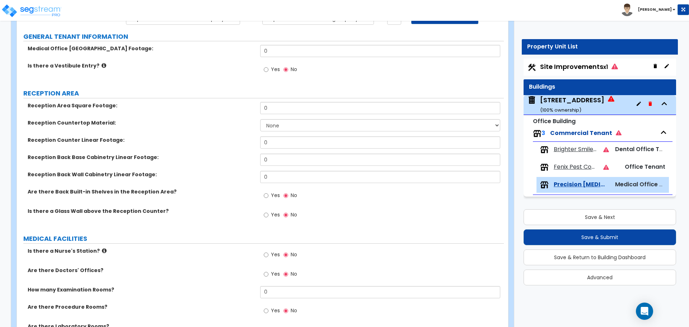
scroll to position [72, 0]
click at [271, 215] on label "Yes" at bounding box center [272, 215] width 16 height 12
click at [269, 215] on input "Yes" at bounding box center [266, 215] width 5 height 8
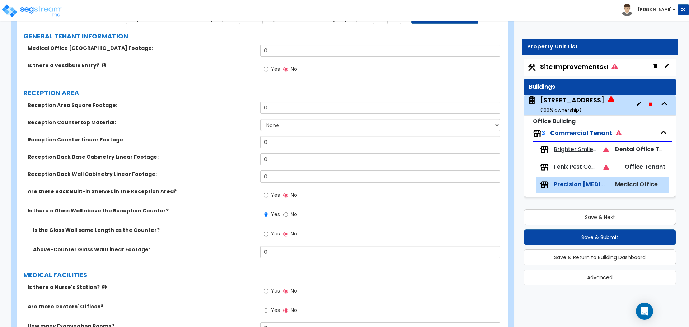
click at [289, 215] on label "No" at bounding box center [291, 215] width 14 height 12
click at [288, 215] on input "No" at bounding box center [286, 215] width 5 height 8
radio input "false"
radio input "true"
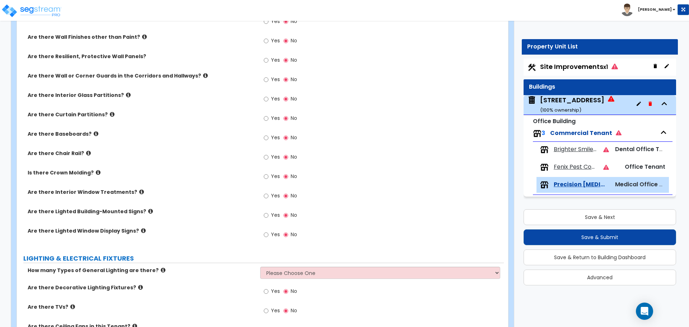
scroll to position [538, 0]
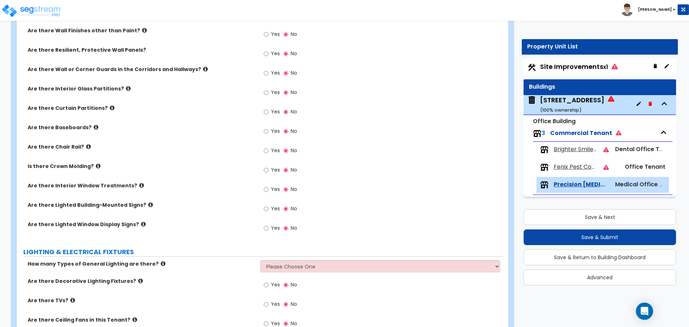
click at [126, 88] on icon at bounding box center [128, 88] width 5 height 5
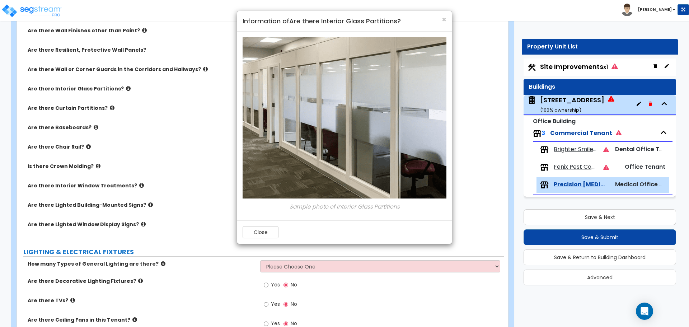
click at [325, 83] on img at bounding box center [349, 118] width 213 height 162
click at [444, 19] on span "×" at bounding box center [444, 19] width 5 height 10
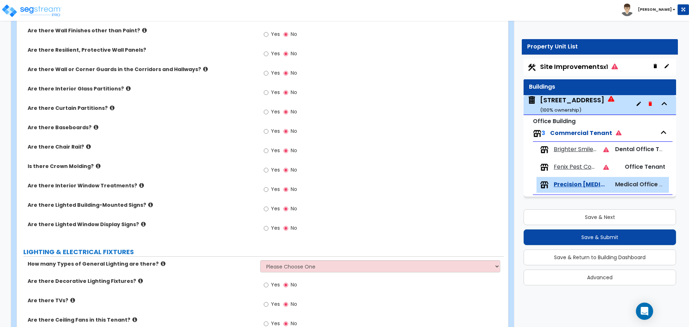
click at [110, 109] on icon at bounding box center [112, 107] width 5 height 5
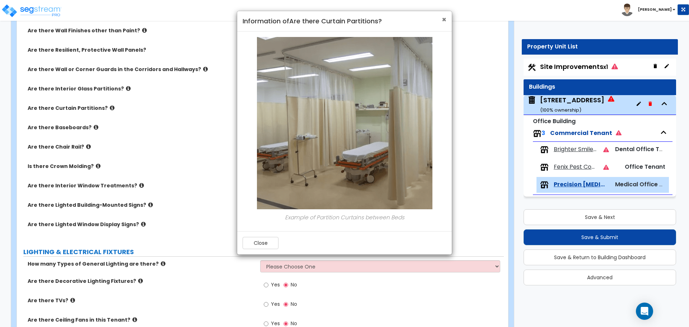
click at [443, 19] on span "×" at bounding box center [444, 19] width 5 height 10
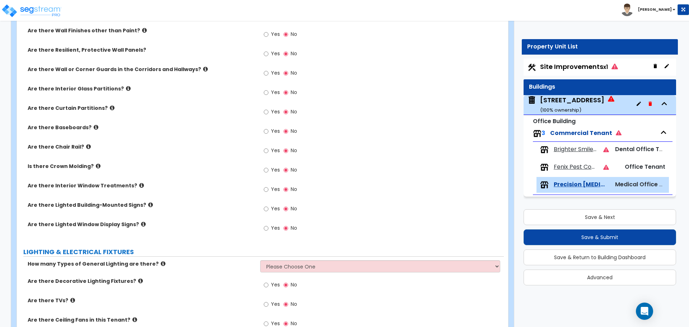
click at [126, 89] on icon at bounding box center [128, 88] width 5 height 5
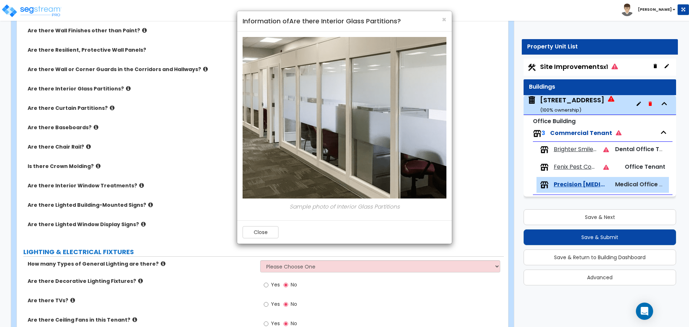
click at [441, 18] on h4 "Information of Are there Interior Glass Partitions?" at bounding box center [345, 21] width 204 height 9
click at [443, 19] on span "×" at bounding box center [444, 19] width 5 height 10
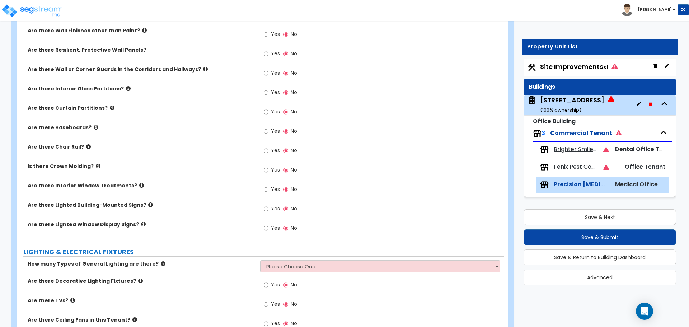
click at [203, 67] on icon at bounding box center [205, 68] width 5 height 5
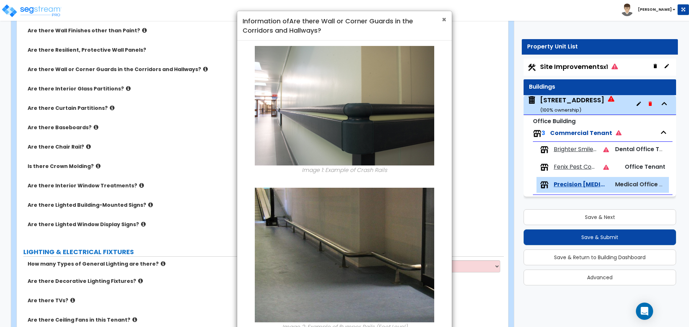
click at [445, 20] on span "×" at bounding box center [444, 19] width 5 height 10
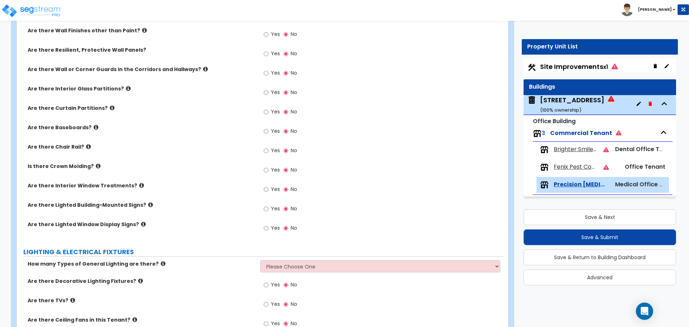
click at [270, 33] on label "Yes" at bounding box center [272, 35] width 16 height 12
click at [269, 33] on input "Yes" at bounding box center [266, 35] width 5 height 8
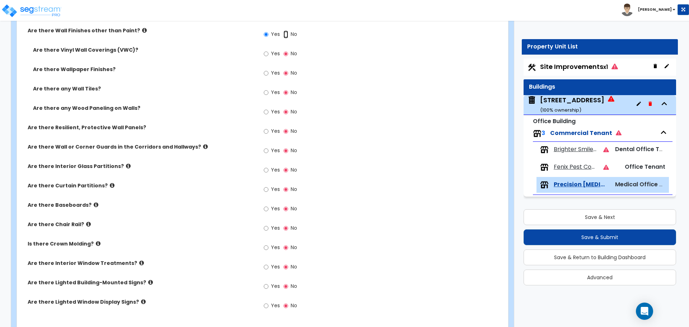
click at [285, 33] on input "No" at bounding box center [286, 35] width 5 height 8
radio input "false"
radio input "true"
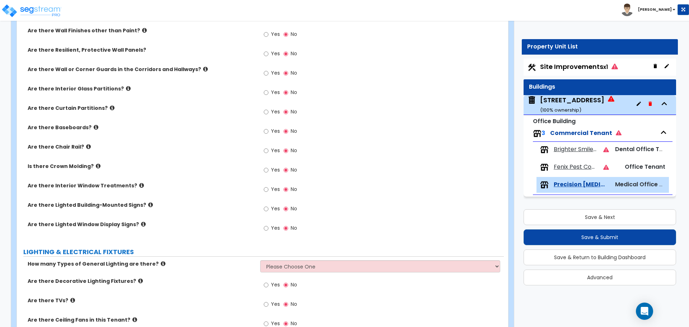
click at [271, 53] on label "Yes" at bounding box center [272, 54] width 16 height 12
click at [269, 53] on input "Yes" at bounding box center [266, 54] width 5 height 8
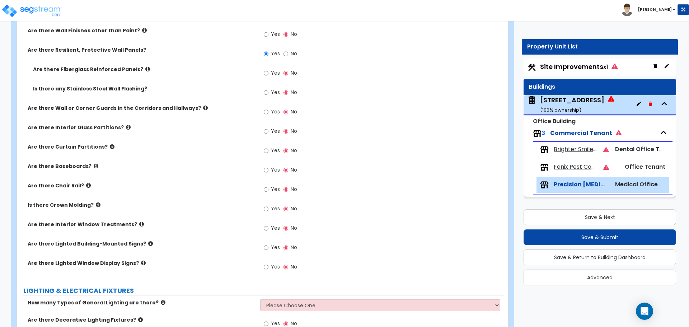
click at [145, 68] on icon at bounding box center [147, 68] width 5 height 5
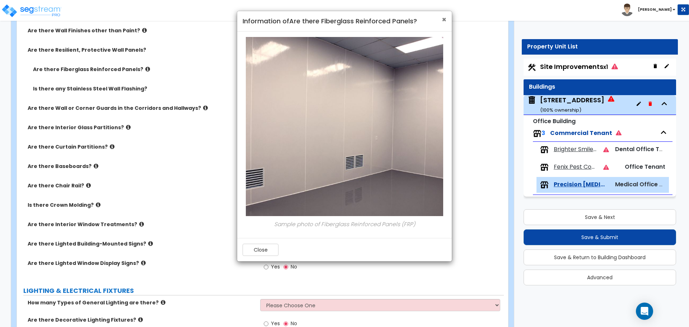
click at [446, 17] on span "×" at bounding box center [444, 19] width 5 height 10
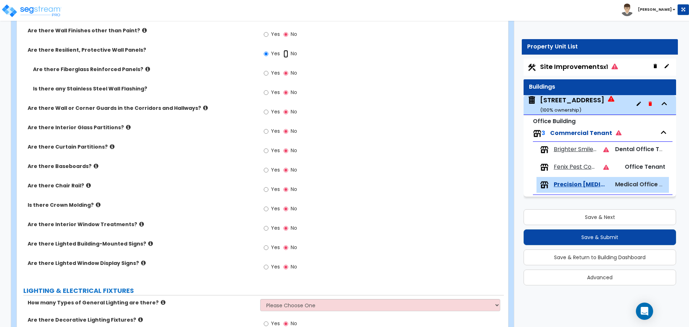
click at [285, 53] on input "No" at bounding box center [286, 54] width 5 height 8
radio input "false"
radio input "true"
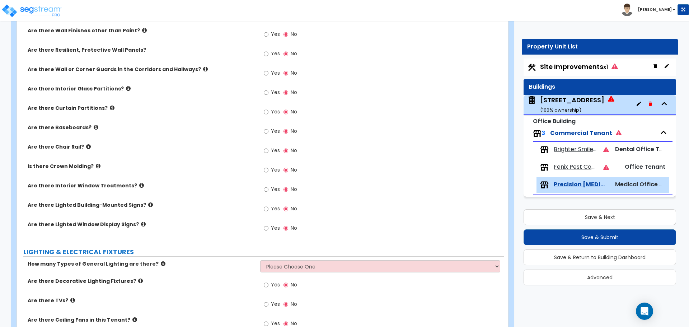
click at [86, 147] on icon at bounding box center [88, 146] width 5 height 5
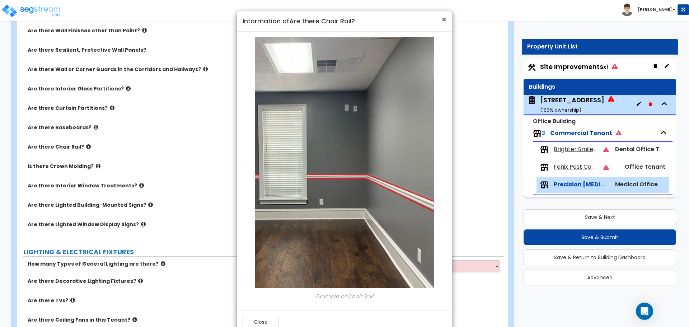
click at [443, 18] on span "×" at bounding box center [444, 19] width 5 height 10
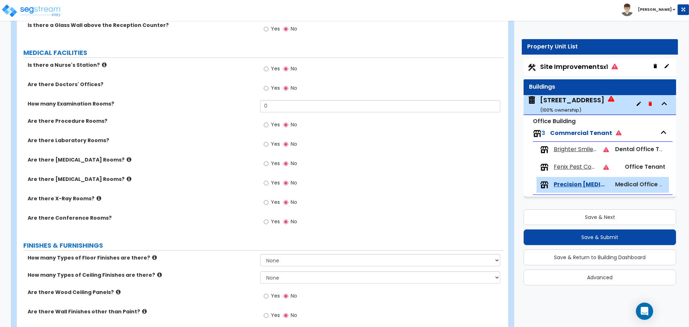
scroll to position [251, 0]
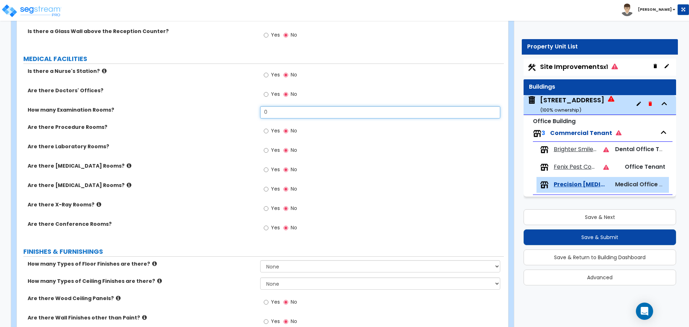
drag, startPoint x: 291, startPoint y: 112, endPoint x: 230, endPoint y: 107, distance: 61.3
click at [230, 107] on div "How many Examination Rooms? 0" at bounding box center [260, 114] width 487 height 17
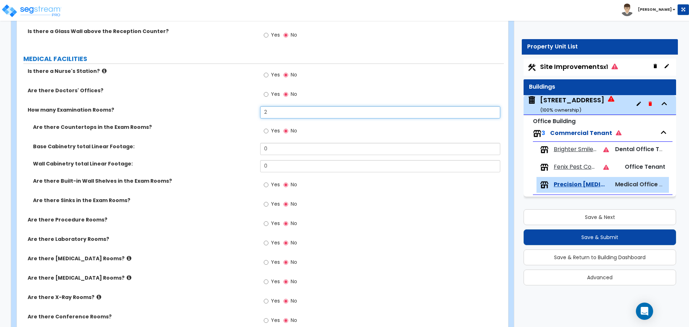
type input "2"
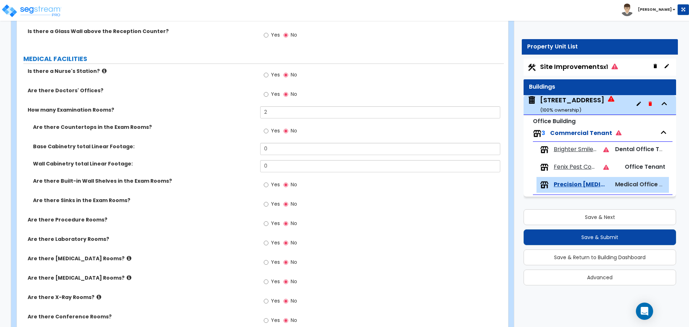
click at [276, 204] on span "Yes" at bounding box center [275, 203] width 9 height 7
click at [269, 204] on input "Yes" at bounding box center [266, 204] width 5 height 8
click at [299, 206] on div "Yes No" at bounding box center [280, 205] width 41 height 17
click at [295, 203] on span "No" at bounding box center [294, 203] width 6 height 7
click at [288, 203] on input "No" at bounding box center [286, 204] width 5 height 8
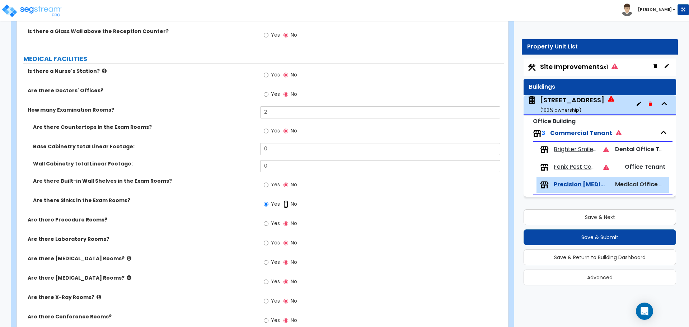
radio input "false"
radio input "true"
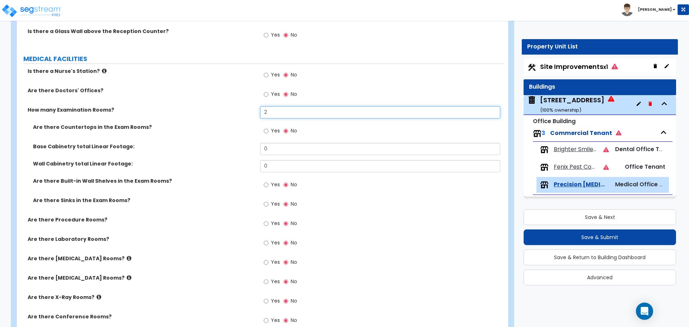
drag, startPoint x: 282, startPoint y: 108, endPoint x: 229, endPoint y: 108, distance: 52.8
click at [232, 108] on div "How many Examination Rooms? 2" at bounding box center [260, 114] width 487 height 17
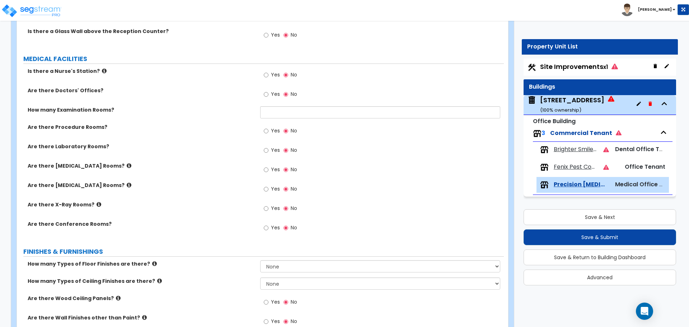
click at [361, 143] on div "Yes No" at bounding box center [381, 152] width 243 height 19
click at [262, 149] on div "Yes No" at bounding box center [280, 151] width 41 height 17
click at [266, 149] on input "Yes" at bounding box center [266, 150] width 5 height 8
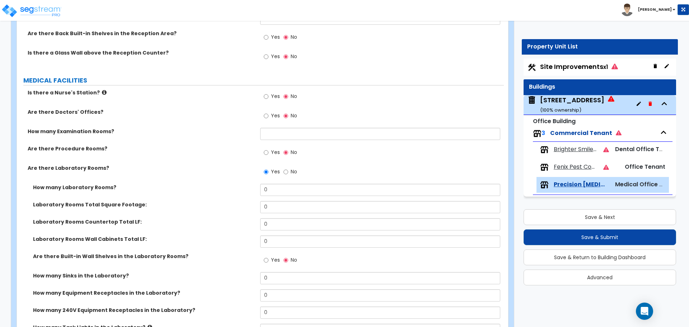
scroll to position [215, 0]
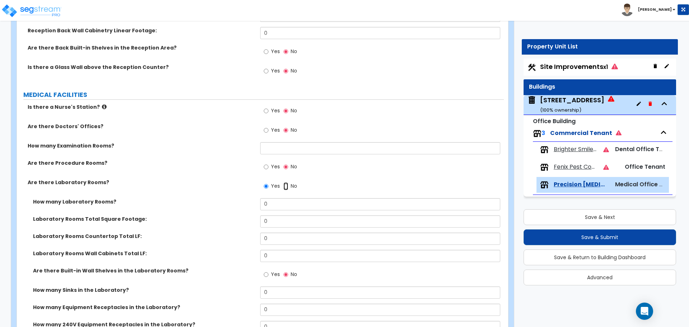
drag, startPoint x: 288, startPoint y: 185, endPoint x: 287, endPoint y: 175, distance: 9.4
click at [288, 185] on input "No" at bounding box center [286, 186] width 5 height 8
radio input "false"
radio input "true"
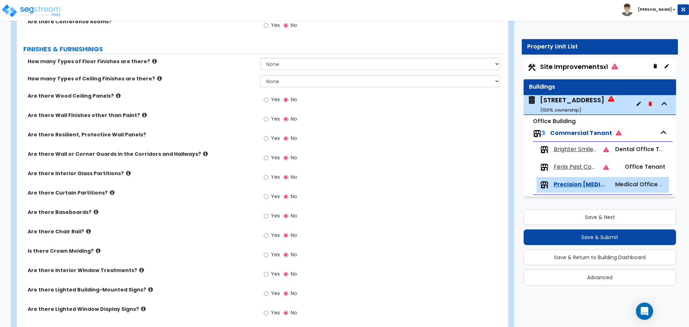
scroll to position [467, 0]
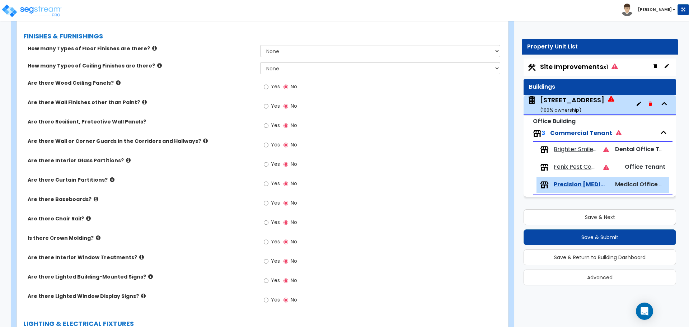
click at [275, 127] on span "Yes" at bounding box center [275, 125] width 9 height 7
click at [269, 127] on input "Yes" at bounding box center [266, 126] width 5 height 8
radio input "true"
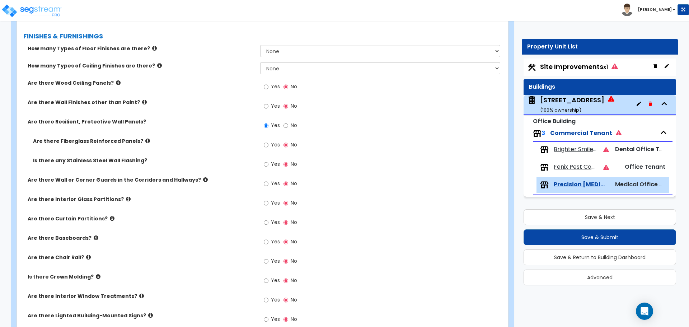
click at [272, 141] on span "Yes" at bounding box center [275, 144] width 9 height 7
click at [269, 141] on input "Yes" at bounding box center [266, 145] width 5 height 8
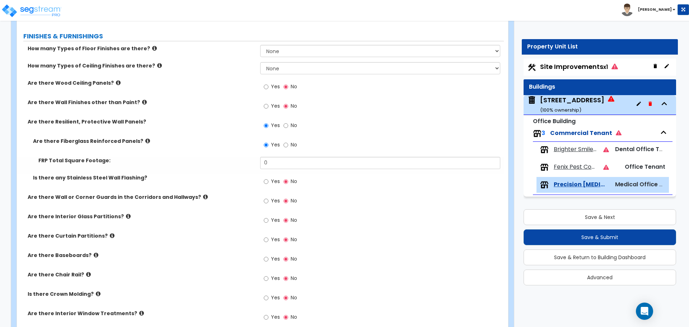
click at [291, 144] on span "No" at bounding box center [294, 144] width 6 height 7
click at [288, 144] on input "No" at bounding box center [286, 145] width 5 height 8
radio input "false"
radio input "true"
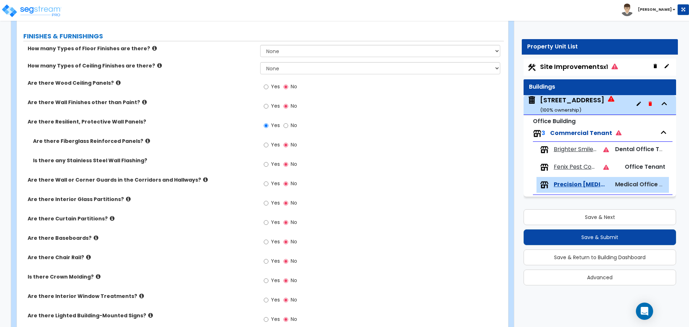
click at [271, 162] on span "Yes" at bounding box center [275, 163] width 9 height 7
click at [269, 162] on input "Yes" at bounding box center [266, 164] width 5 height 8
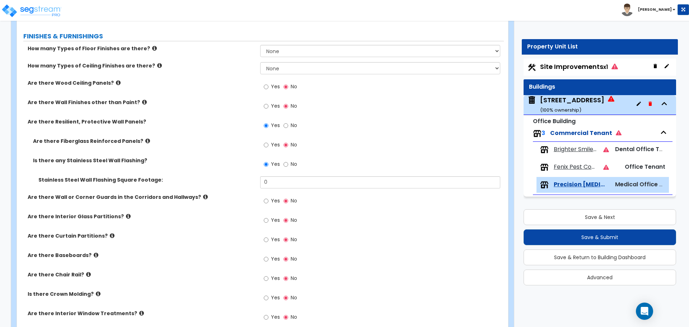
click at [291, 163] on span "No" at bounding box center [294, 163] width 6 height 7
click at [288, 163] on input "No" at bounding box center [286, 164] width 5 height 8
radio input "false"
radio input "true"
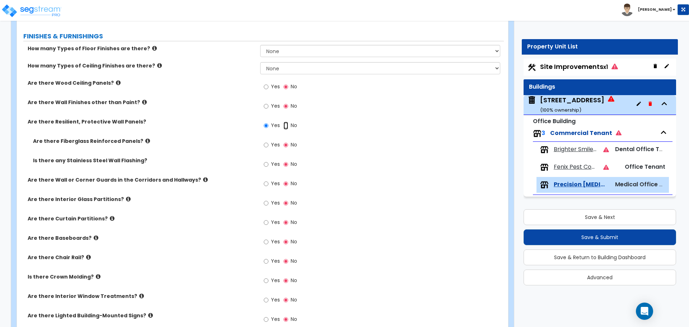
click at [288, 124] on input "No" at bounding box center [286, 126] width 5 height 8
radio input "false"
radio input "true"
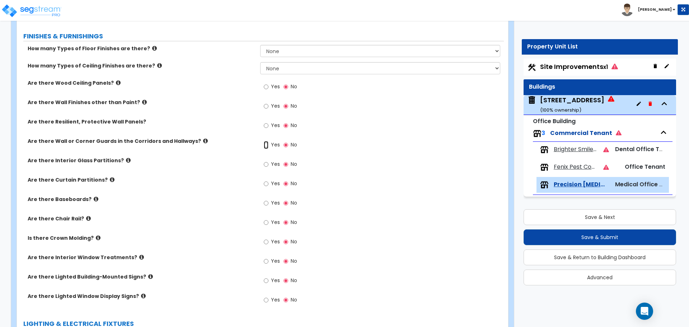
click at [267, 144] on input "Yes" at bounding box center [266, 145] width 5 height 8
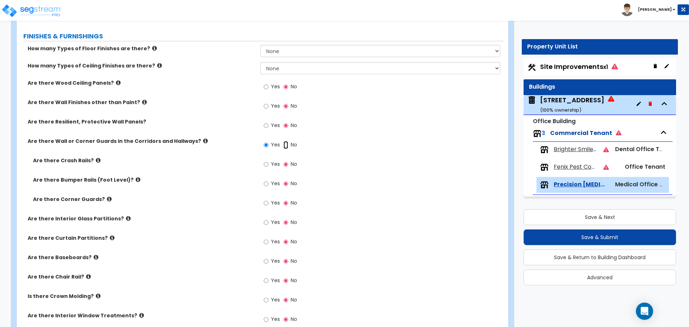
click at [288, 146] on input "No" at bounding box center [286, 145] width 5 height 8
radio input "false"
radio input "true"
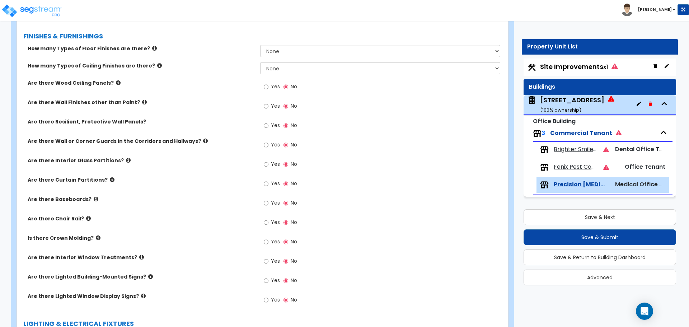
click at [276, 145] on span "Yes" at bounding box center [275, 144] width 9 height 7
click at [269, 145] on input "Yes" at bounding box center [266, 145] width 5 height 8
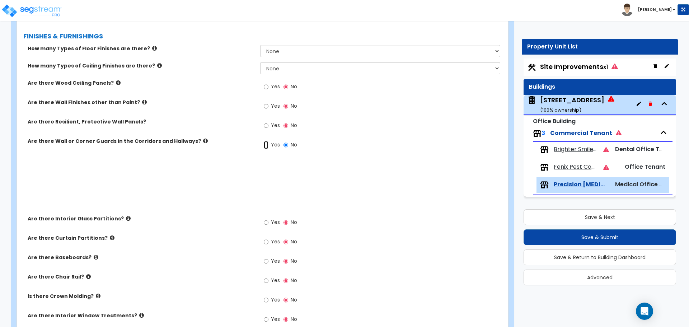
radio input "true"
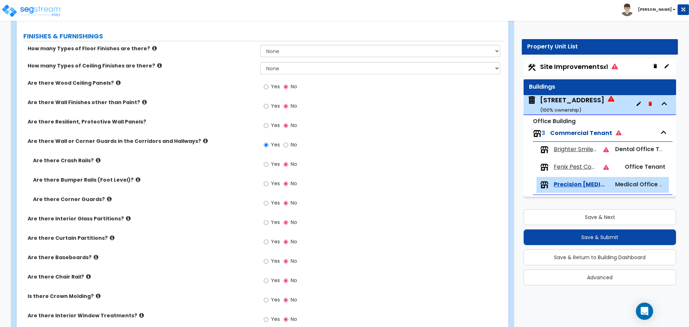
click at [275, 168] on label "Yes" at bounding box center [272, 165] width 16 height 12
click at [269, 168] on input "Yes" at bounding box center [266, 164] width 5 height 8
radio input "true"
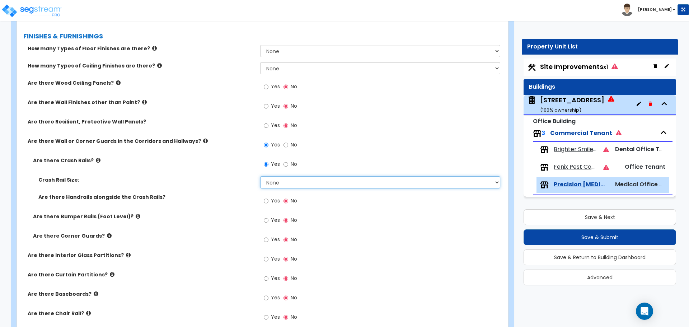
click at [285, 181] on select "None Small Large" at bounding box center [380, 182] width 240 height 12
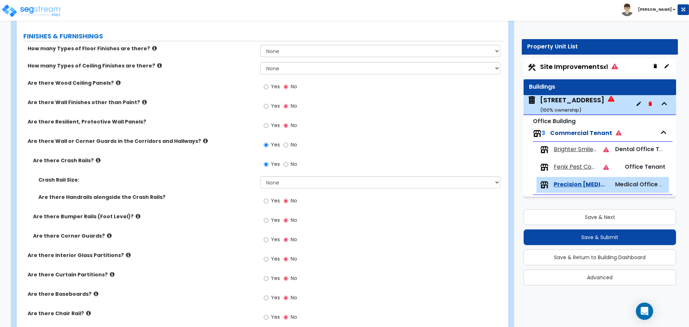
click at [228, 181] on label "Crash Rail Size:" at bounding box center [146, 179] width 216 height 7
click at [290, 144] on label "No" at bounding box center [291, 146] width 14 height 12
click at [288, 144] on input "No" at bounding box center [286, 145] width 5 height 8
radio input "false"
radio input "true"
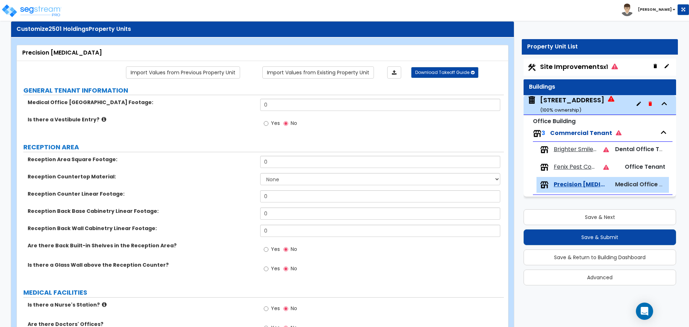
scroll to position [0, 0]
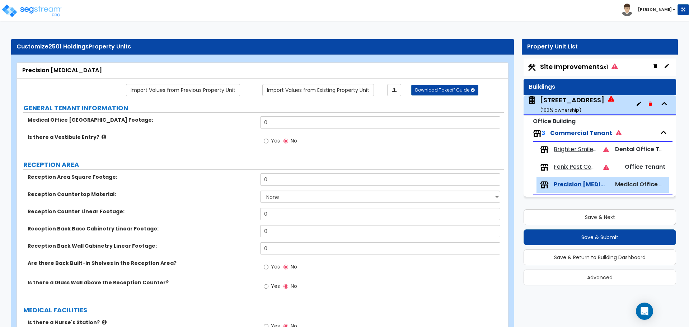
click at [567, 101] on div "2501 Westown Parkway ( 100 % ownership)" at bounding box center [572, 104] width 64 height 18
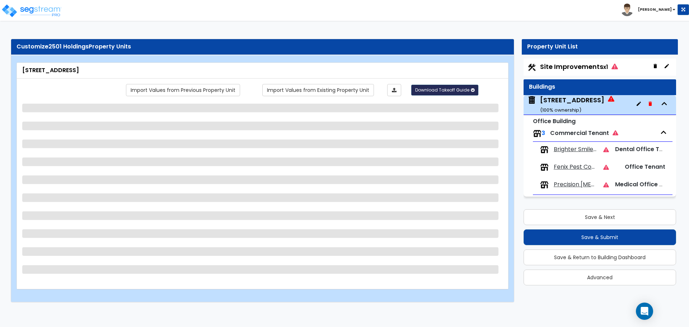
click at [449, 91] on span "Download Takeoff Guide" at bounding box center [442, 90] width 54 height 6
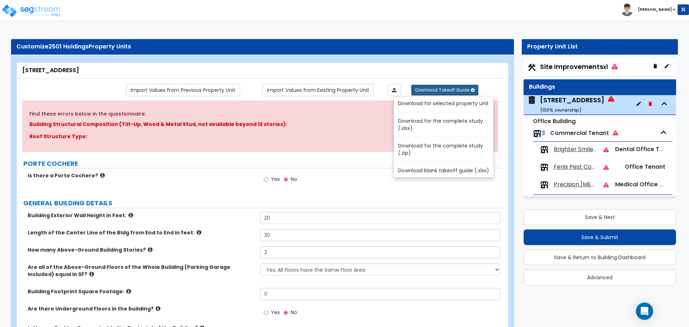
click at [448, 171] on link "Download blank takeoff guide (.xlsx)" at bounding box center [445, 170] width 97 height 10
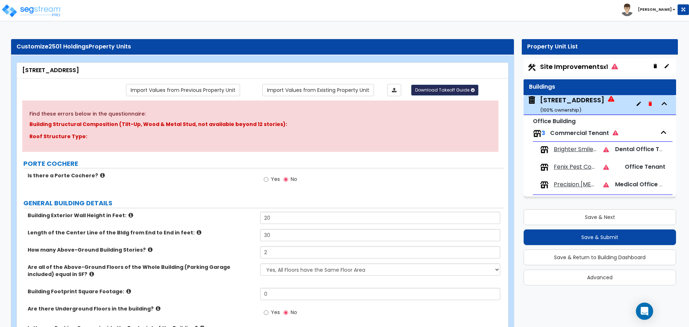
click at [434, 92] on span "Download Takeoff Guide" at bounding box center [442, 90] width 54 height 6
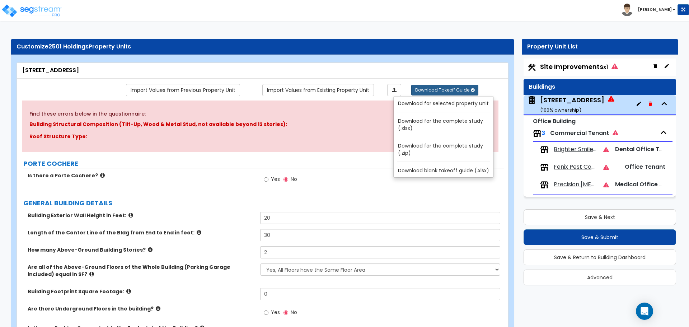
click at [438, 102] on link "Download for selected property unit" at bounding box center [445, 103] width 97 height 10
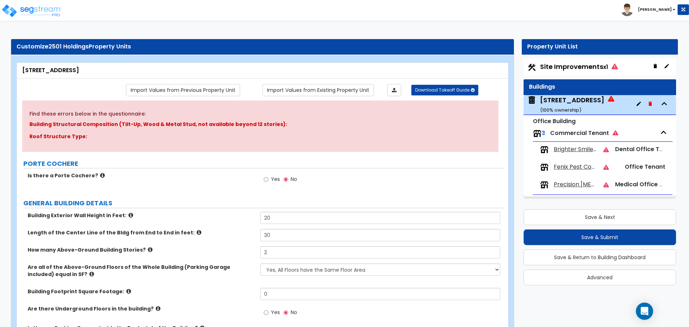
drag, startPoint x: 566, startPoint y: 70, endPoint x: 4, endPoint y: 132, distance: 564.9
click at [566, 70] on span "Site Improvements x1" at bounding box center [579, 66] width 78 height 9
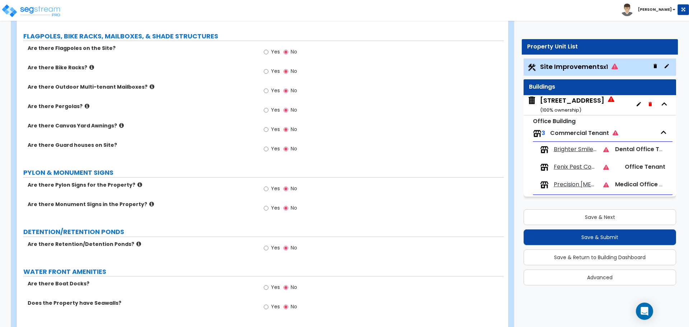
scroll to position [933, 0]
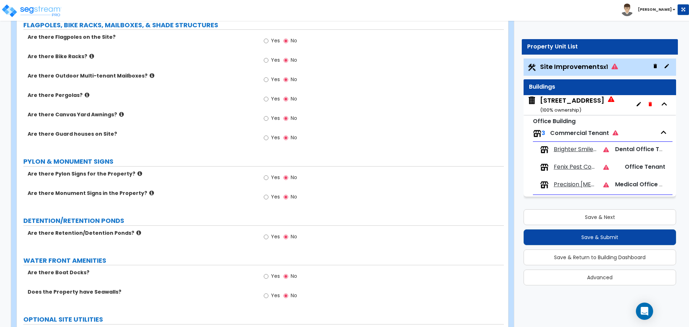
click at [119, 113] on icon at bounding box center [121, 114] width 5 height 5
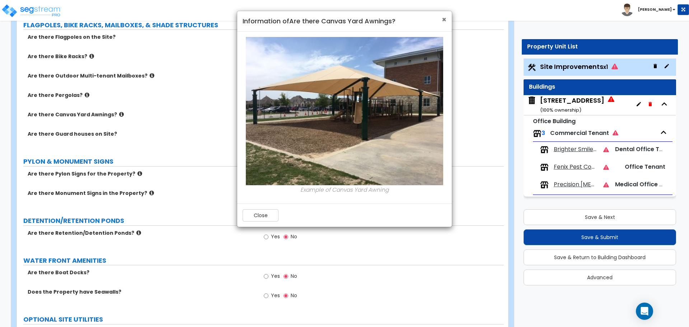
click at [444, 21] on span "×" at bounding box center [444, 19] width 5 height 10
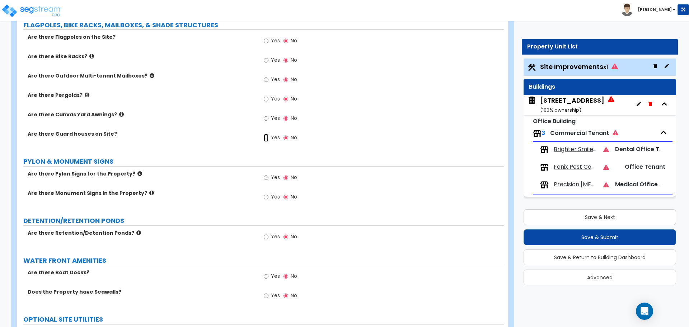
click at [267, 138] on input "Yes" at bounding box center [266, 138] width 5 height 8
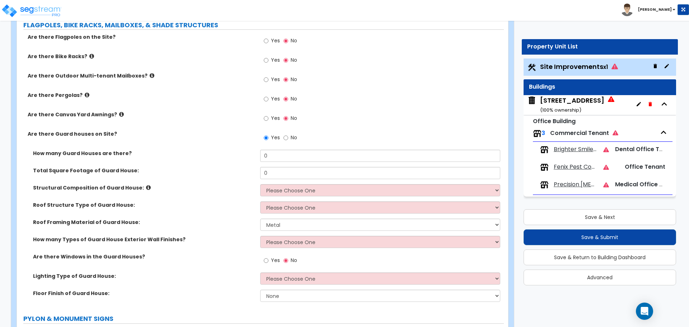
click at [146, 186] on icon at bounding box center [148, 187] width 5 height 5
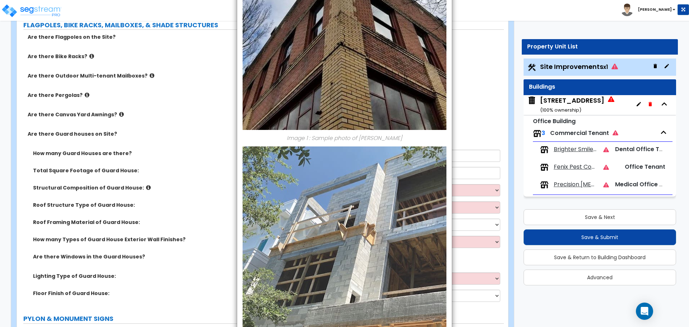
scroll to position [0, 0]
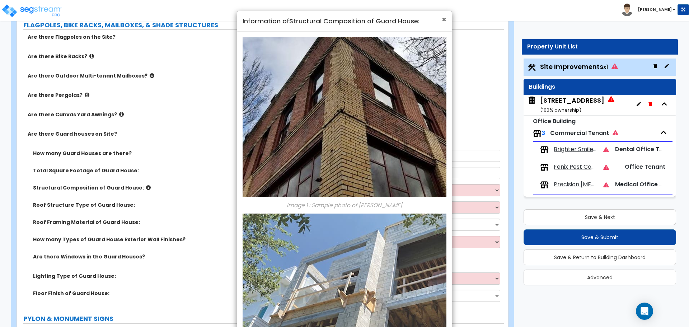
click at [444, 18] on span "×" at bounding box center [444, 19] width 5 height 10
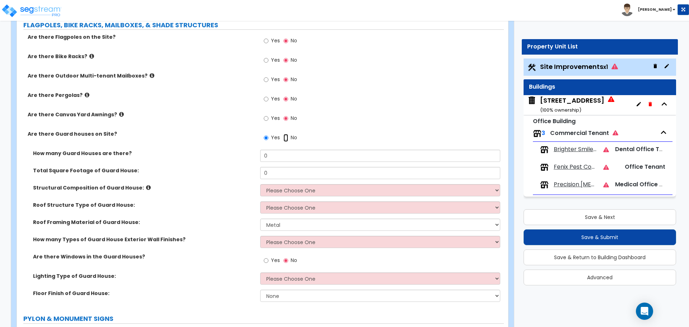
click at [287, 137] on input "No" at bounding box center [286, 138] width 5 height 8
radio input "false"
radio input "true"
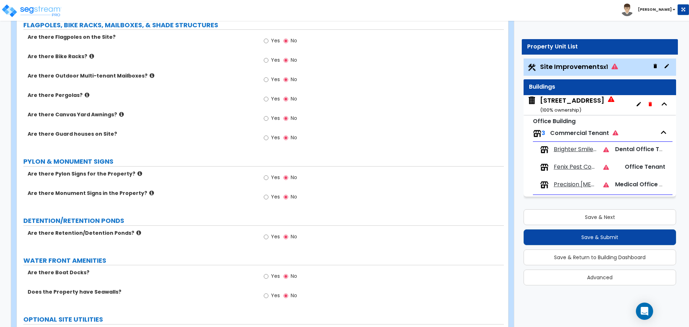
click at [270, 139] on label "Yes" at bounding box center [272, 138] width 16 height 12
click at [269, 139] on input "Yes" at bounding box center [266, 138] width 5 height 8
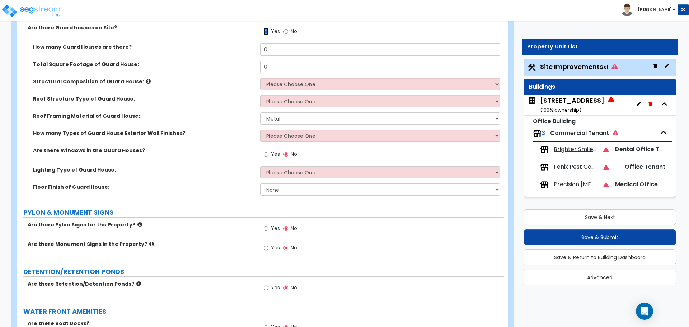
scroll to position [1041, 0]
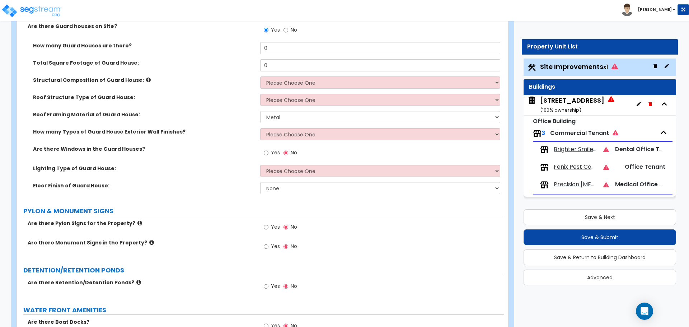
click at [290, 28] on label "No" at bounding box center [291, 31] width 14 height 12
click at [288, 28] on input "No" at bounding box center [286, 30] width 5 height 8
radio input "false"
radio input "true"
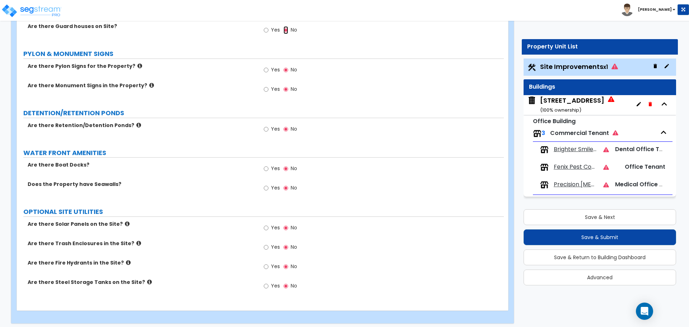
scroll to position [1045, 0]
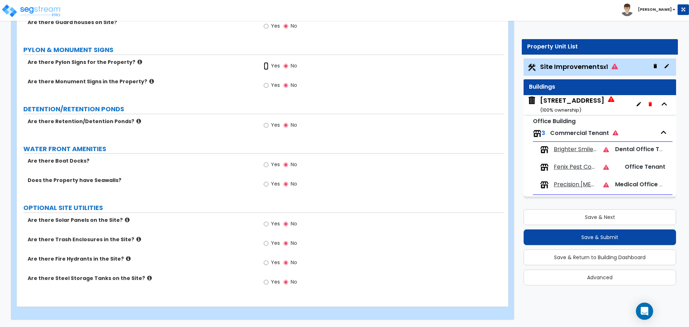
click at [266, 65] on input "Yes" at bounding box center [266, 66] width 5 height 8
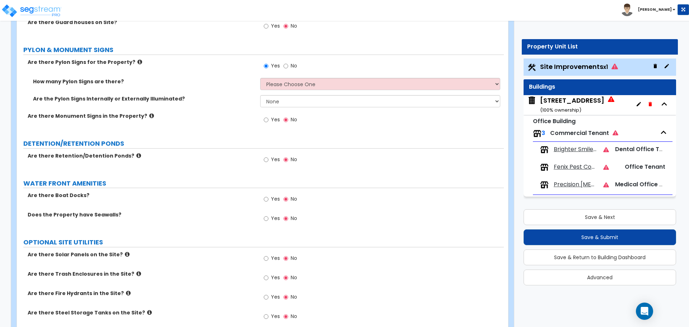
click at [291, 62] on label "No" at bounding box center [291, 67] width 14 height 12
click at [288, 62] on input "No" at bounding box center [286, 66] width 5 height 8
radio input "false"
radio input "true"
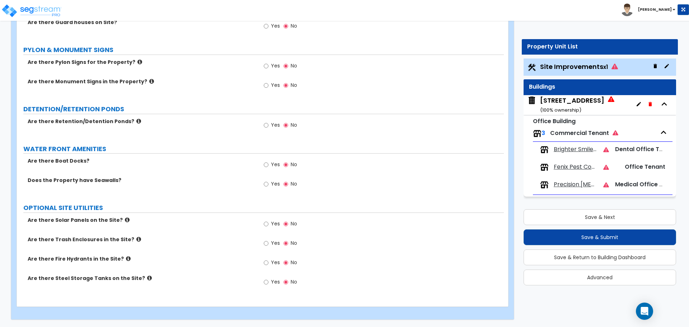
click at [127, 60] on label "Are there Pylon Signs for the Property?" at bounding box center [141, 62] width 227 height 7
click at [137, 60] on icon at bounding box center [139, 61] width 5 height 5
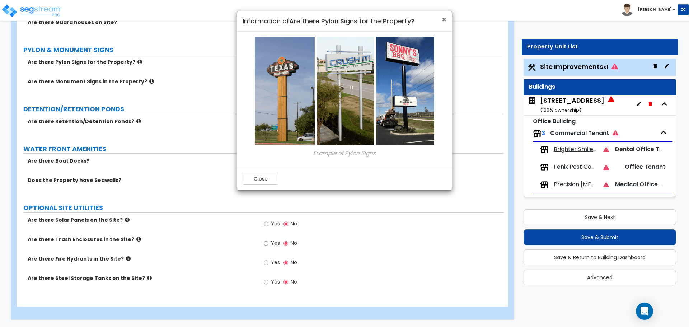
click at [445, 18] on span "×" at bounding box center [444, 19] width 5 height 10
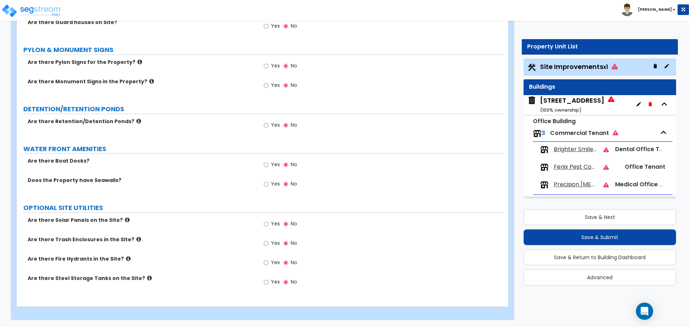
click at [149, 81] on icon at bounding box center [151, 81] width 5 height 5
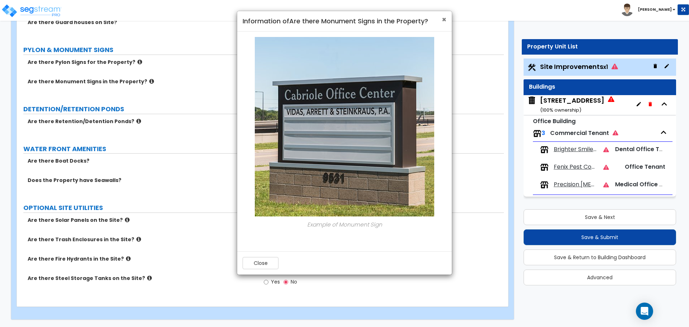
click at [442, 18] on span "×" at bounding box center [444, 19] width 5 height 10
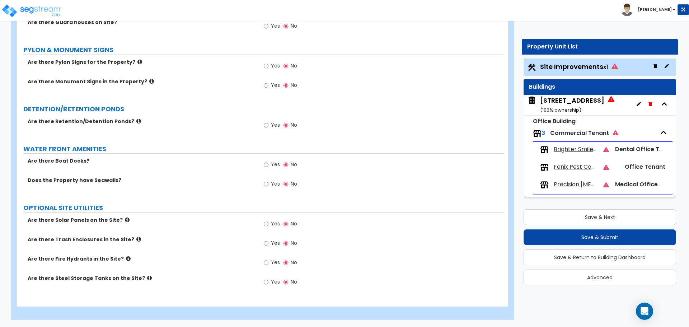
click at [147, 279] on icon at bounding box center [149, 277] width 5 height 5
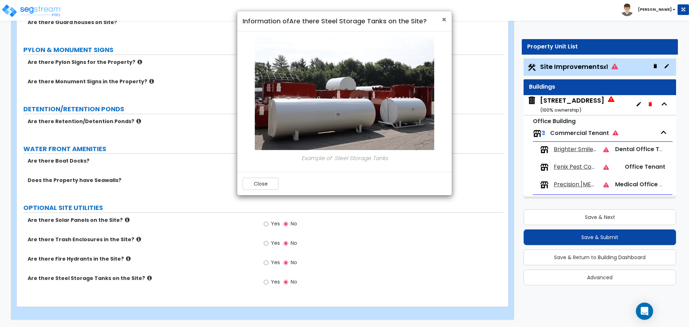
click at [443, 17] on span "×" at bounding box center [444, 19] width 5 height 10
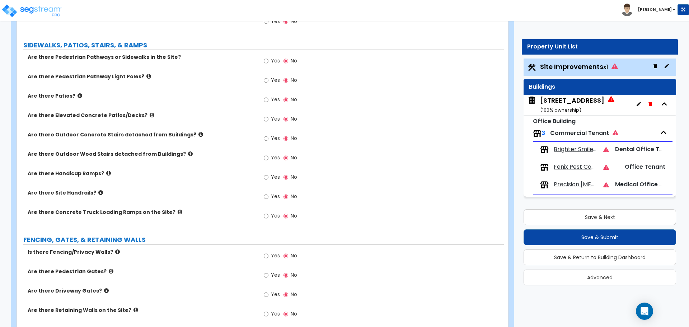
scroll to position [435, 0]
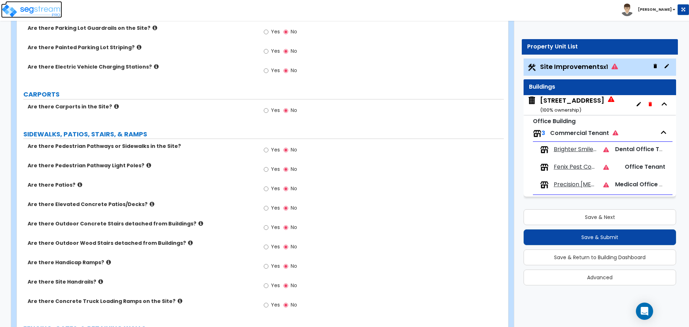
click at [45, 10] on img at bounding box center [31, 11] width 61 height 14
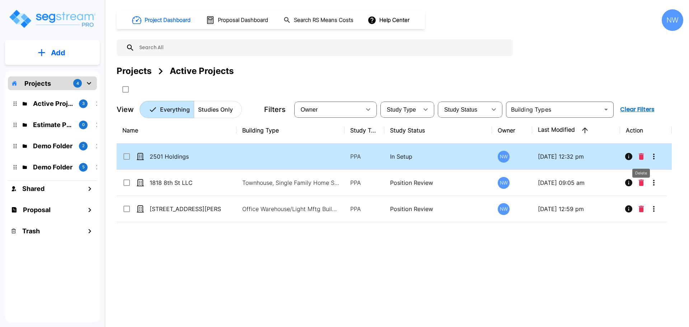
click at [641, 156] on icon "Delete" at bounding box center [641, 156] width 5 height 6
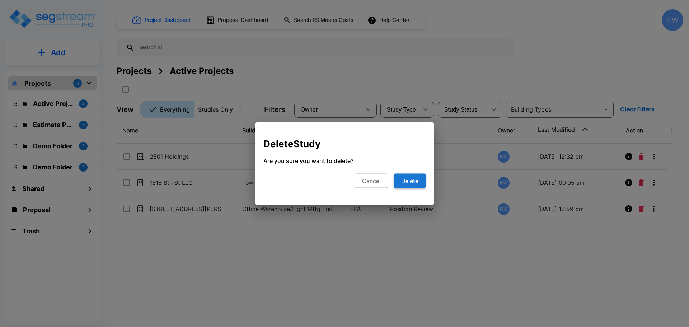
click at [410, 184] on button "Delete" at bounding box center [410, 180] width 32 height 14
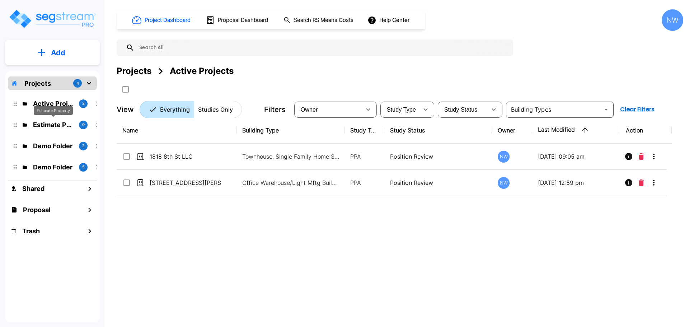
click at [57, 123] on p "Estimate Property" at bounding box center [53, 125] width 40 height 10
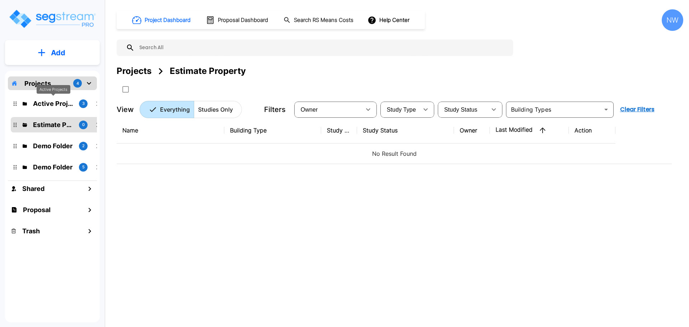
click at [57, 104] on p "Active Projects" at bounding box center [53, 104] width 40 height 10
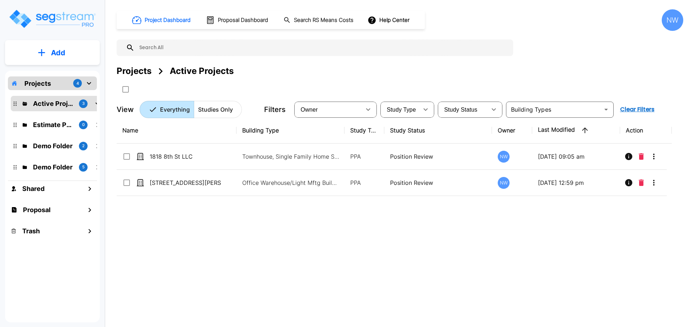
click at [87, 102] on div "3" at bounding box center [83, 103] width 9 height 9
click at [93, 103] on div "Active Projects 3" at bounding box center [58, 104] width 88 height 10
click at [94, 103] on icon "mailbox folders" at bounding box center [97, 103] width 9 height 9
click at [95, 102] on icon "mailbox folders" at bounding box center [97, 103] width 9 height 9
click at [225, 113] on p "Studies Only" at bounding box center [215, 109] width 35 height 9
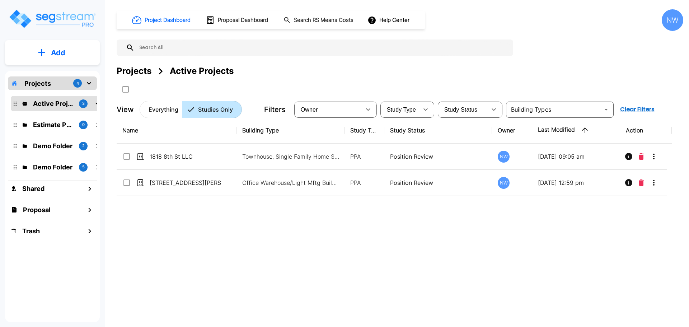
click at [173, 109] on p "Everything" at bounding box center [164, 109] width 30 height 9
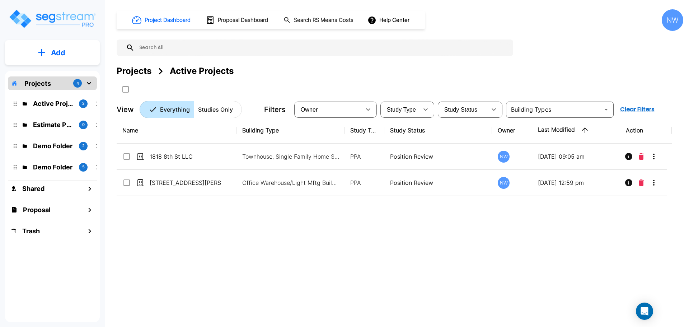
click at [404, 300] on div "Name Building Type Study Type Study Status Owner Last Modified Action [STREET_A…" at bounding box center [394, 218] width 555 height 203
click at [512, 278] on div "Name Building Type Study Type Study Status Owner Last Modified Action [STREET_A…" at bounding box center [394, 218] width 555 height 203
click at [461, 231] on div "Name Building Type Study Type Study Status Owner Last Modified Action [STREET_A…" at bounding box center [394, 218] width 555 height 203
click at [566, 244] on div "Name Building Type Study Type Study Status Owner Last Modified Action [STREET_A…" at bounding box center [394, 218] width 555 height 203
click at [372, 257] on div "Name Building Type Study Type Study Status Owner Last Modified Action [STREET_A…" at bounding box center [394, 218] width 555 height 203
